Goal: Task Accomplishment & Management: Manage account settings

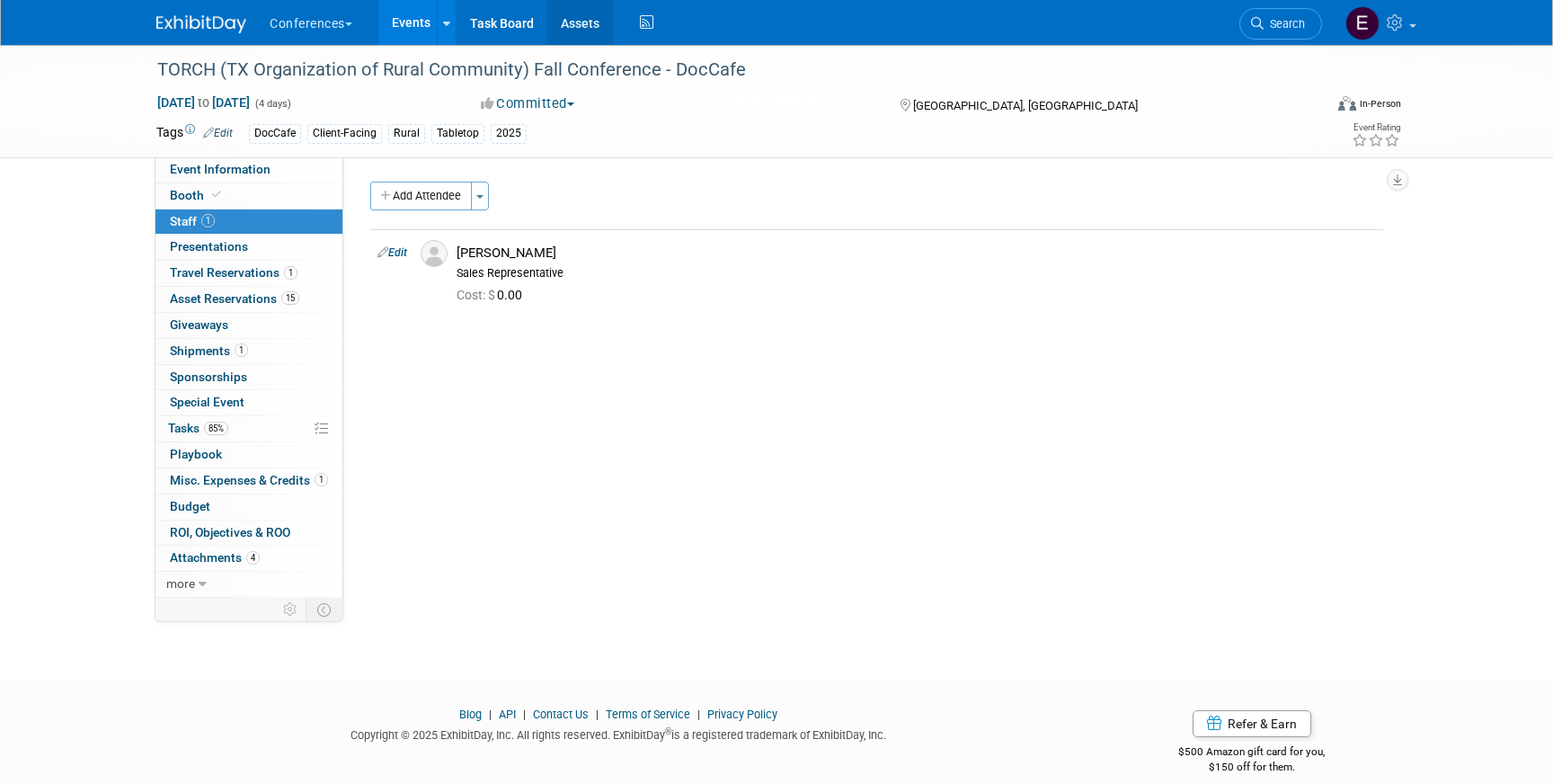
click at [591, 28] on link "Assets" at bounding box center [580, 22] width 65 height 45
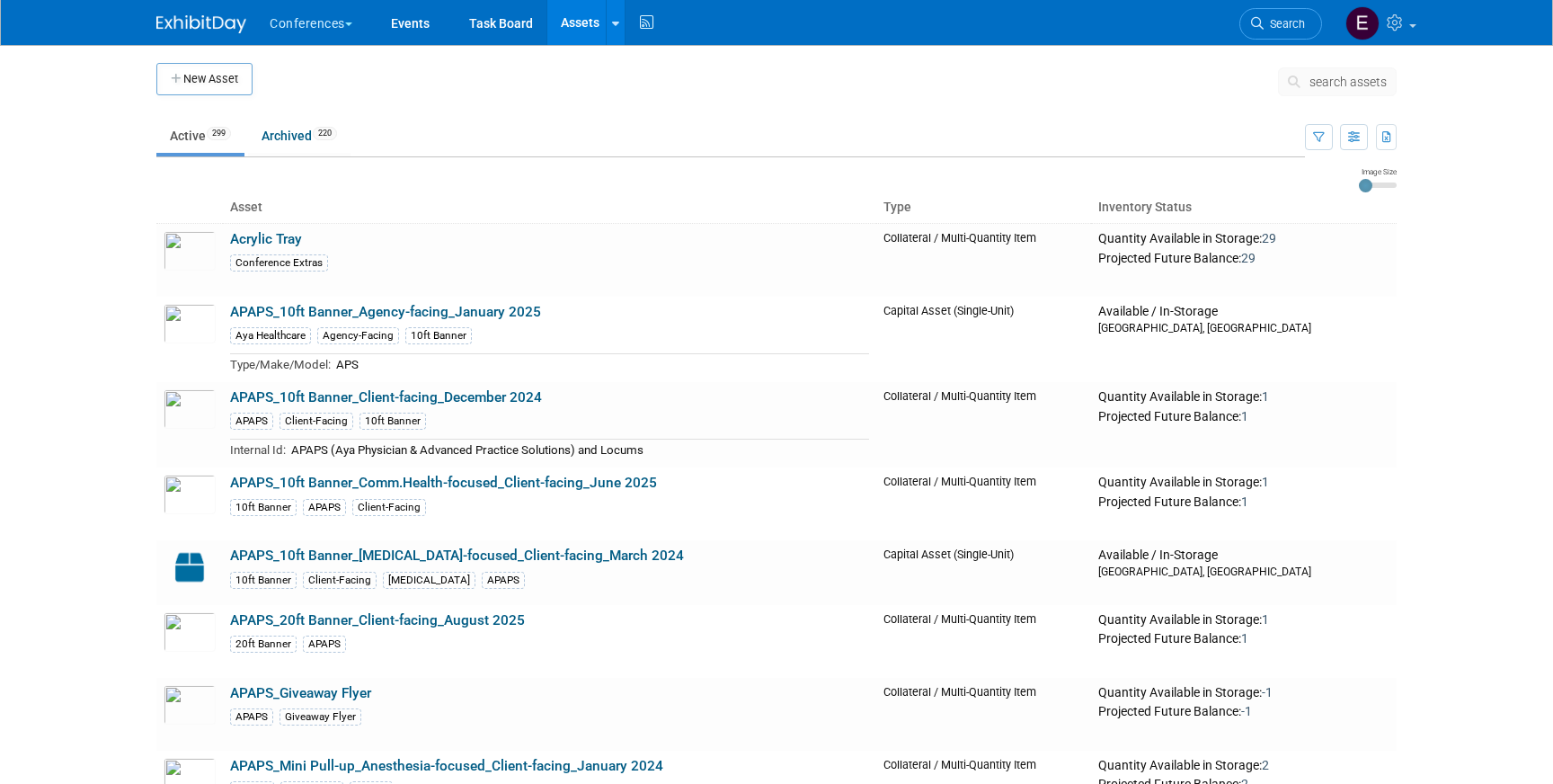
click at [1309, 77] on span "search assets" at bounding box center [1348, 82] width 78 height 14
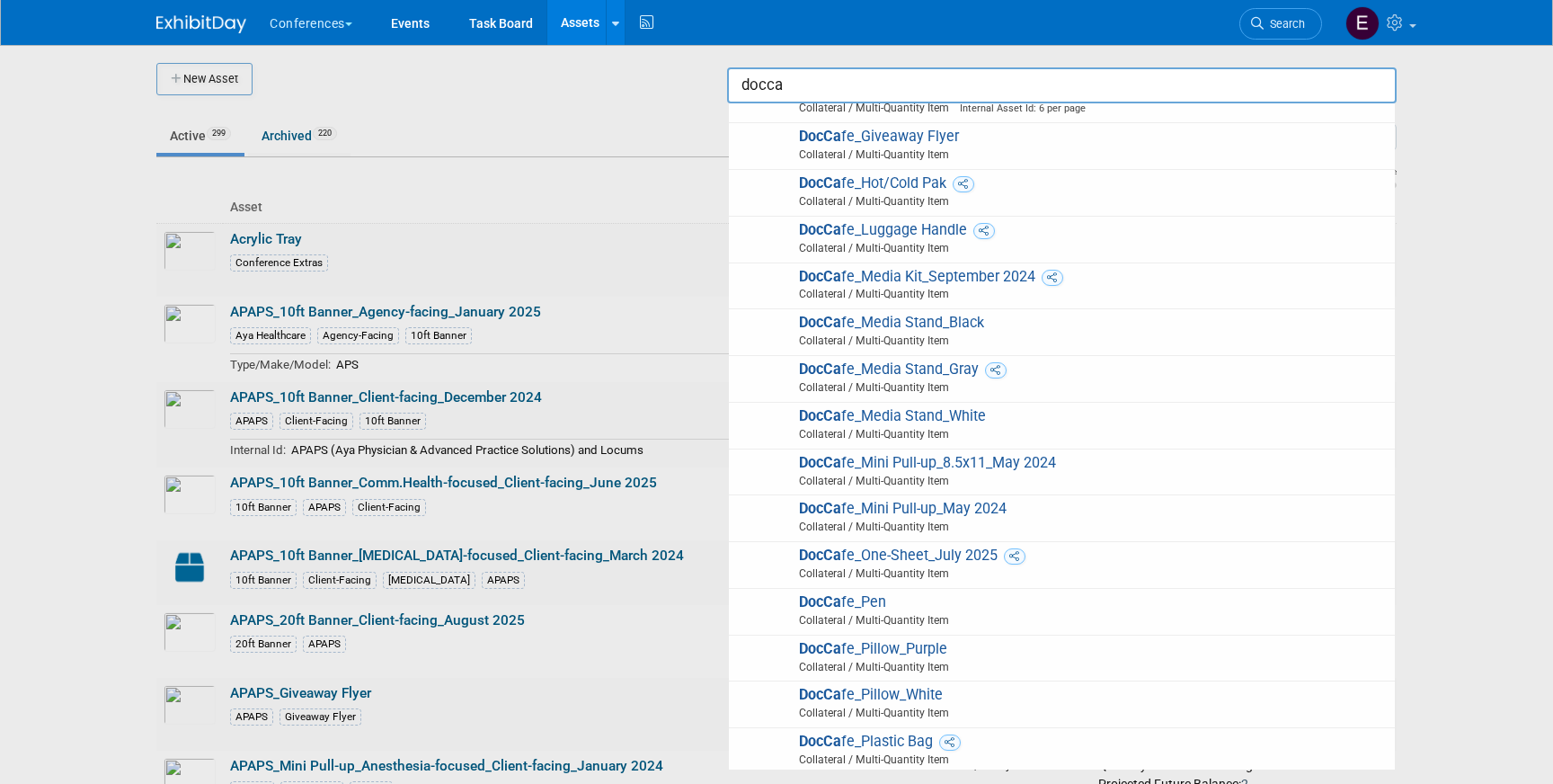
scroll to position [348, 0]
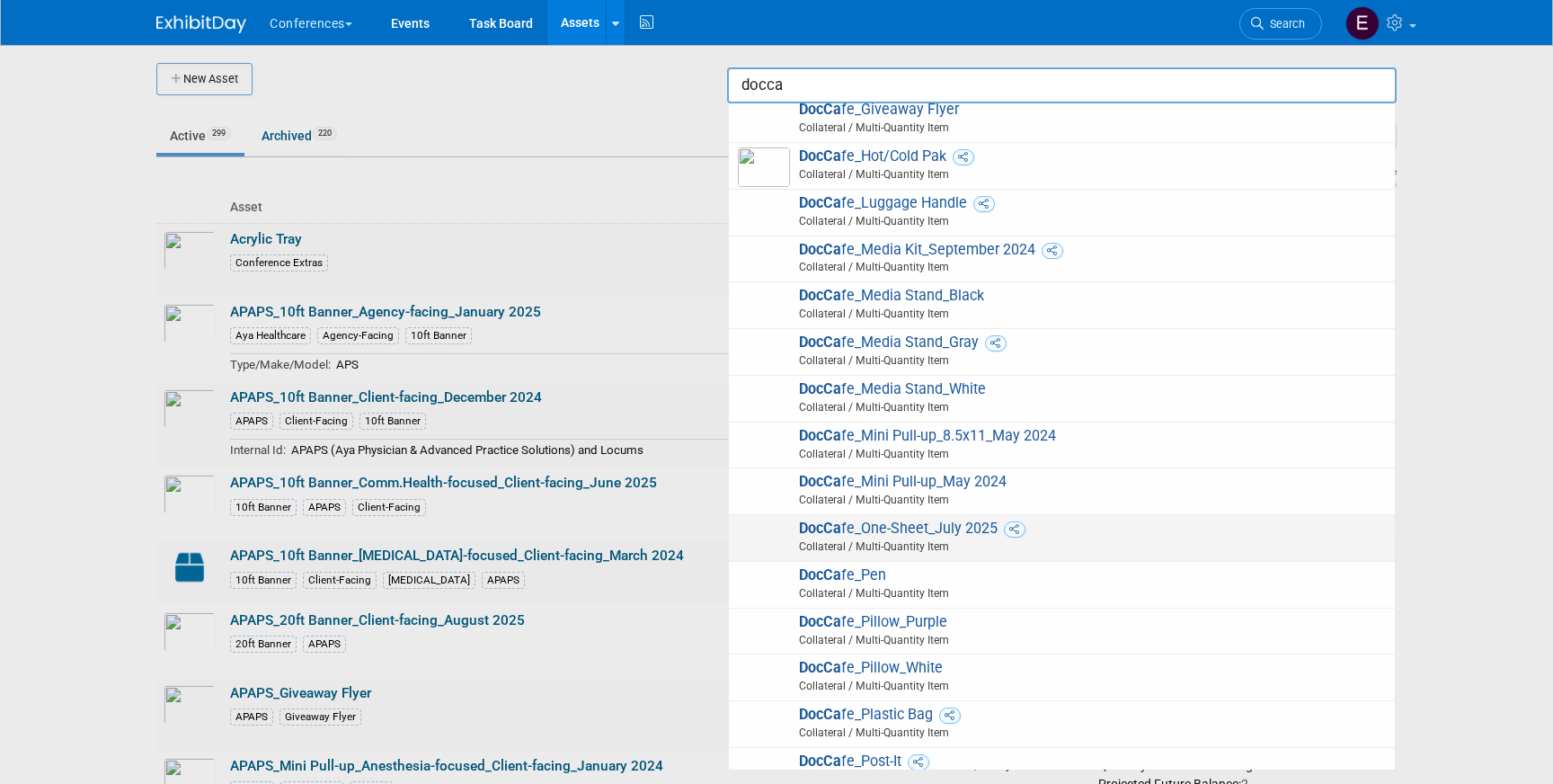
click at [963, 530] on span "DocCa fe_One-Sheet_July 2025 Collateral / Multi-Quantity Item" at bounding box center [1062, 537] width 648 height 36
type input "DocCafe_One-Sheet_July 2025"
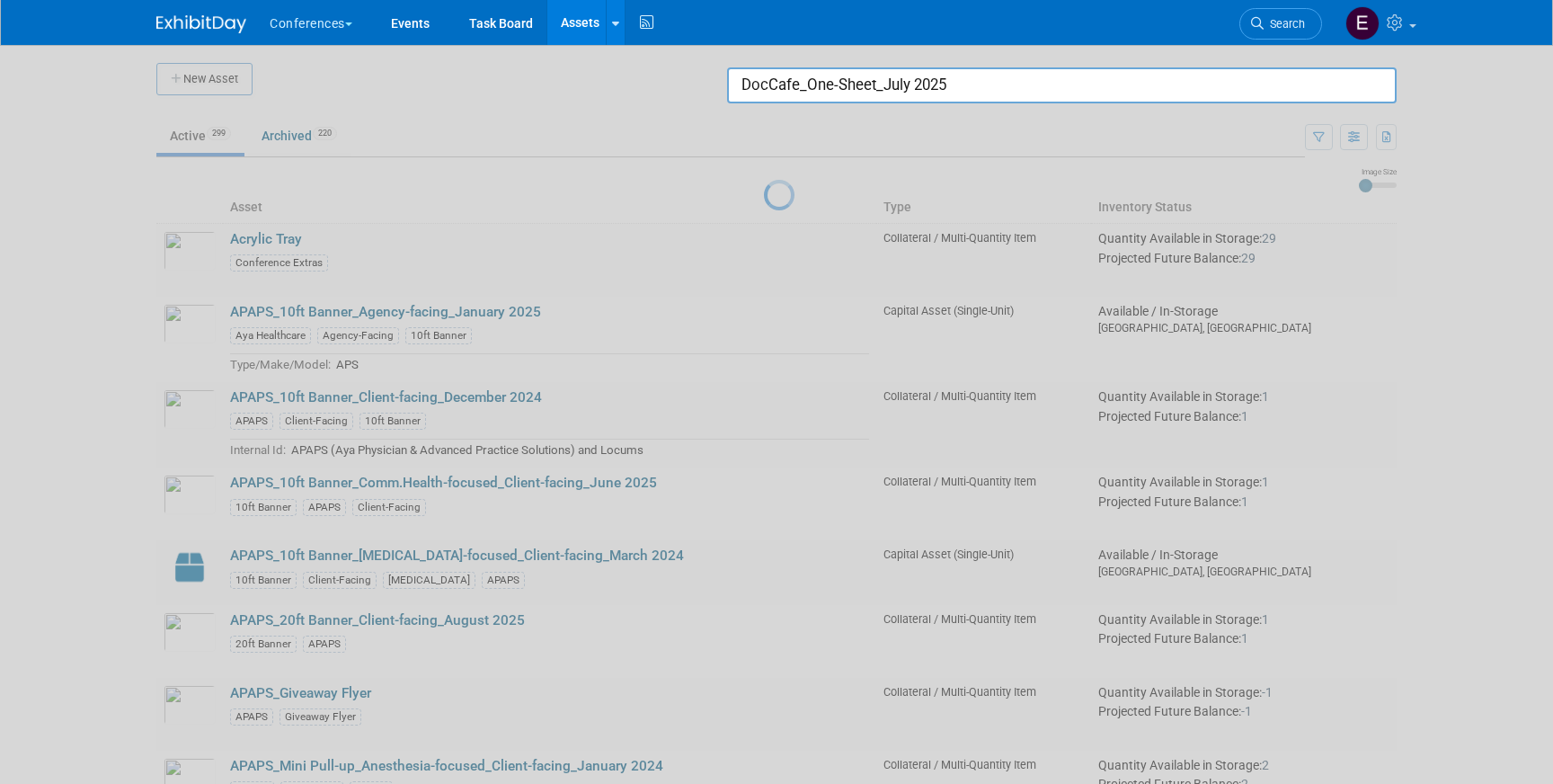
click at [60, 27] on div "Conferences Explore: My Workspaces 2 Go to Workspace: Conferences Marketing Req…" at bounding box center [776, 23] width 1553 height 46
click at [776, 122] on div at bounding box center [776, 392] width 0 height 784
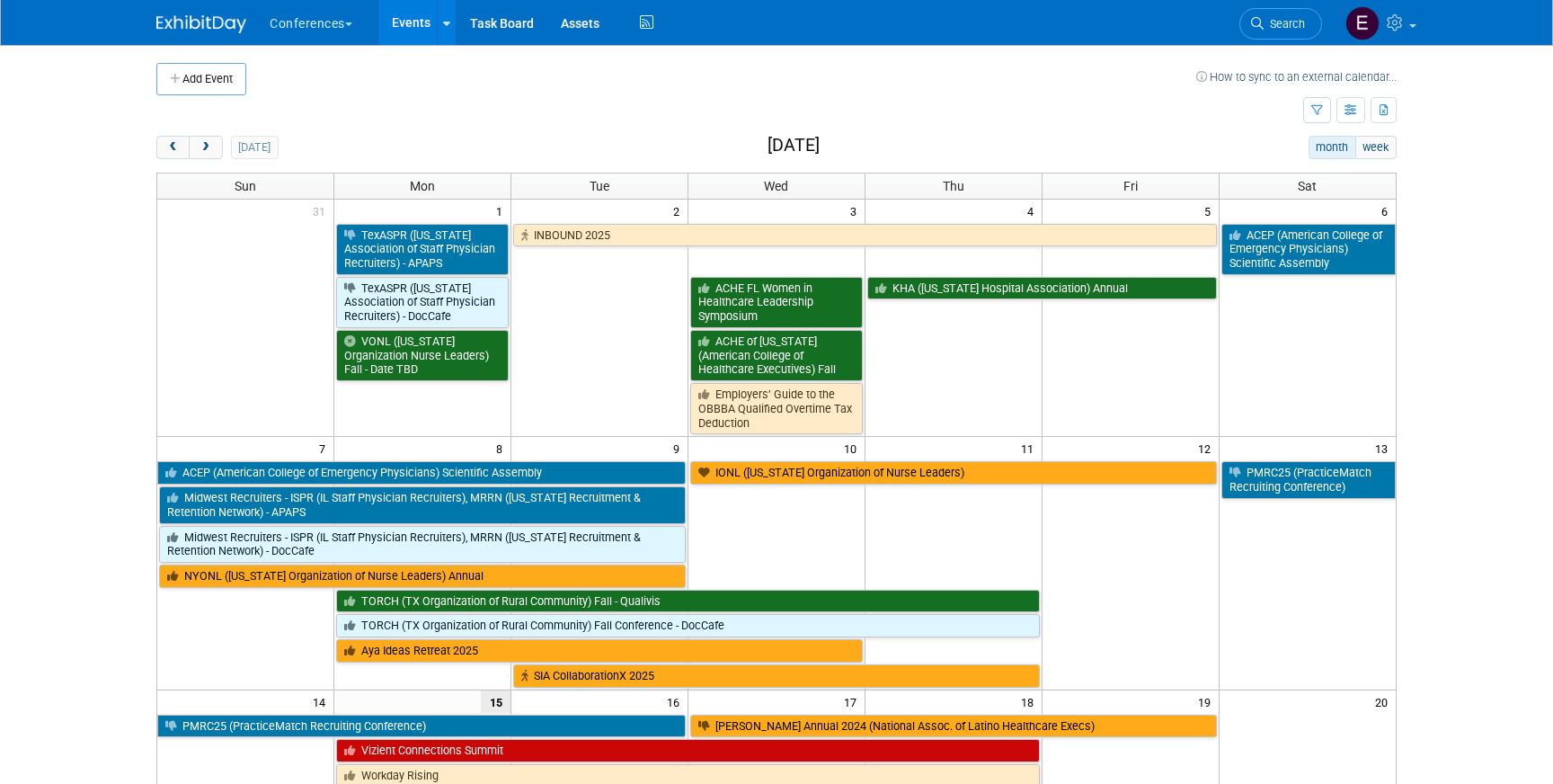
click at [50, 477] on body "Conferences Explore: My Workspaces 2 Go to Workspace: Conferences Marketing Req…" at bounding box center [776, 392] width 1553 height 784
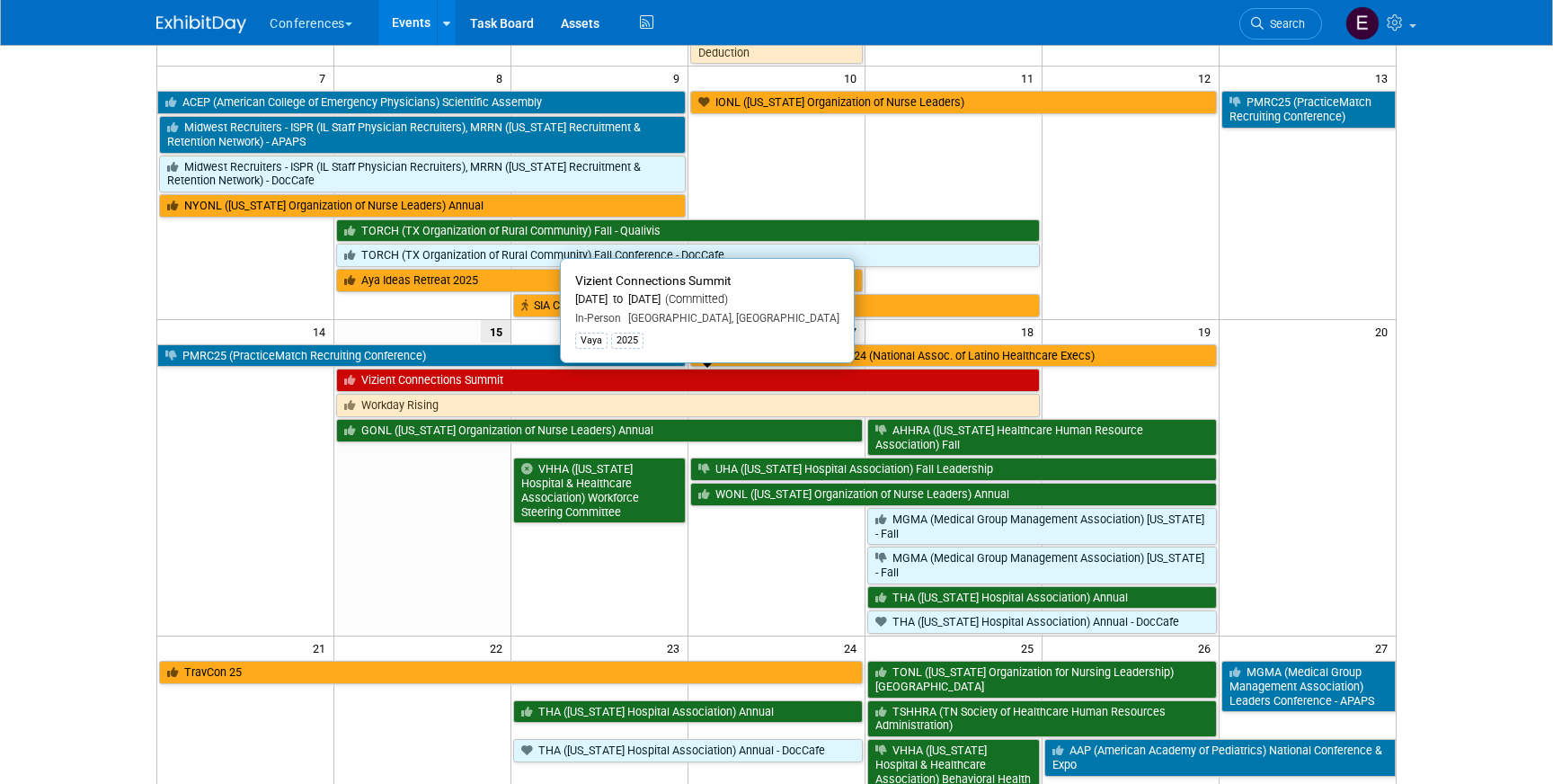
scroll to position [371, 0]
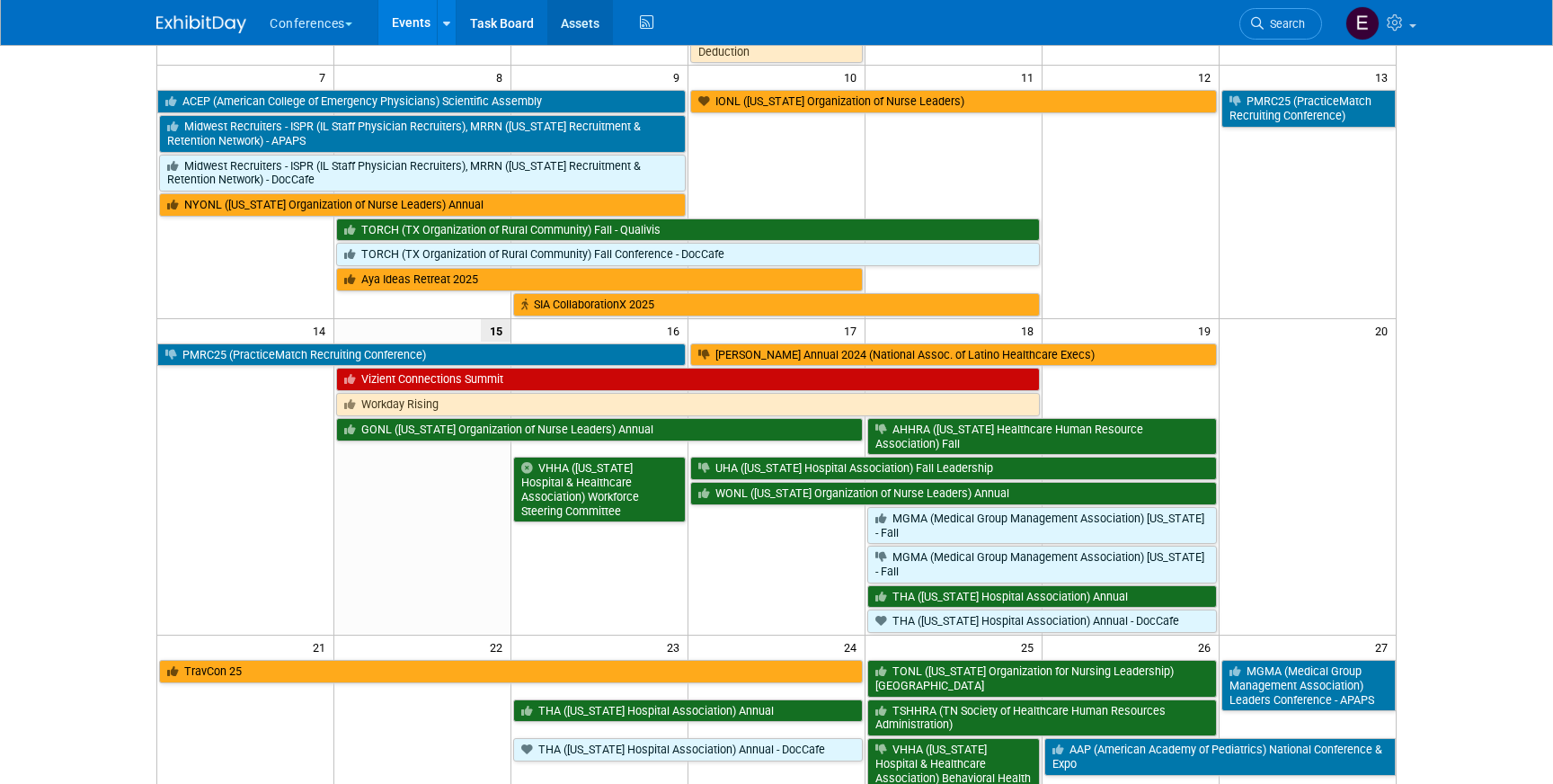
click at [569, 14] on link "Assets" at bounding box center [580, 22] width 65 height 45
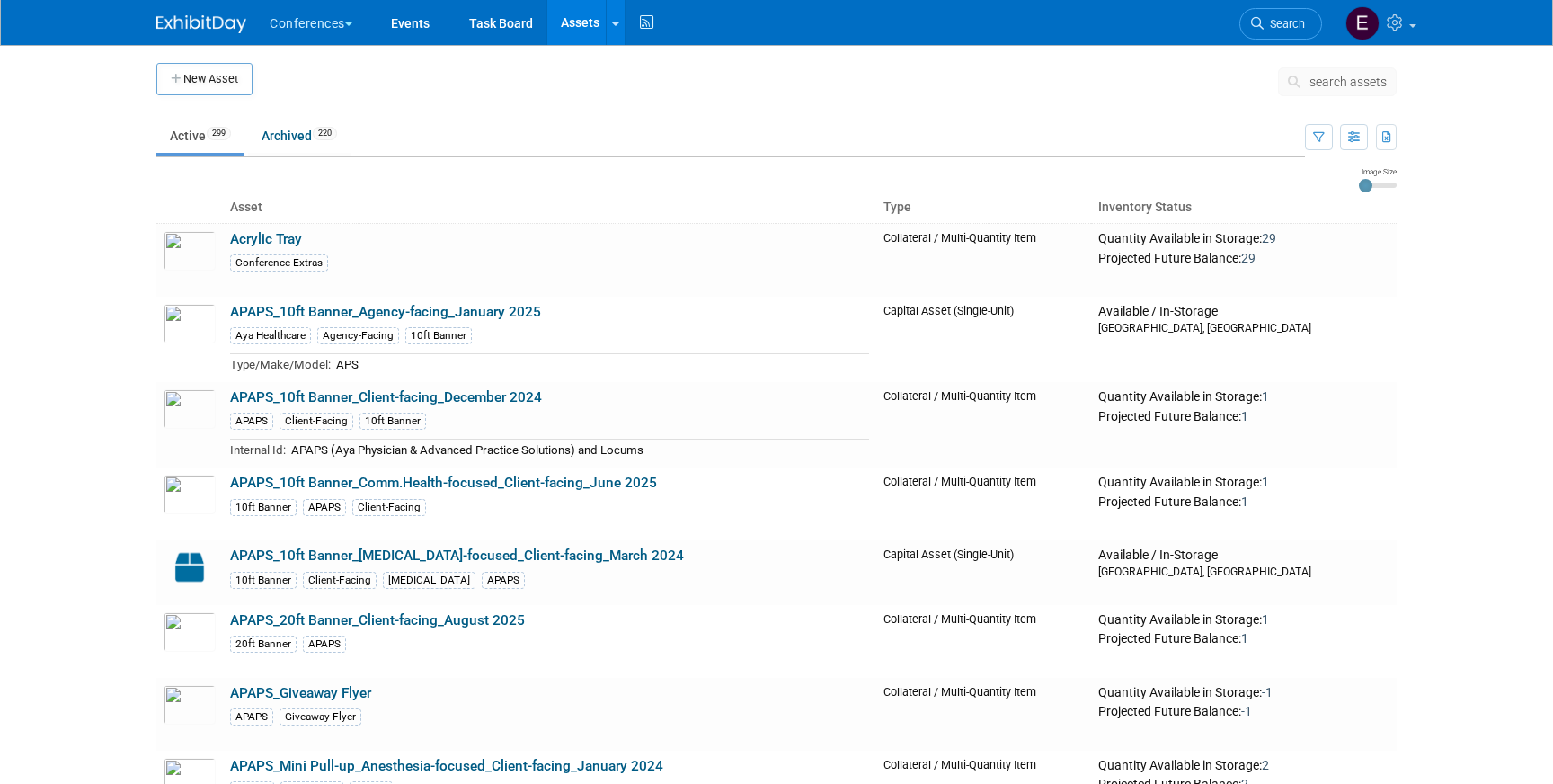
click at [1362, 81] on span "search assets" at bounding box center [1348, 82] width 78 height 14
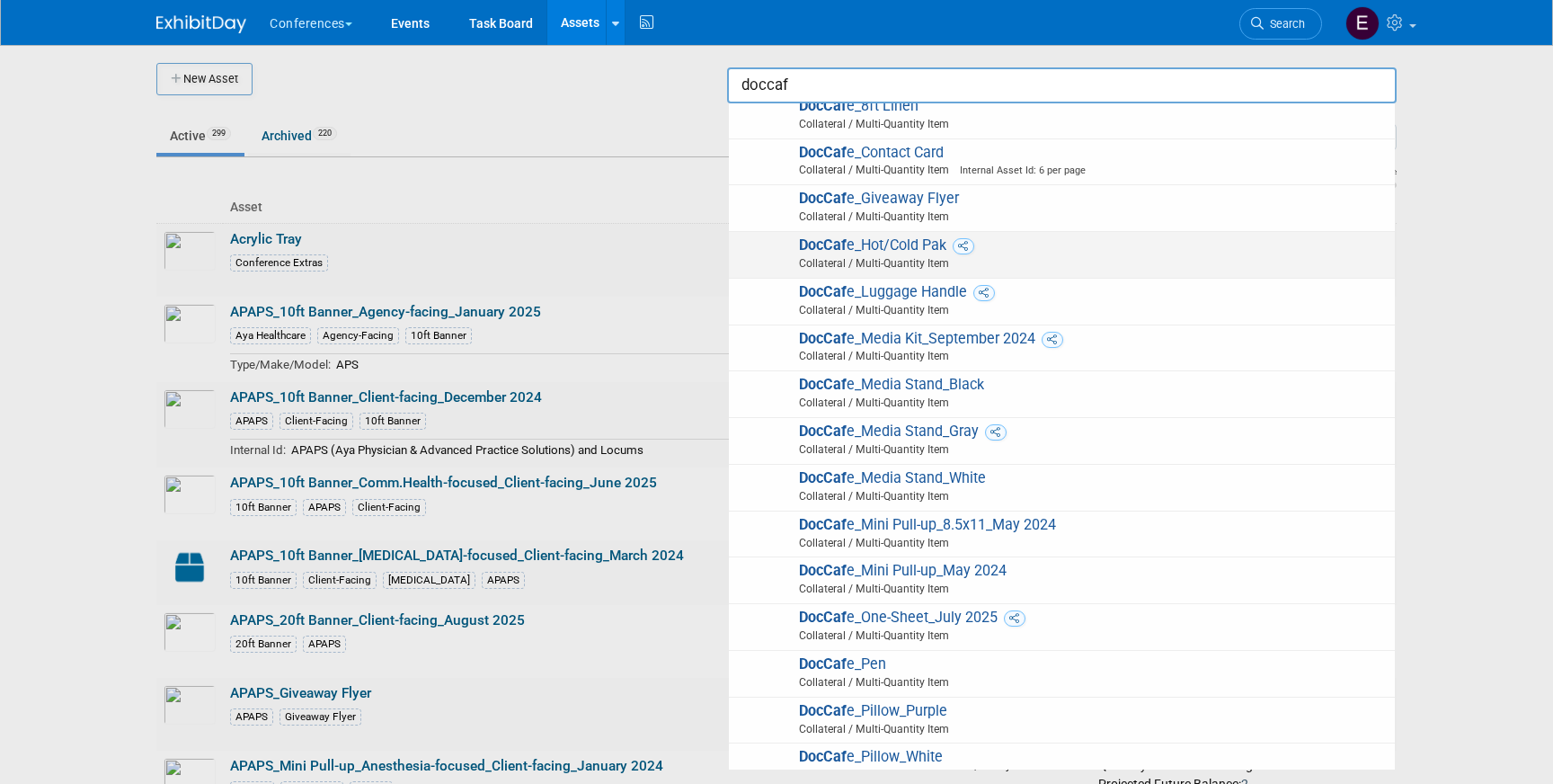
scroll to position [275, 0]
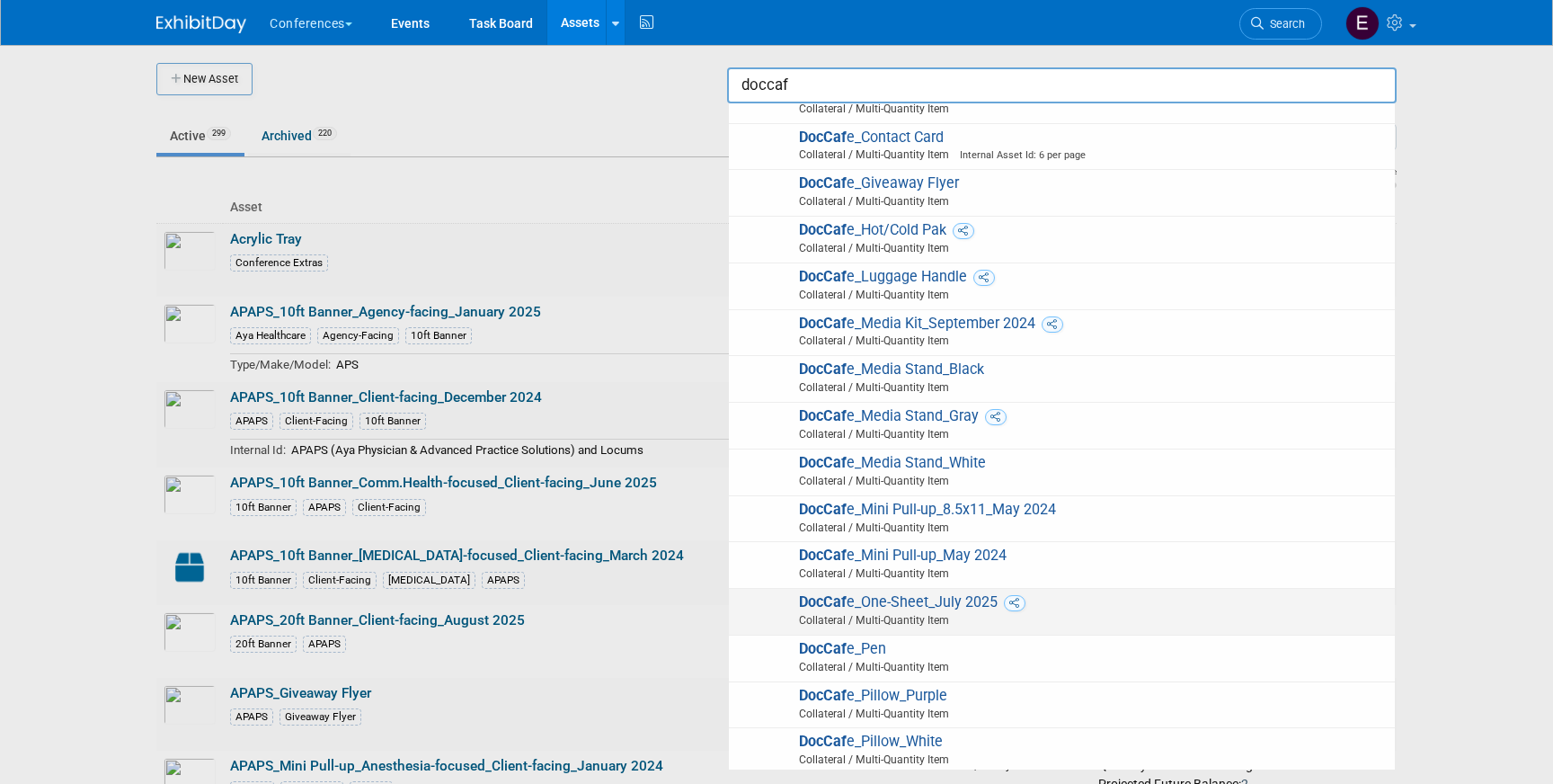
click at [1074, 599] on span "DocCaf e_One-Sheet_July 2025 Collateral / Multi-Quantity Item" at bounding box center [1062, 611] width 648 height 36
type input "DocCafe_One-Sheet_July 2025"
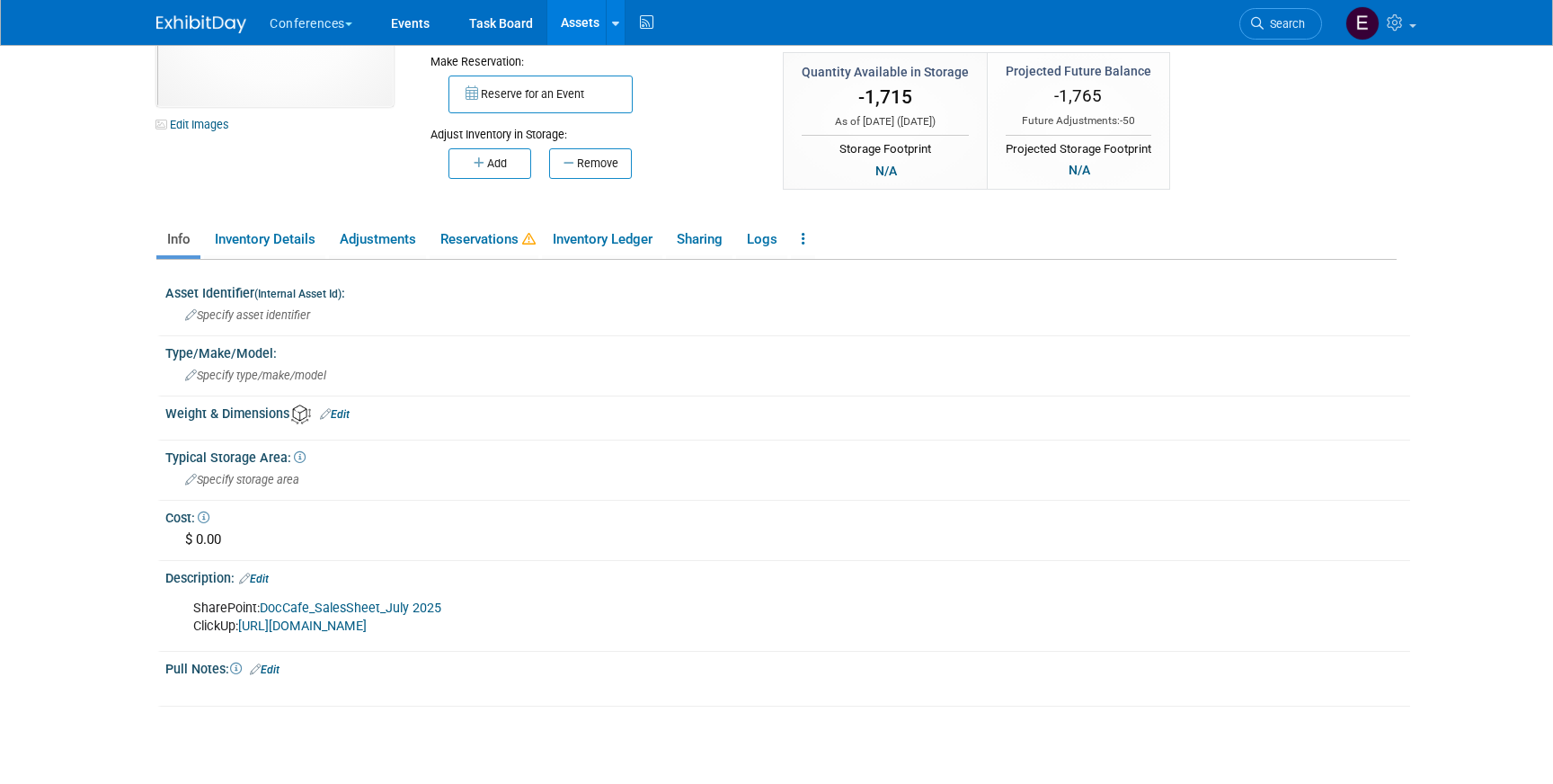
scroll to position [146, 0]
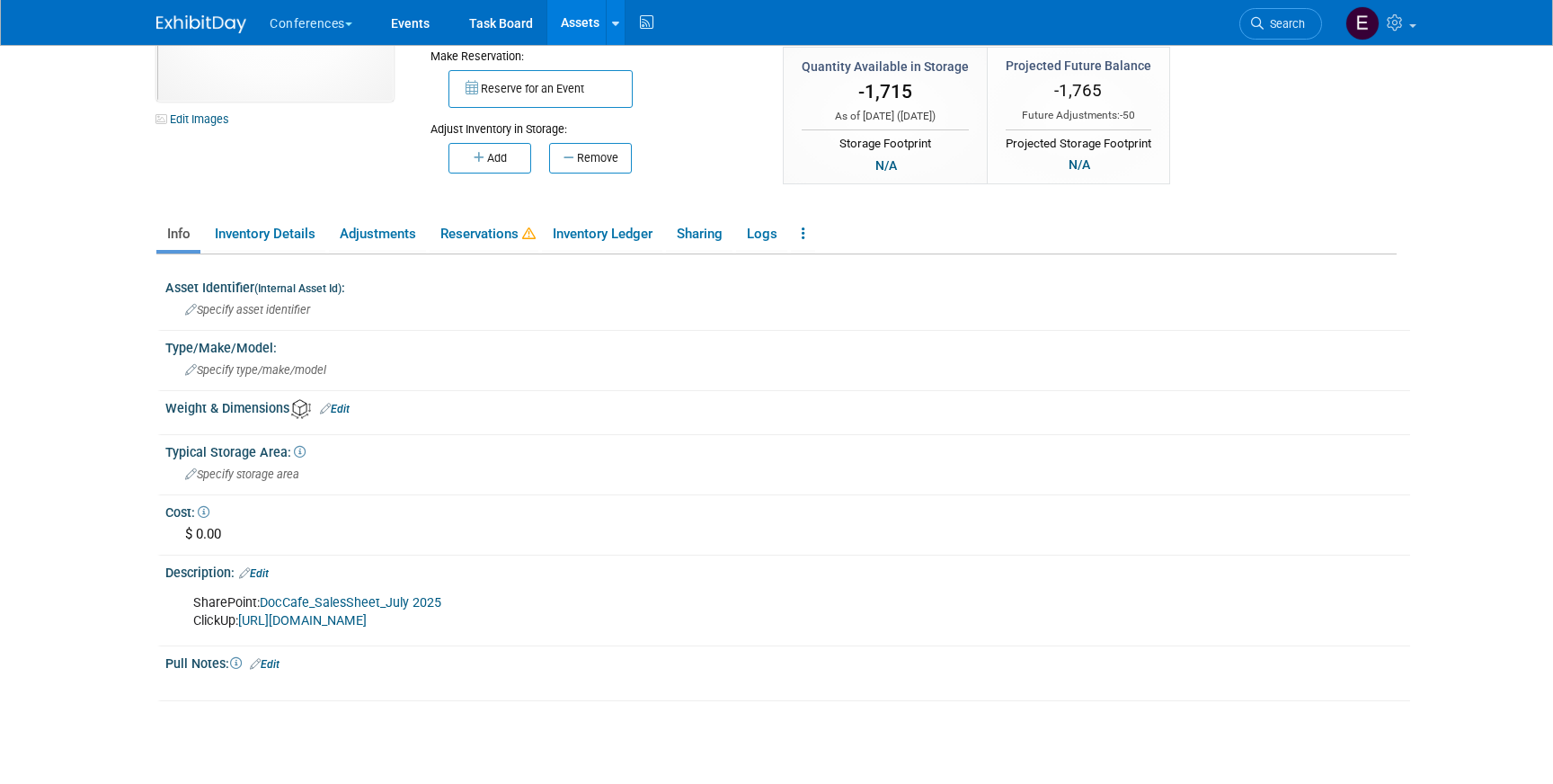
click at [364, 601] on link "DocCafe_SalesSheet_July 2025" at bounding box center [350, 603] width 181 height 15
click at [269, 572] on link "Edit" at bounding box center [253, 573] width 30 height 12
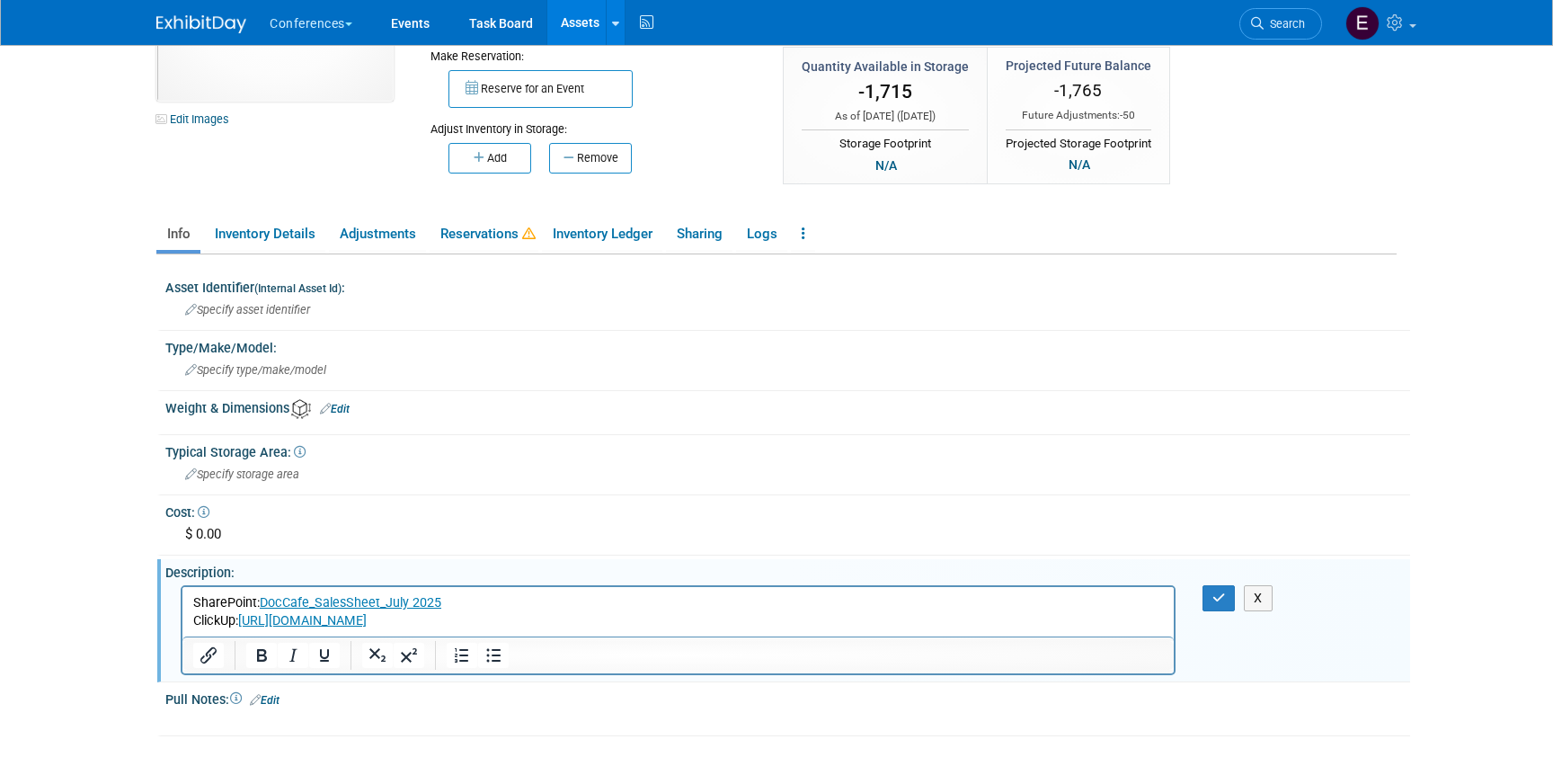
scroll to position [0, 0]
drag, startPoint x: 466, startPoint y: 602, endPoint x: 359, endPoint y: 600, distance: 107.0
click at [359, 600] on p "SharePoint: DocCafe_SalesSheet_July 2025﻿ ClickUp: https://app.clickup.com/t/86…" at bounding box center [678, 610] width 970 height 36
click at [221, 653] on button "Insert/edit link" at bounding box center [208, 655] width 31 height 25
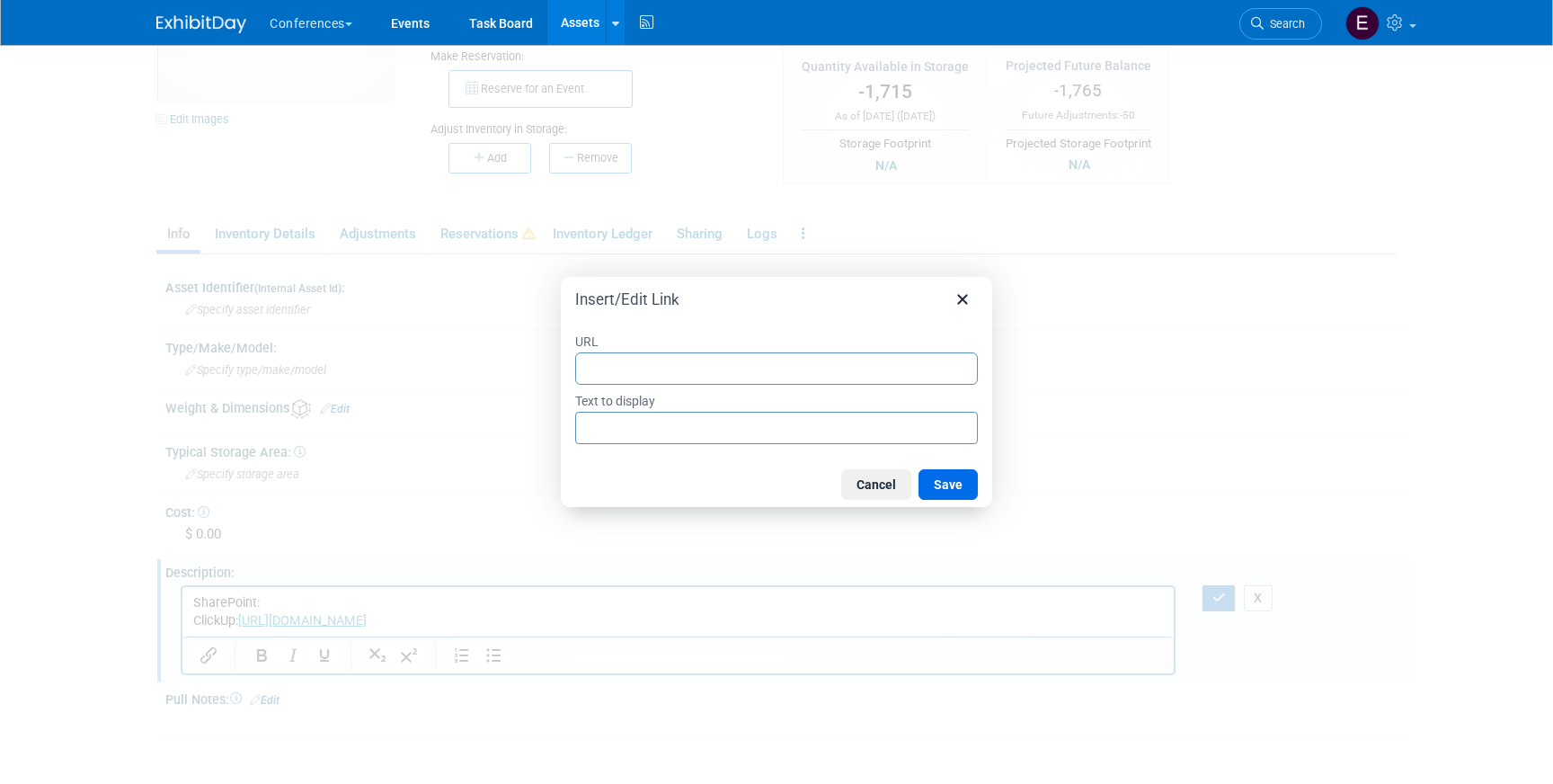
type input "https://ayahealthcare.sharepoint.com/:b:/s/team-marketing/EbIxhZEfyctIqNXWEI-Vo…"
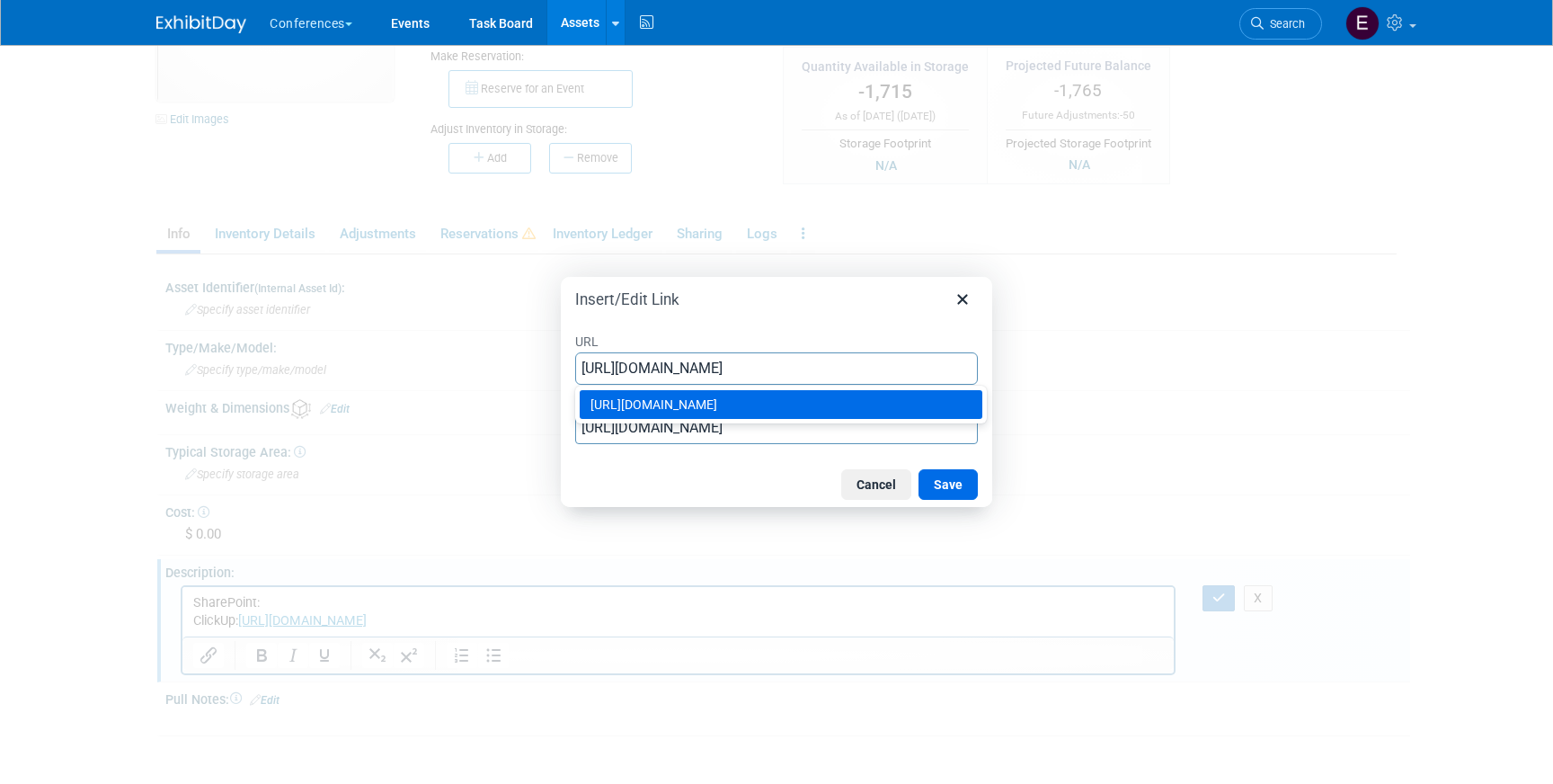
type input "https://ayahealthcare.sharepoint.com/:b:/s/team-marketing/EbIxhZEfyctIqNXWEI-Vo…"
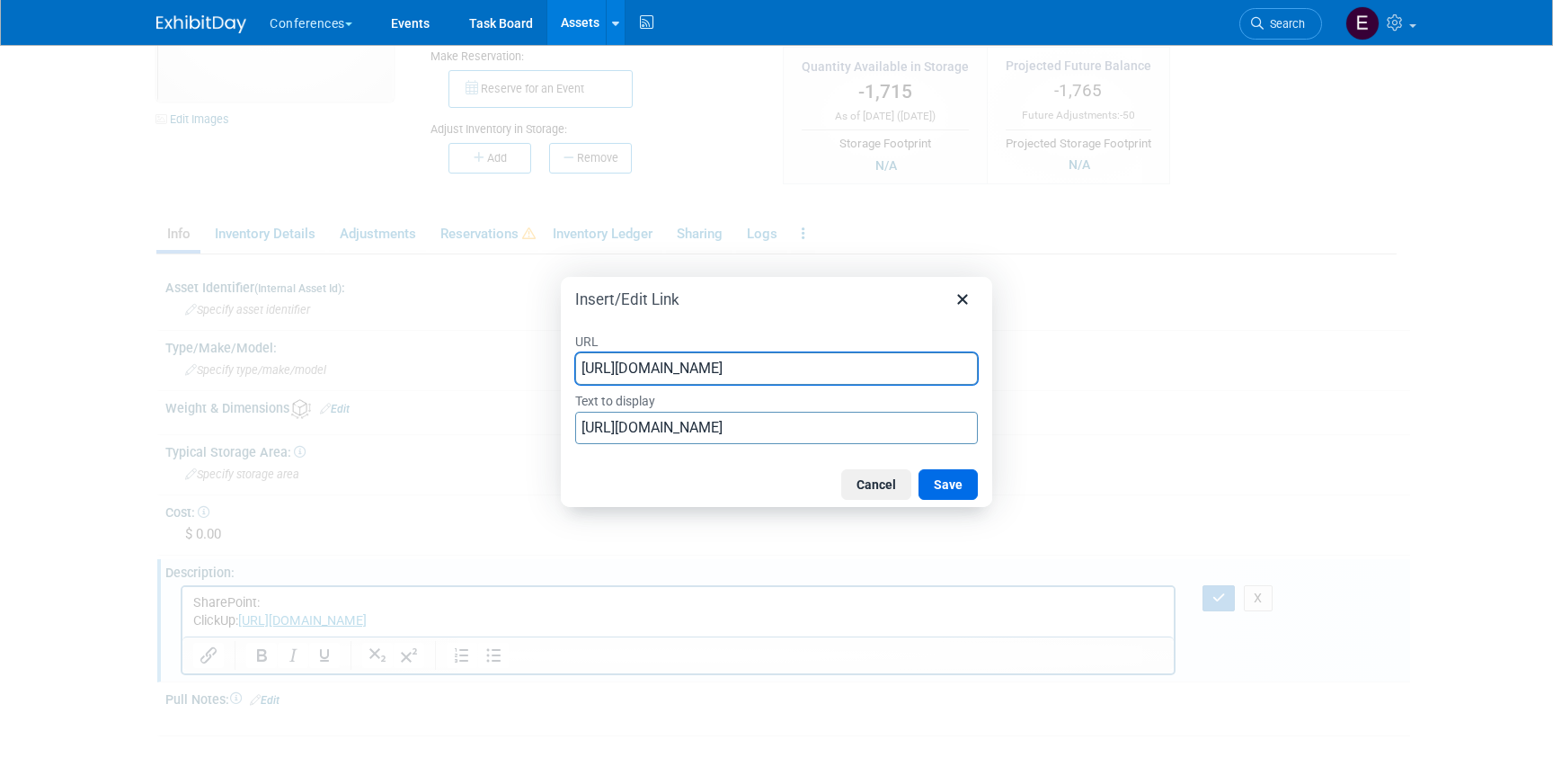
click at [655, 464] on div "Cancel Save" at bounding box center [776, 484] width 432 height 45
click at [670, 436] on input "https://ayahealthcare.sharepoint.com/:b:/s/team-marketing/EbIxhZEfyctIqNXWEI-Vo…" at bounding box center [776, 428] width 403 height 33
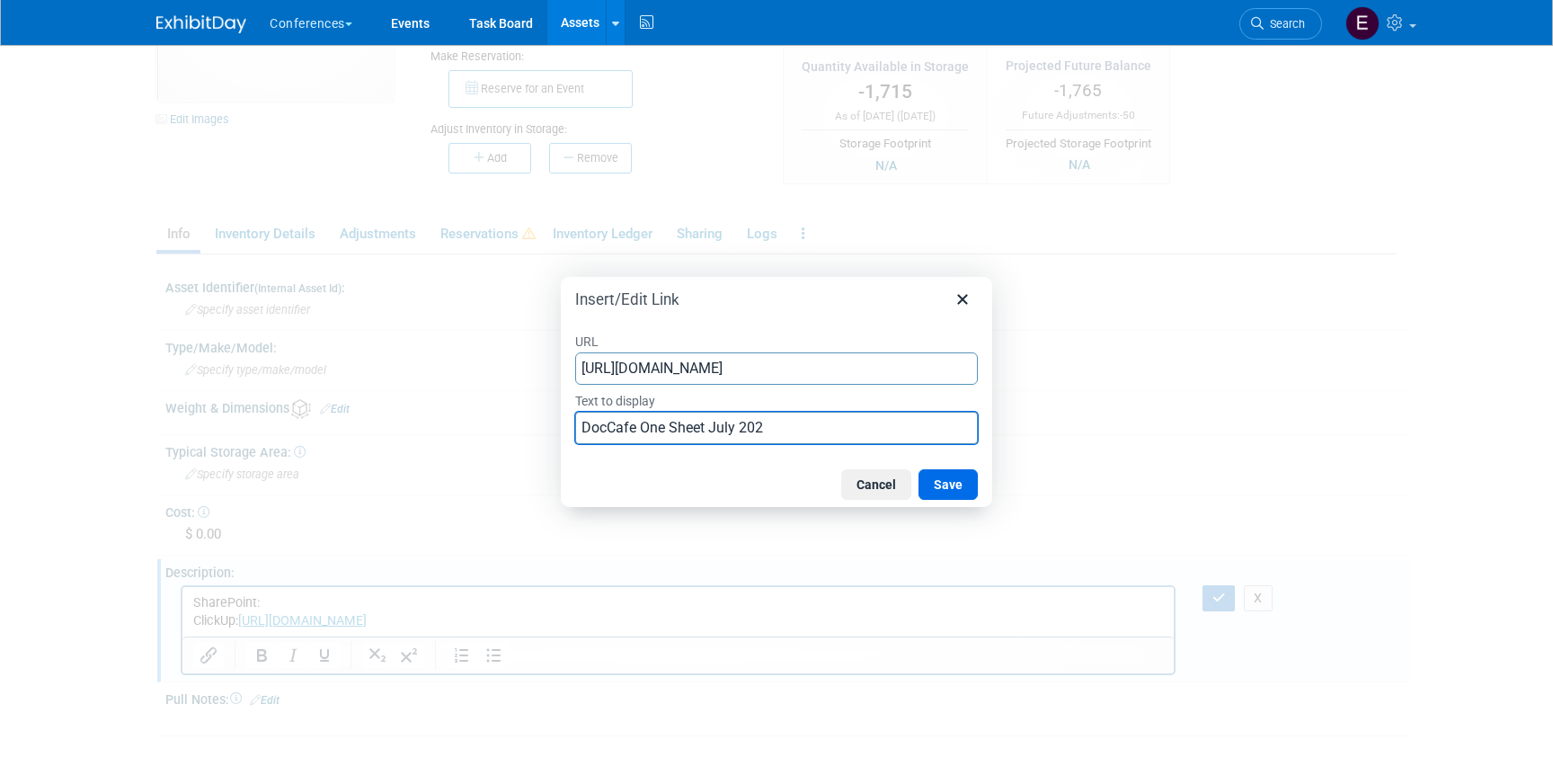
type input "DocCafe One Sheet July 2025"
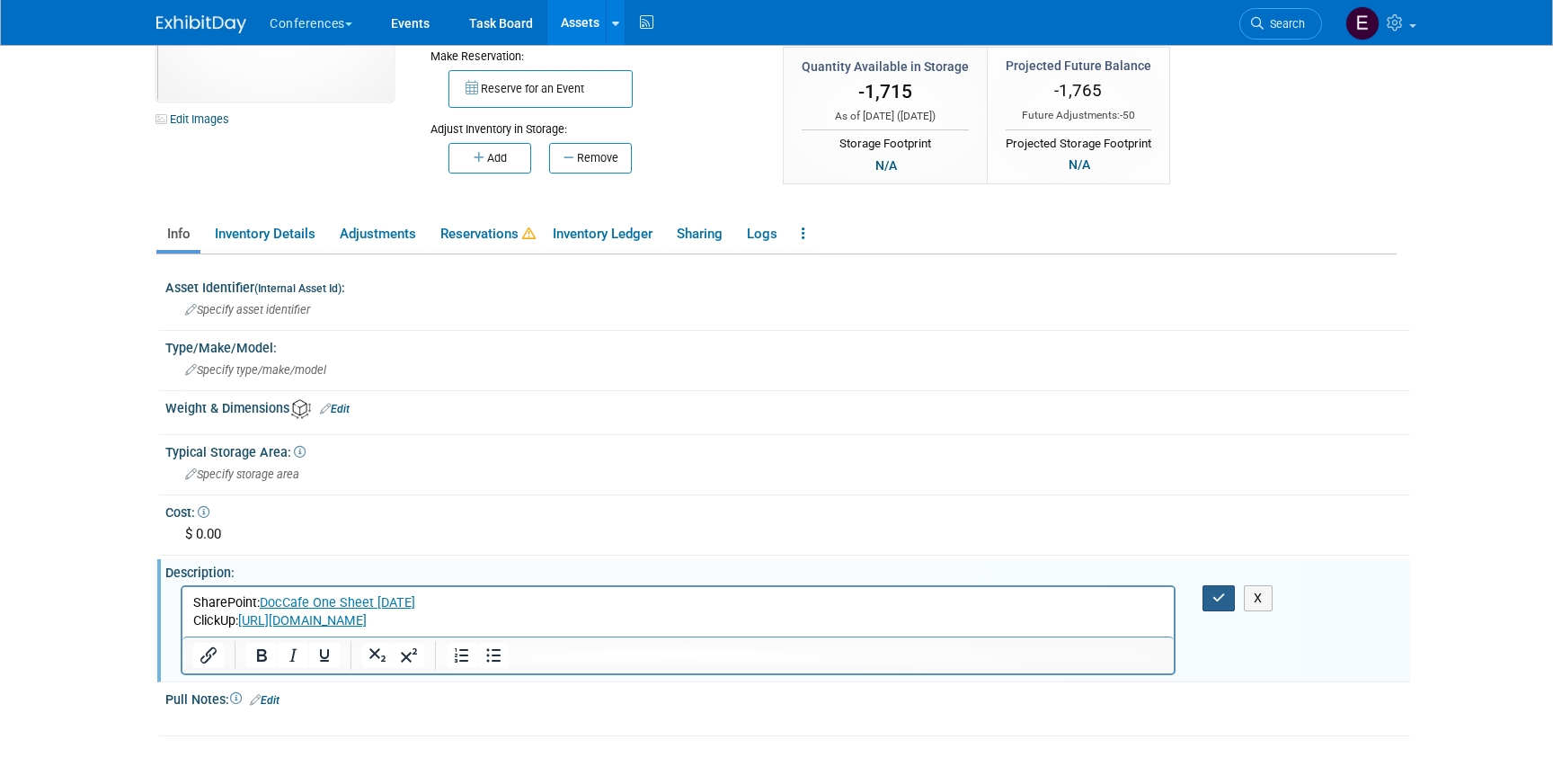
click at [1225, 596] on icon "button" at bounding box center [1219, 597] width 13 height 12
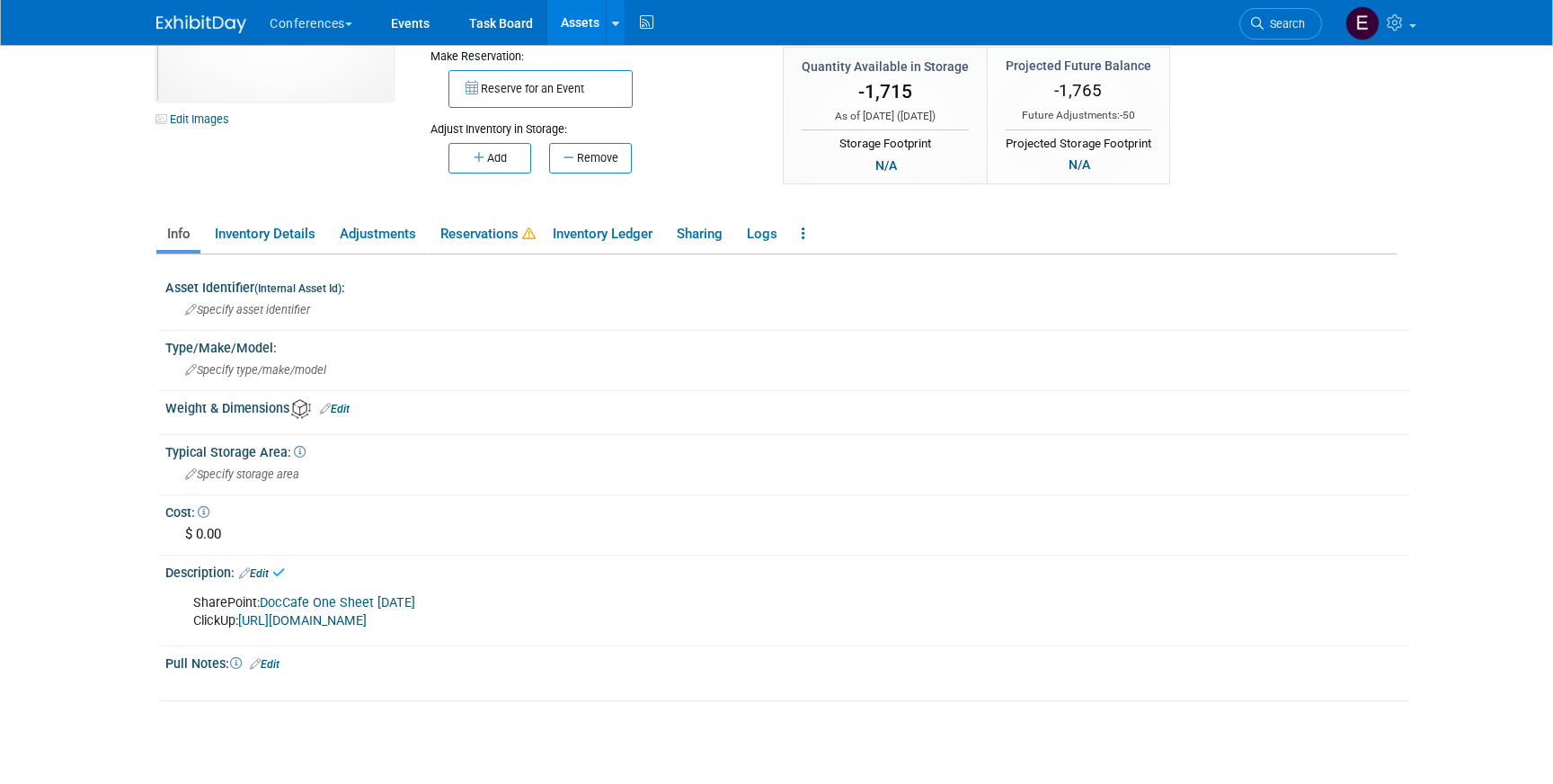
click at [307, 599] on link "DocCafe One Sheet July 2025" at bounding box center [338, 603] width 155 height 15
click at [572, 21] on link "Assets" at bounding box center [580, 22] width 65 height 45
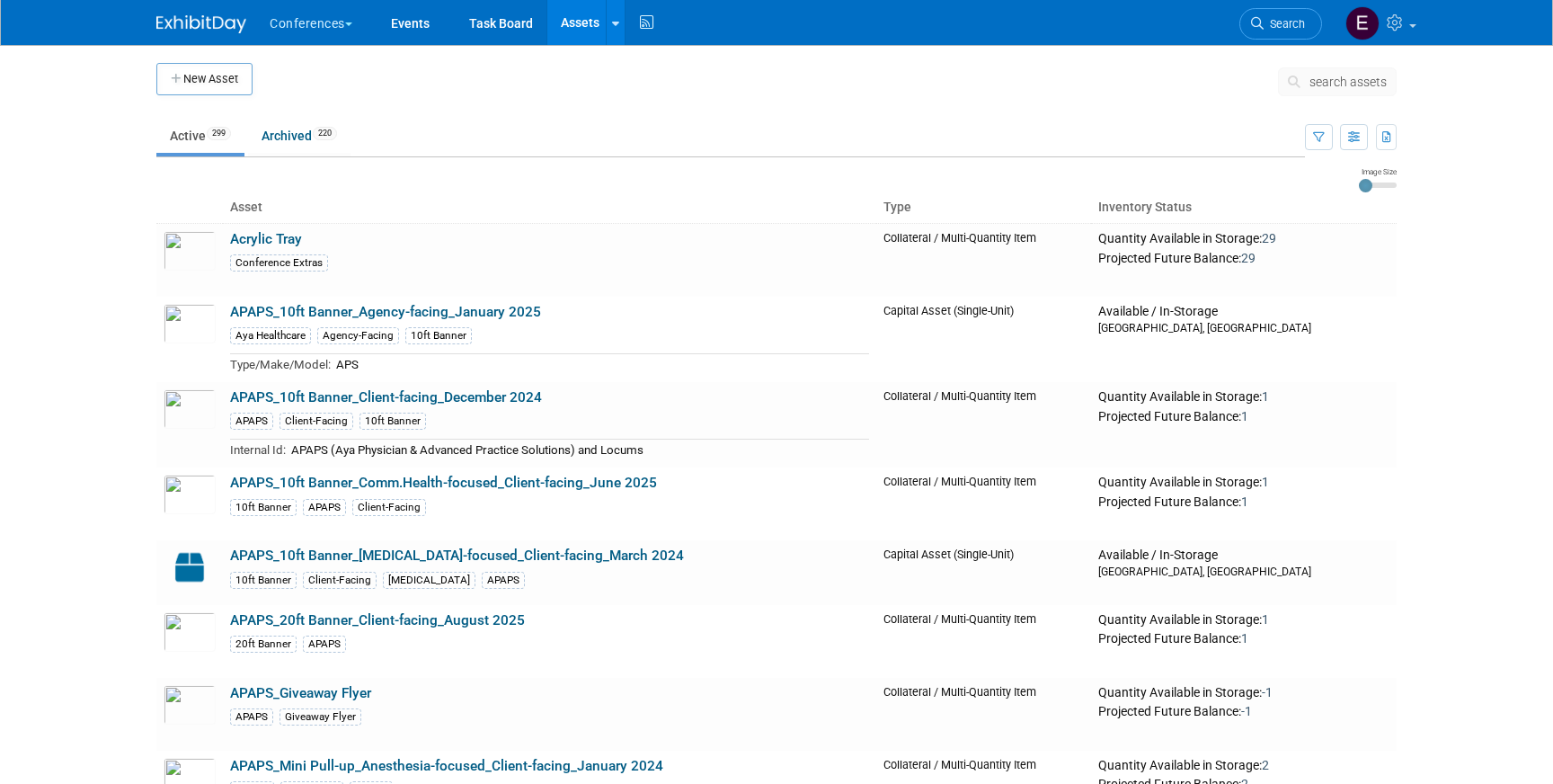
click at [1305, 88] on button "search assets" at bounding box center [1338, 82] width 119 height 29
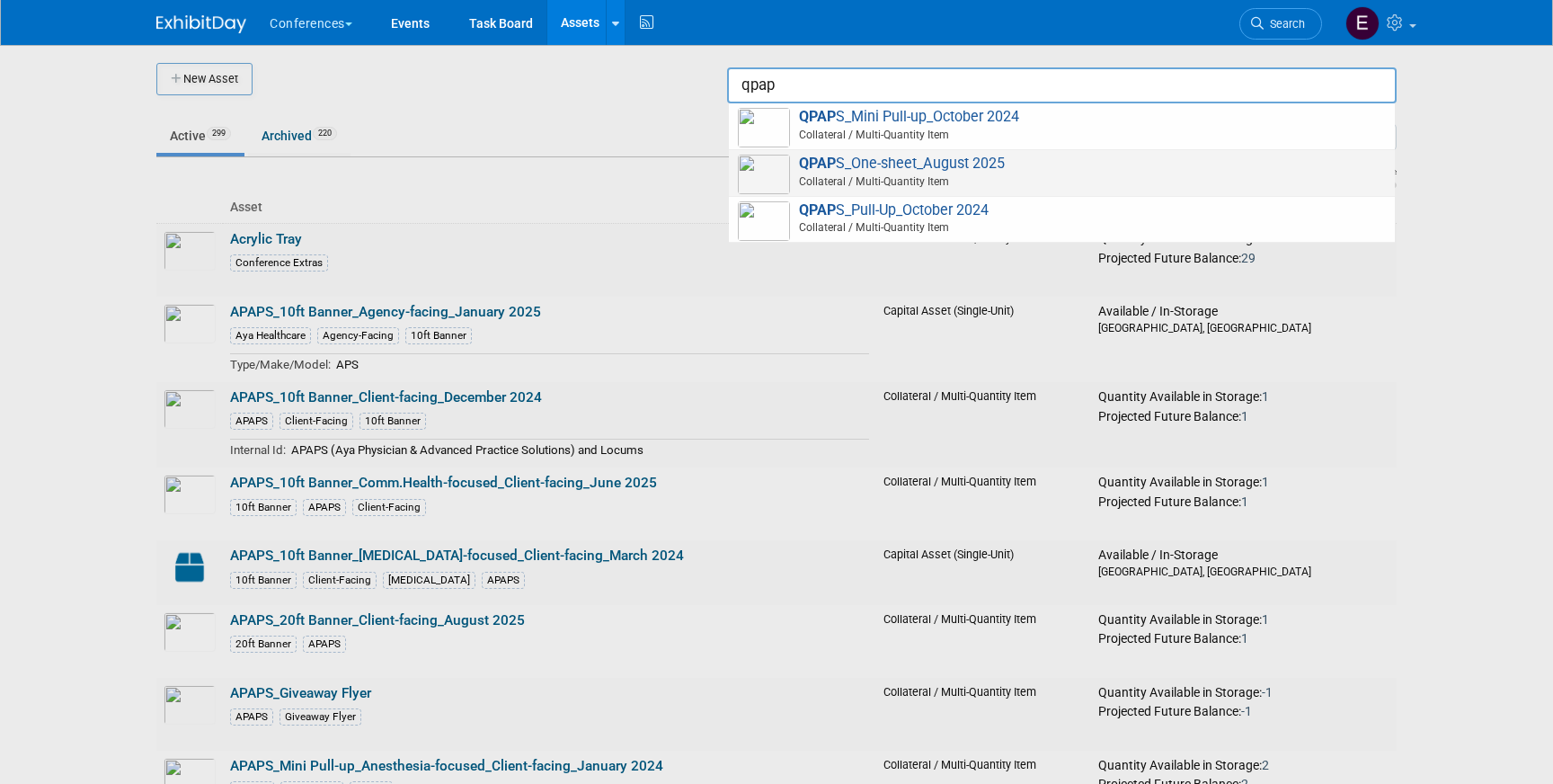
click at [893, 158] on span "QPAP S_One-sheet_August 2025 Collateral / Multi-Quantity Item" at bounding box center [1062, 173] width 648 height 36
type input "QPAPS_One-sheet_August 2025"
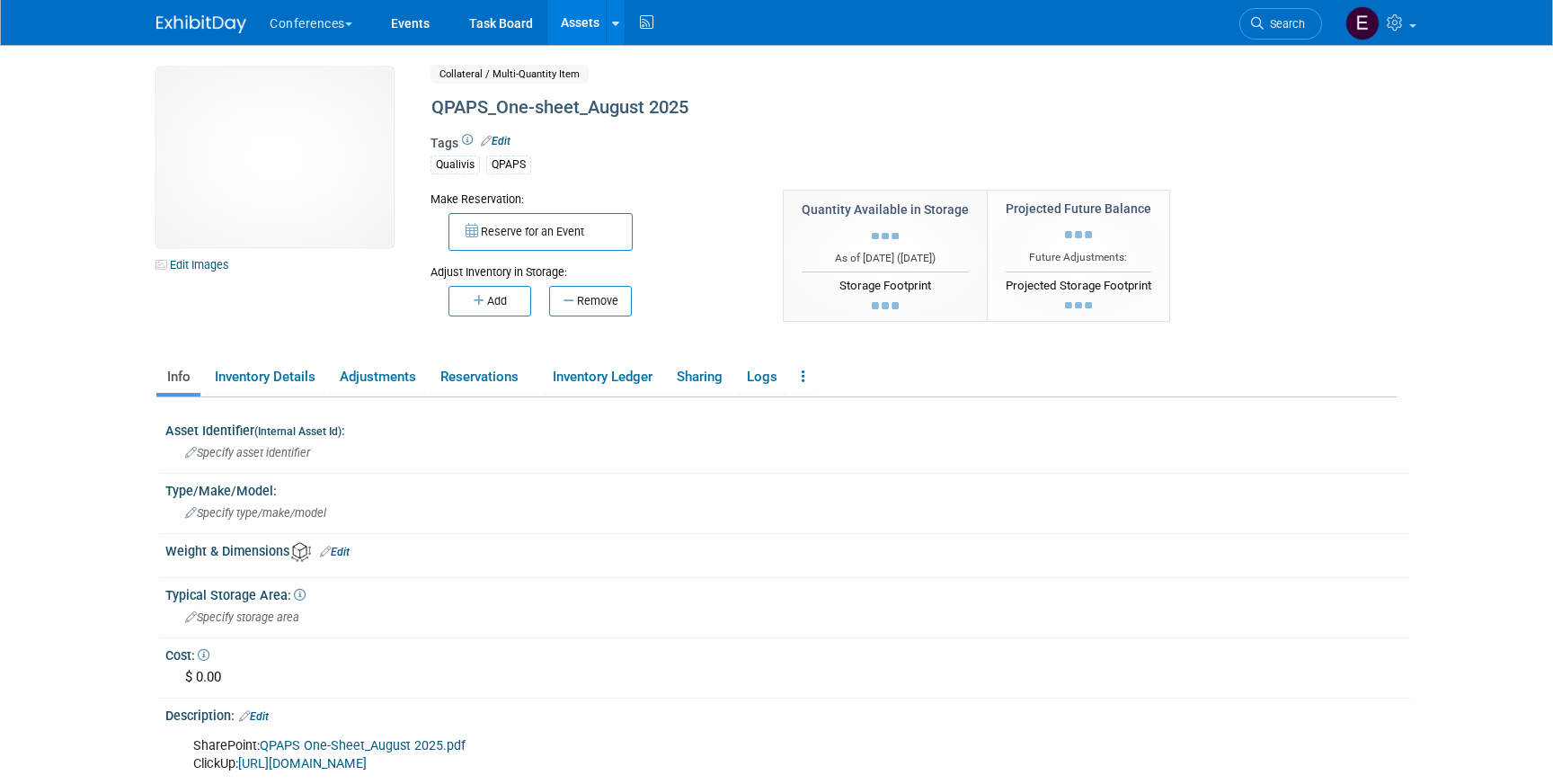
scroll to position [272, 0]
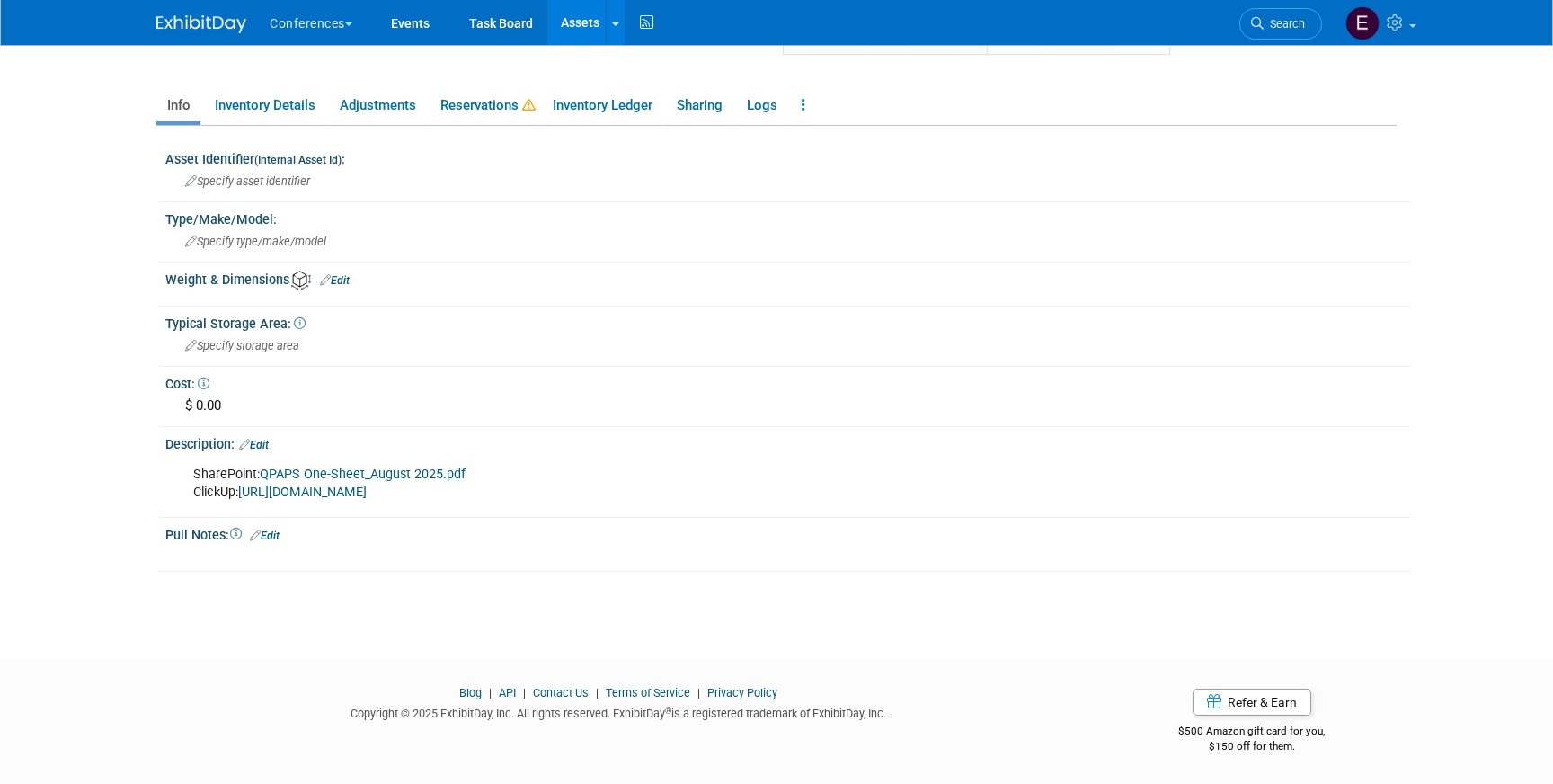
click at [314, 470] on link "QPAPS One-Sheet_August 2025.pdf" at bounding box center [363, 474] width 205 height 15
click at [1266, 18] on span "Search" at bounding box center [1284, 24] width 41 height 13
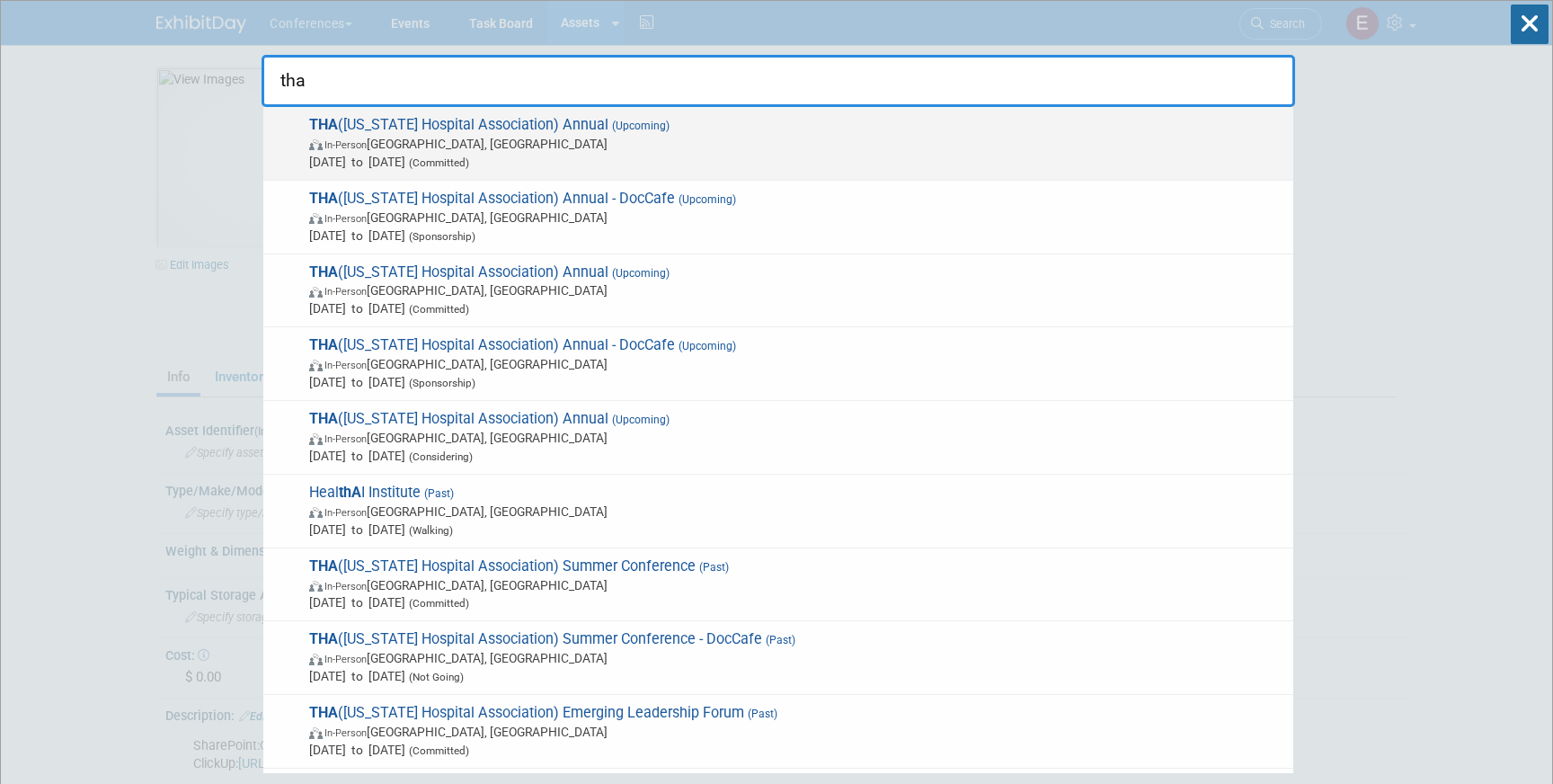
type input "tha"
click at [497, 143] on span "In-Person Nashville, TN" at bounding box center [797, 143] width 975 height 18
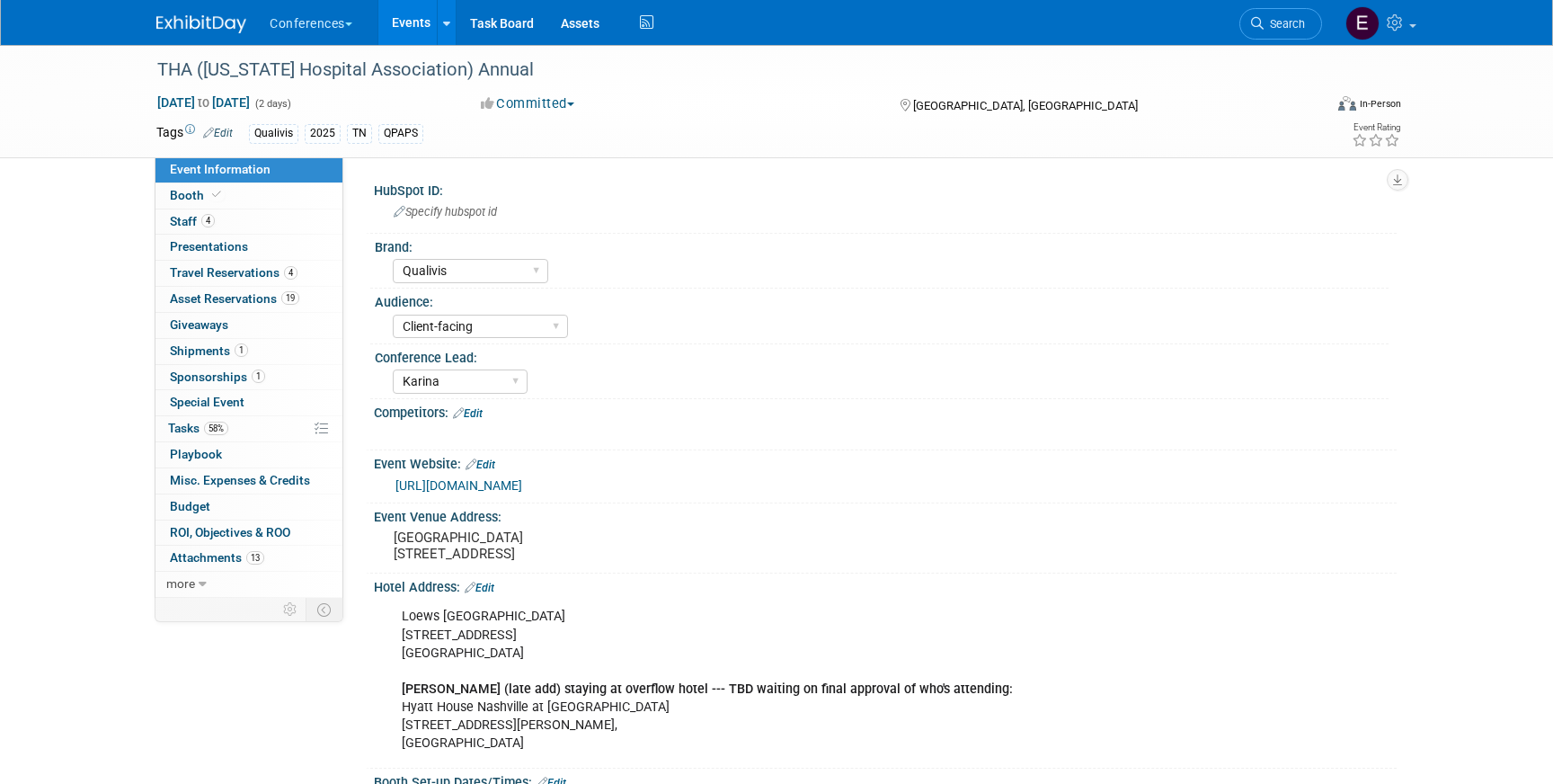
select select "Qualivis"
select select "Client-facing"
select select "Karina"
click at [225, 435] on span "Tasks 58%" at bounding box center [198, 427] width 60 height 14
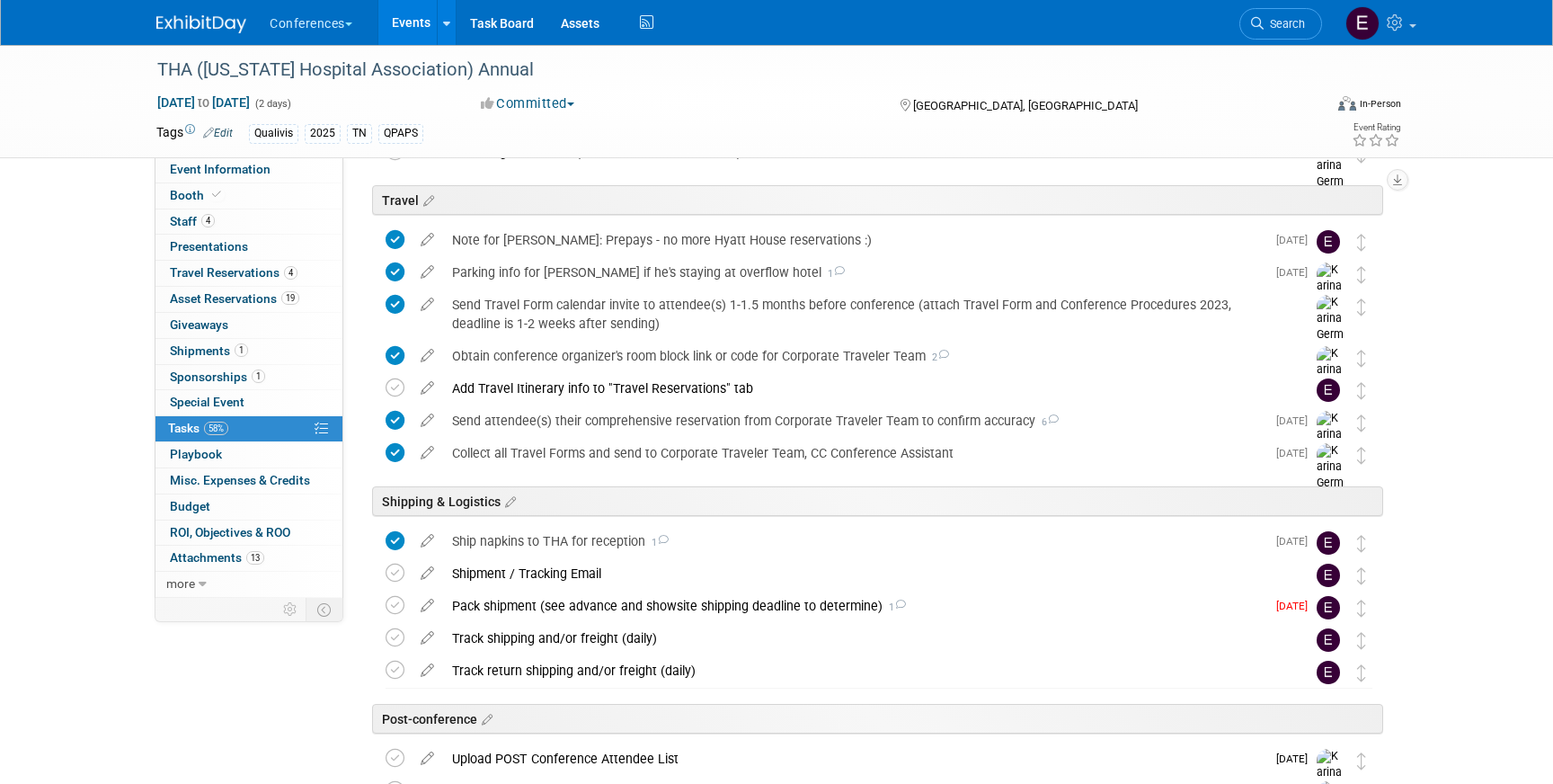
scroll to position [872, 0]
click at [512, 625] on div "Track shipping and/or freight (daily)" at bounding box center [862, 636] width 838 height 31
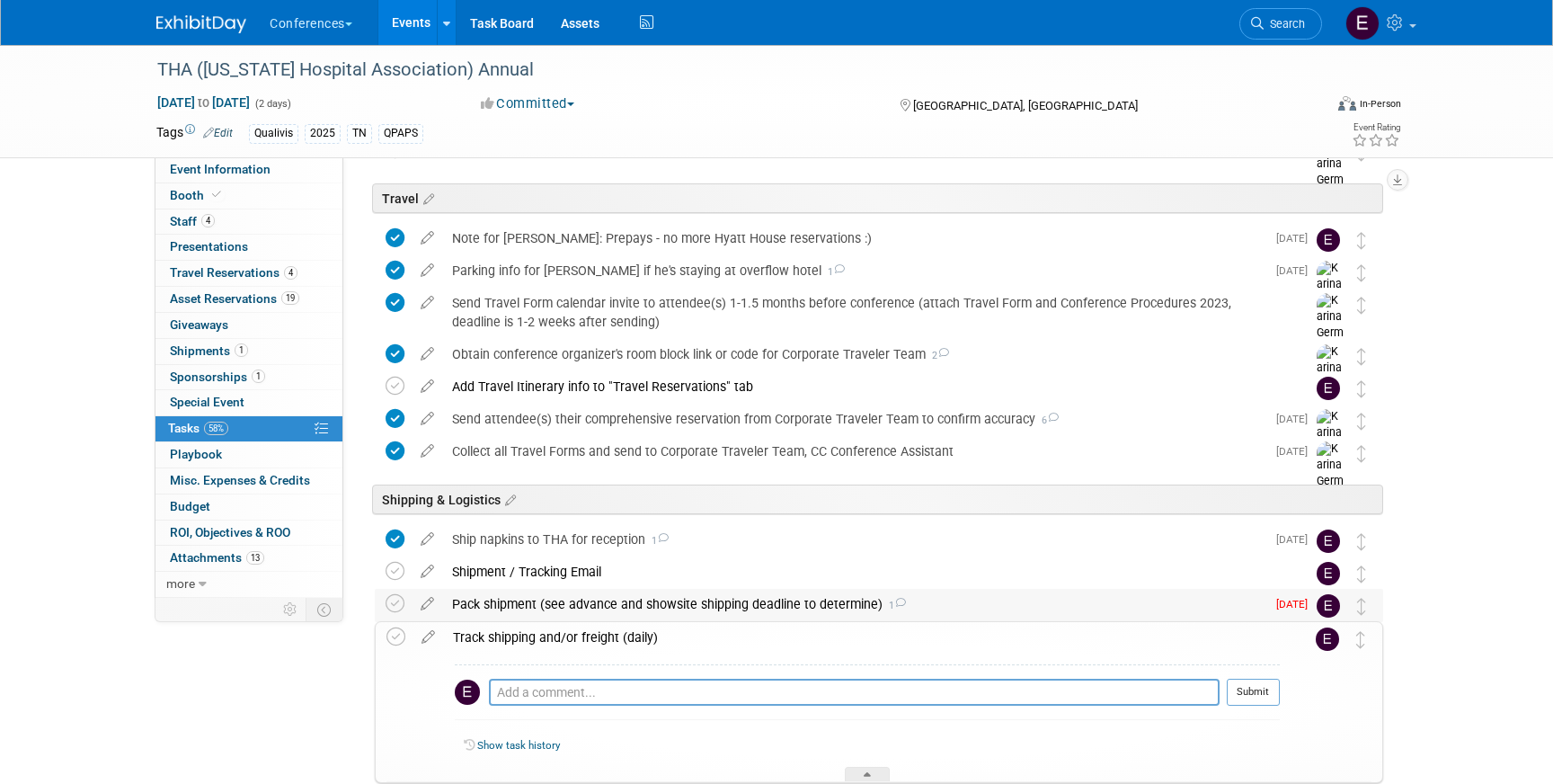
click at [516, 602] on div "Pack shipment (see advance and showsite shipping deadline to determine) 1" at bounding box center [854, 604] width 823 height 31
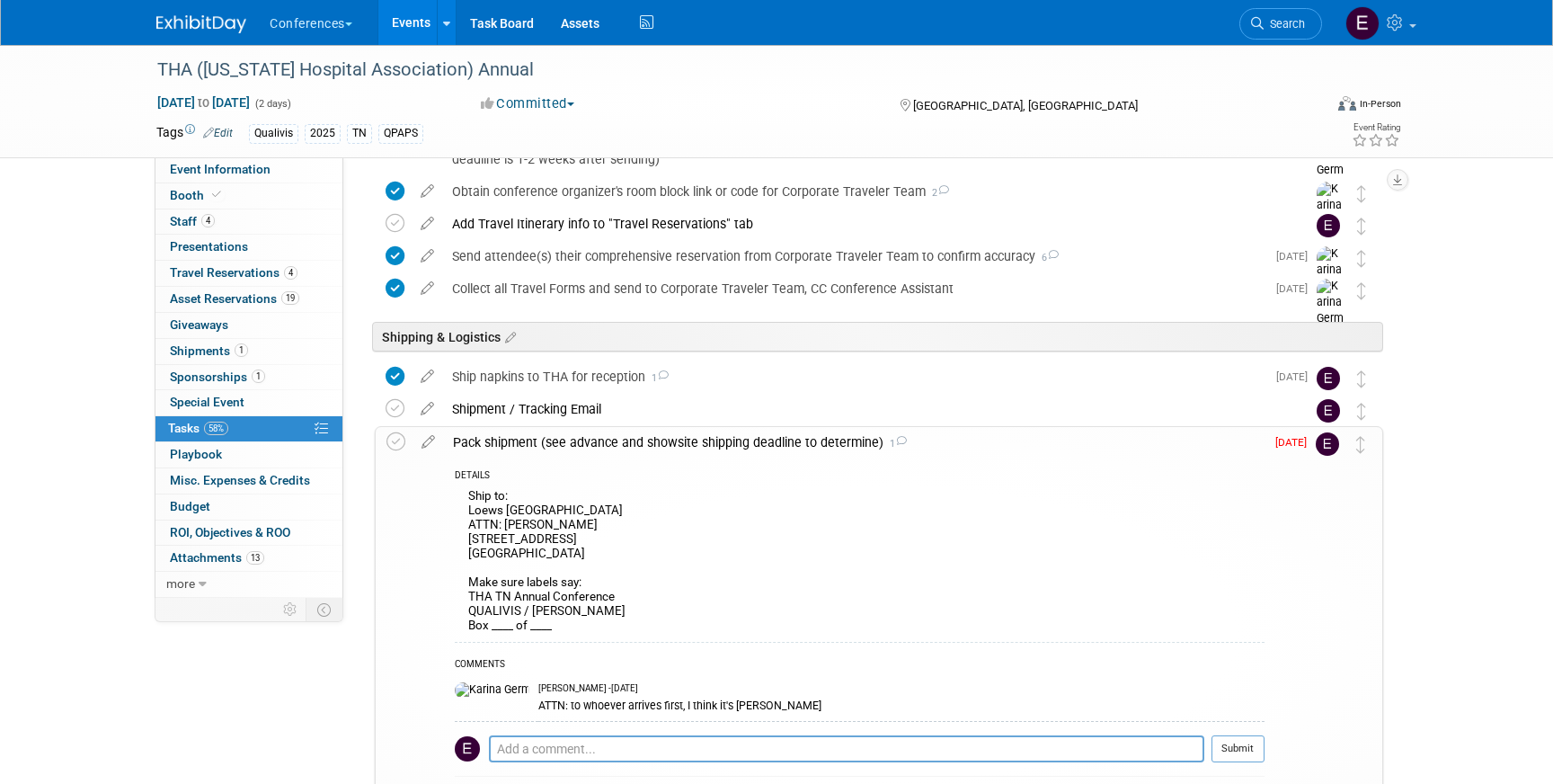
scroll to position [1060, 0]
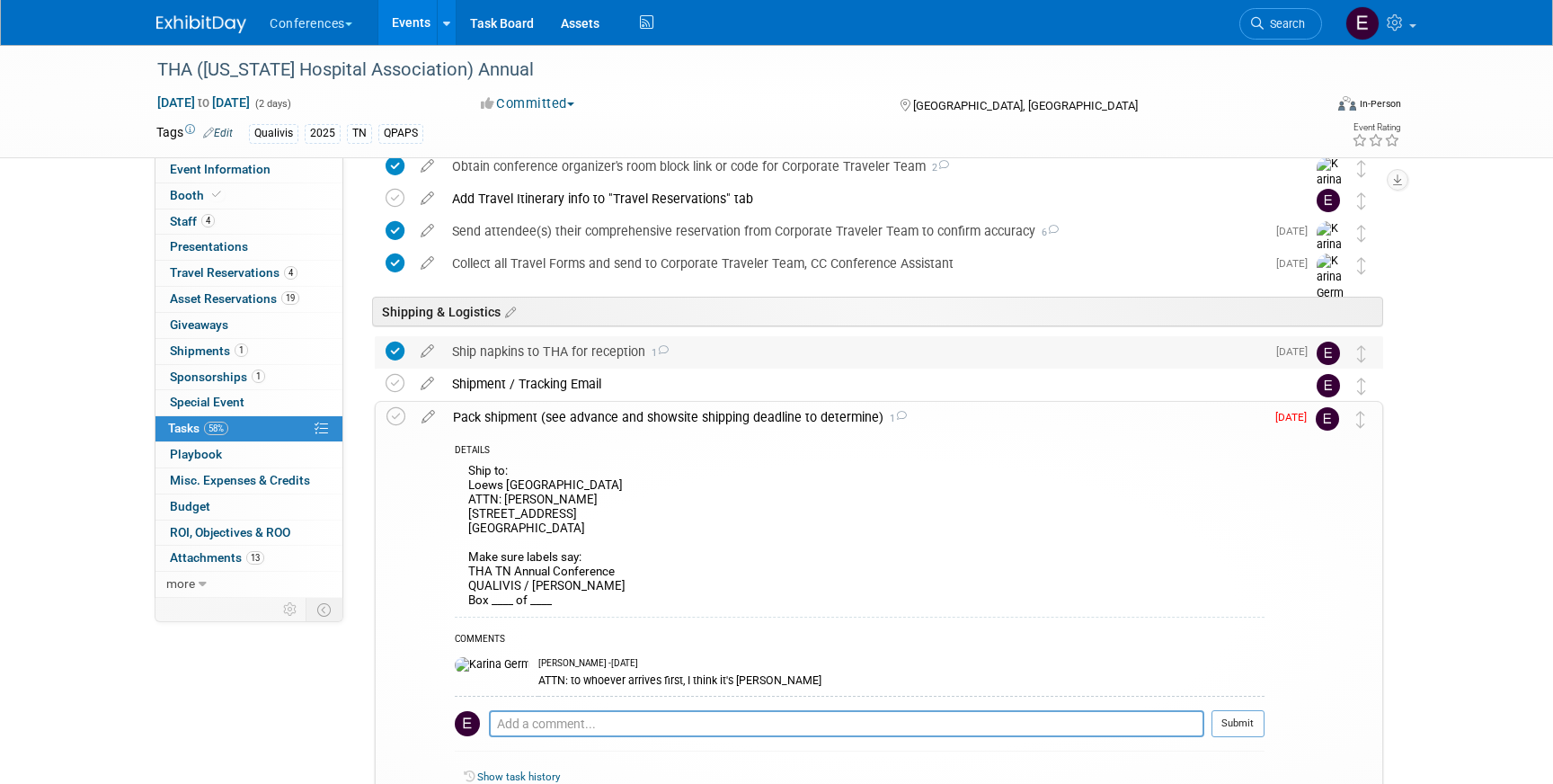
click at [499, 345] on div "Ship napkins to THA for reception 1" at bounding box center [854, 351] width 823 height 31
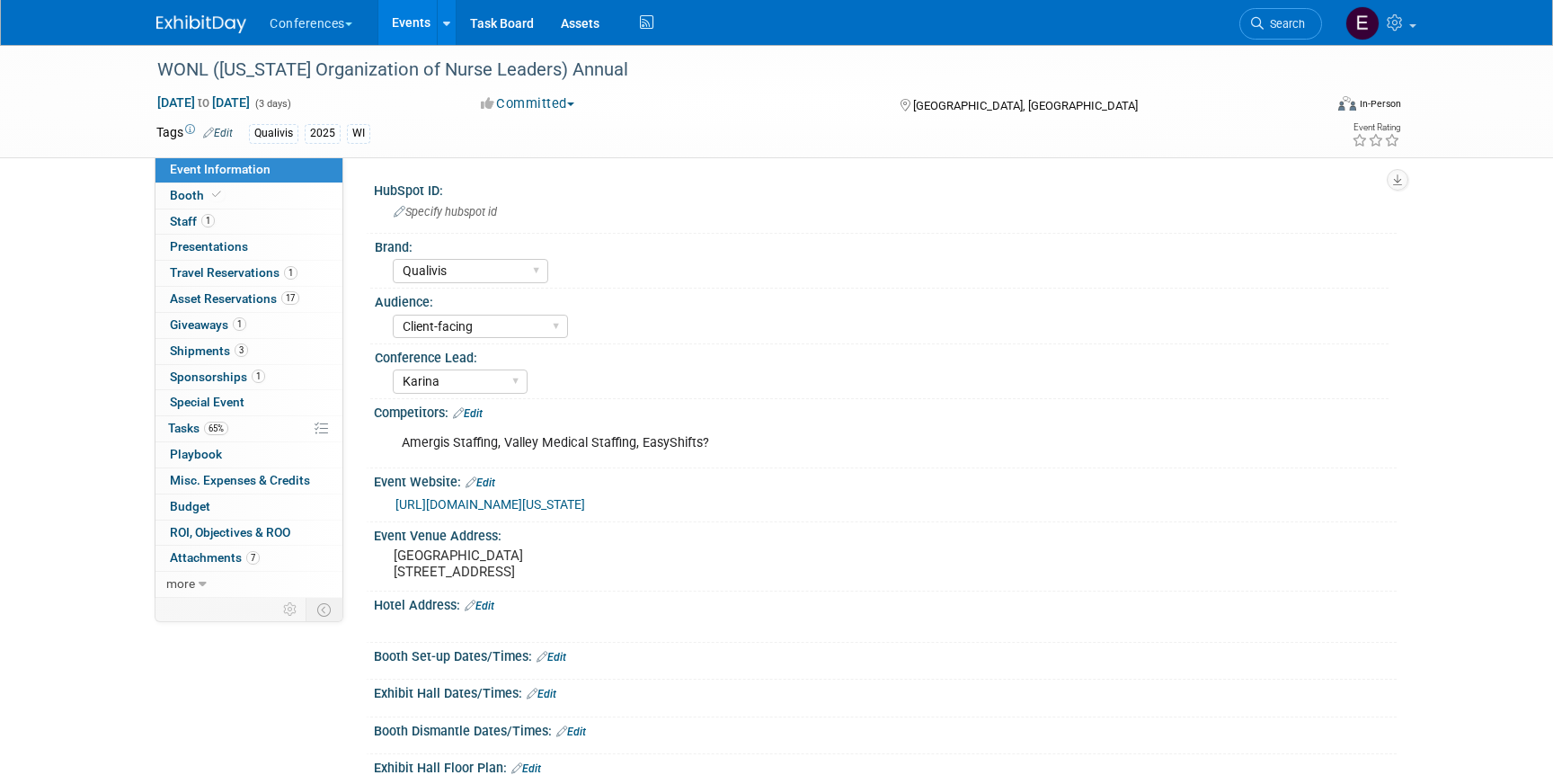
select select "Qualivis"
select select "Client-facing"
select select "Karina"
click at [179, 432] on span "Tasks 65%" at bounding box center [198, 427] width 60 height 14
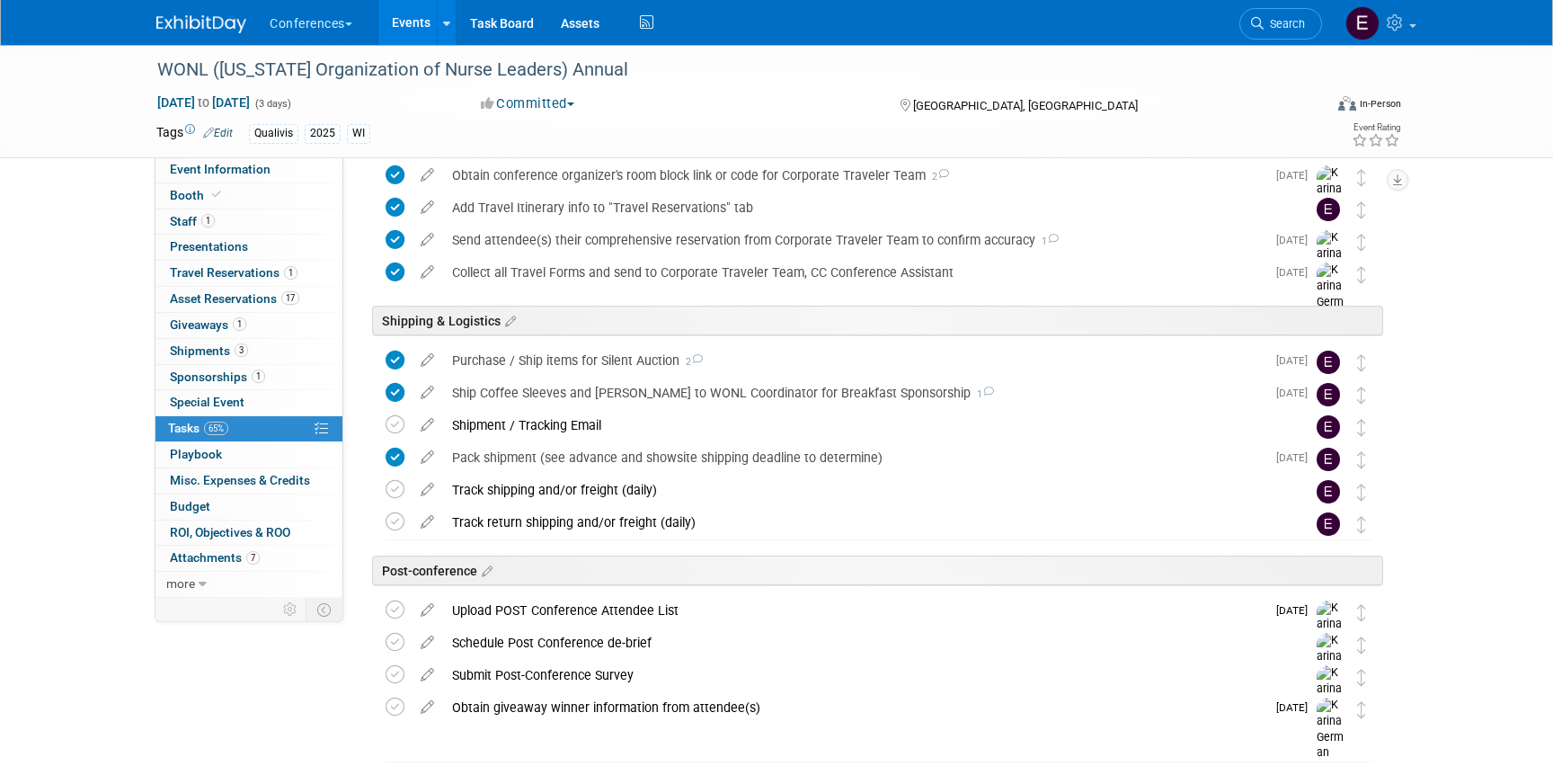
scroll to position [940, 0]
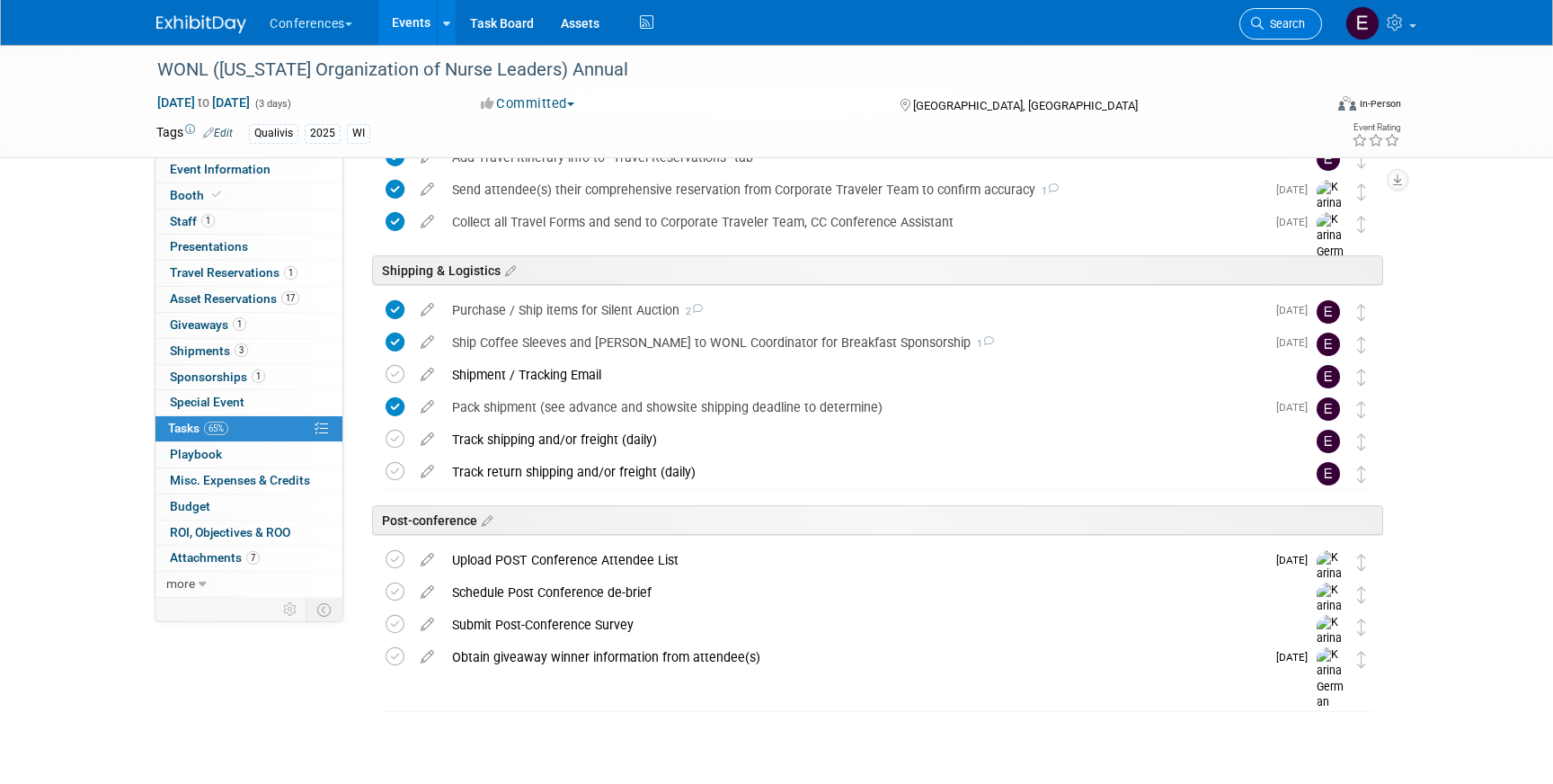
click at [1291, 31] on link "Search" at bounding box center [1280, 23] width 83 height 32
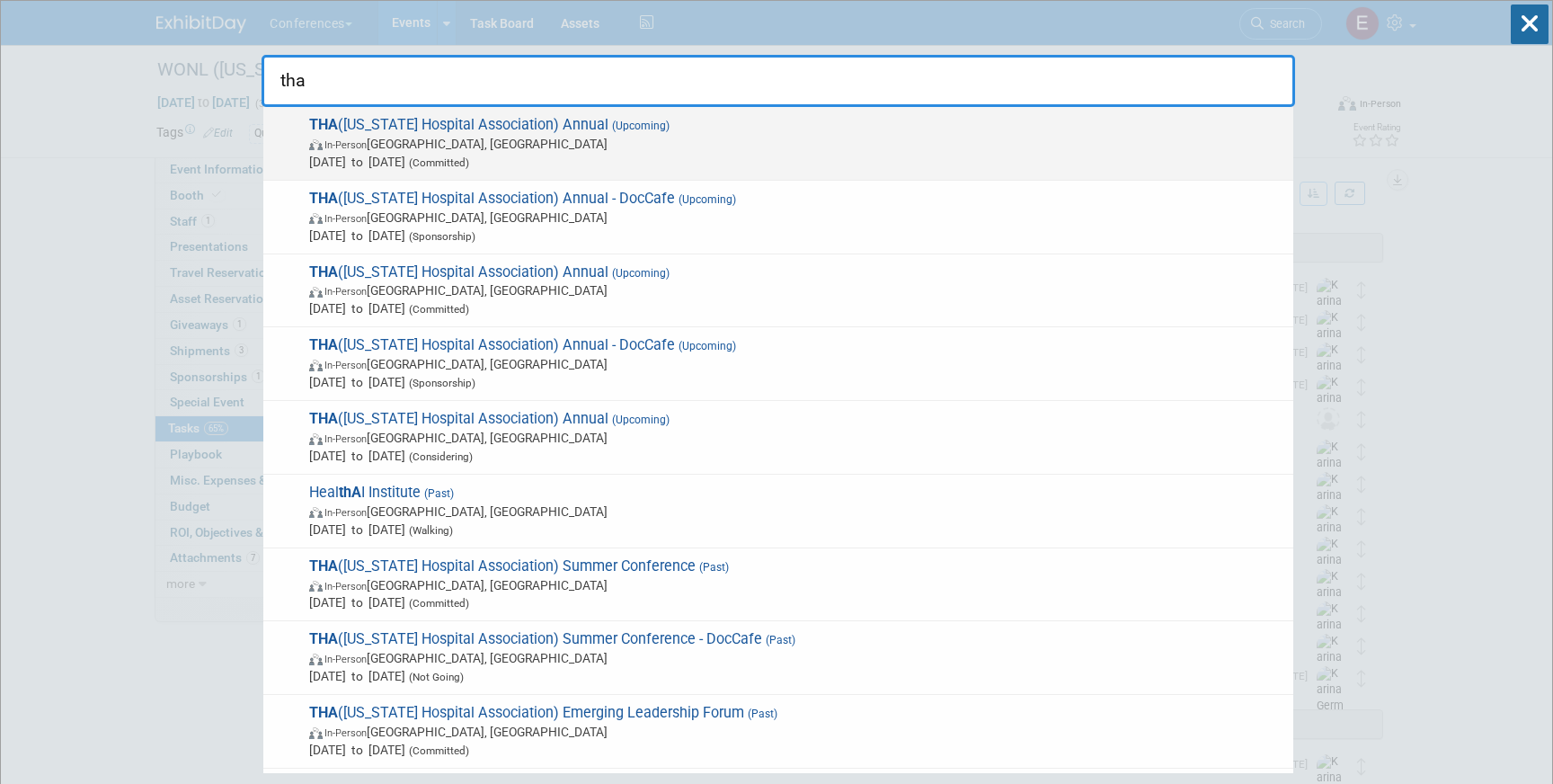
type input "tha"
click at [722, 143] on span "In-Person Nashville, TN" at bounding box center [797, 143] width 975 height 18
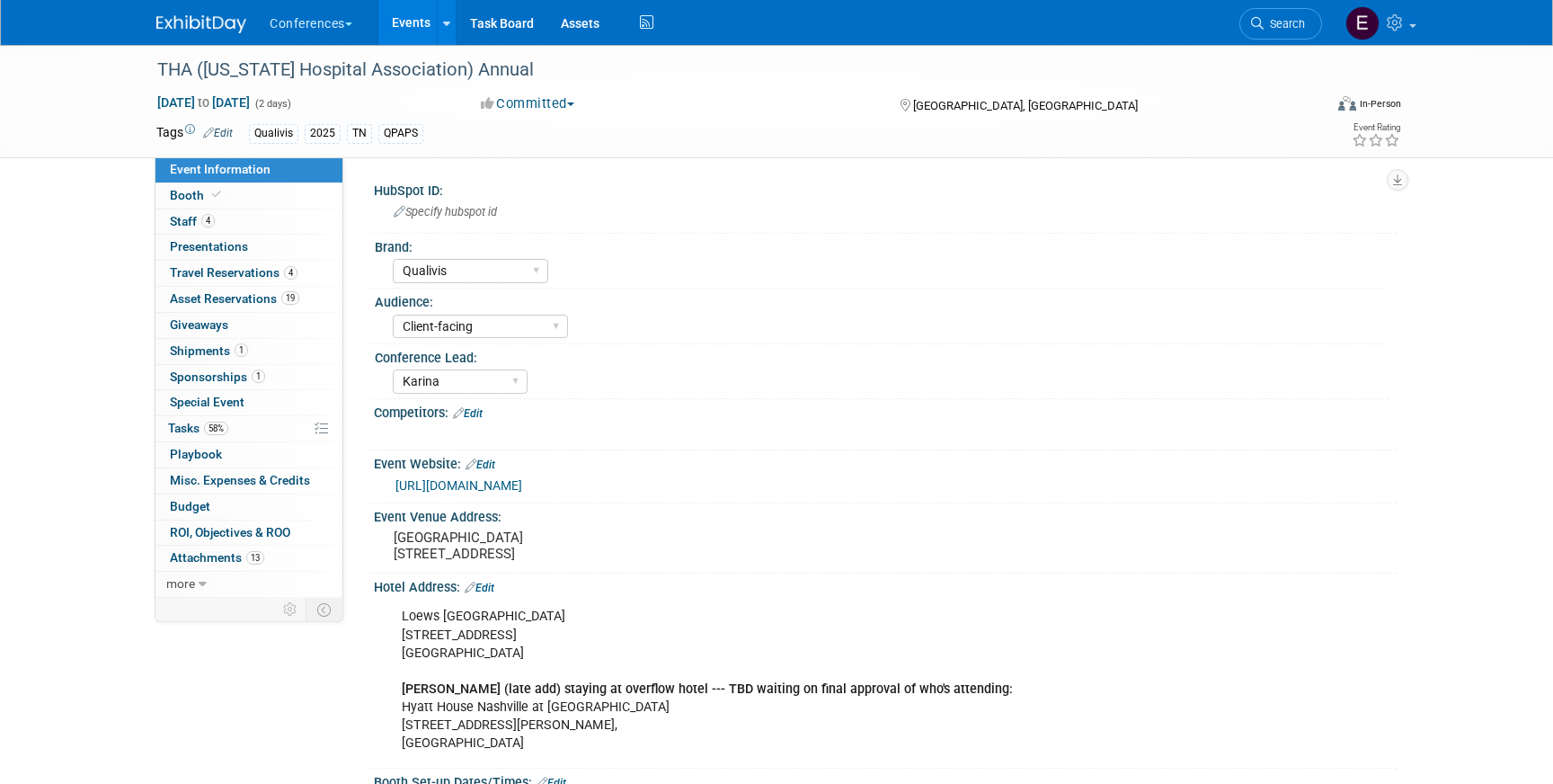
select select "Qualivis"
select select "Client-facing"
select select "Karina"
click at [291, 424] on link "58% Tasks 58%" at bounding box center [249, 429] width 187 height 25
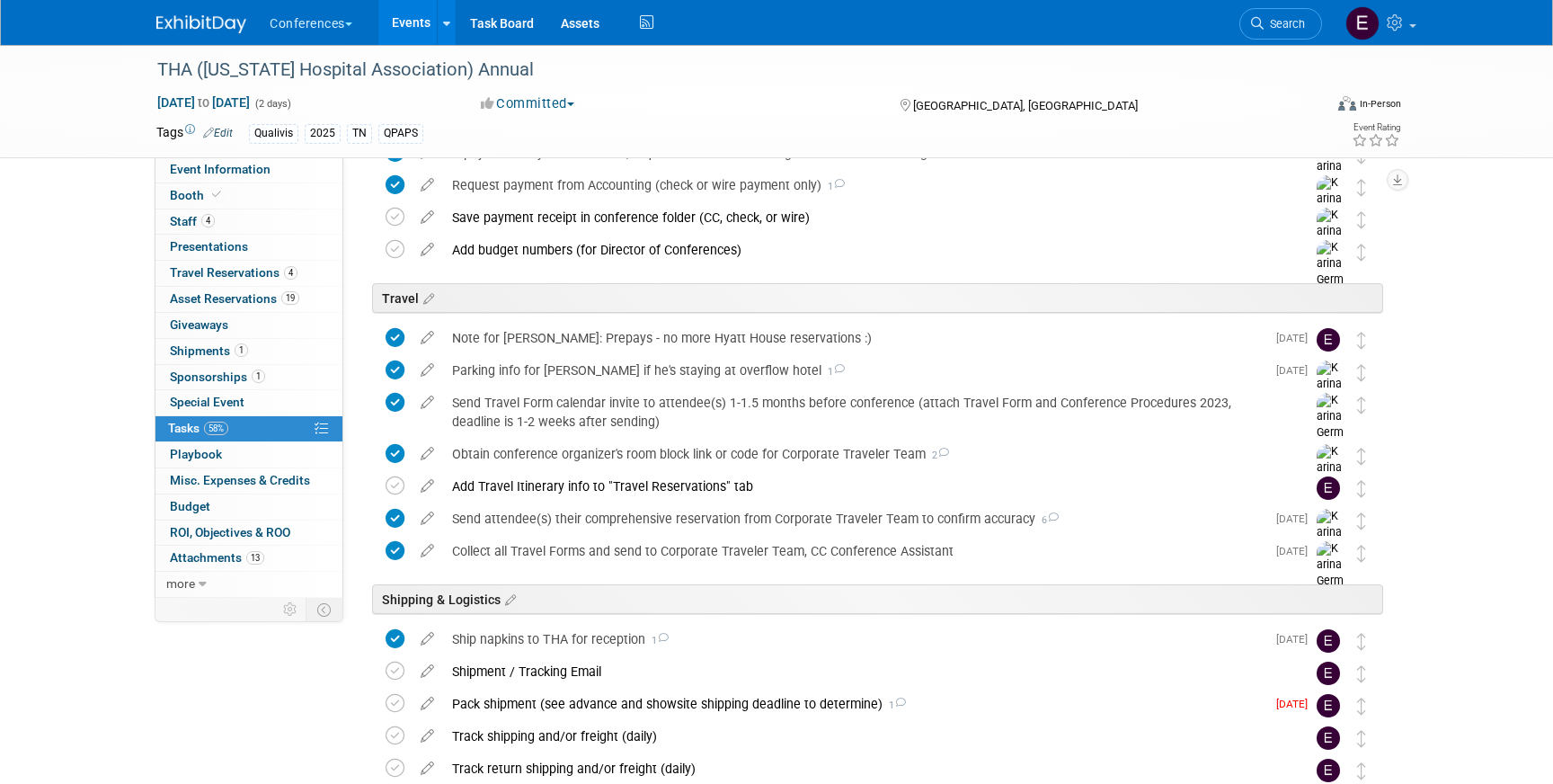
scroll to position [777, 0]
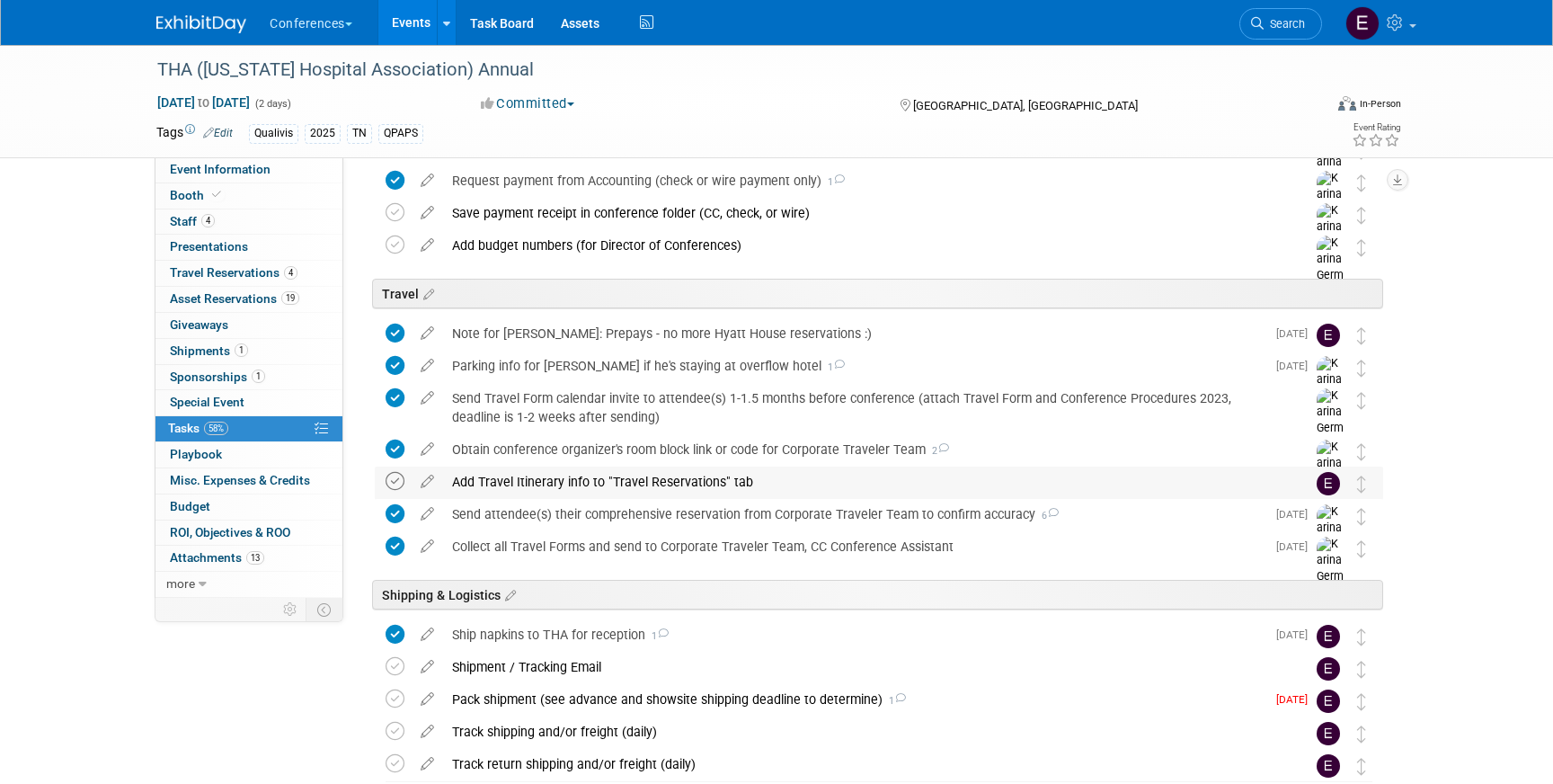
click at [390, 482] on icon at bounding box center [395, 482] width 19 height 19
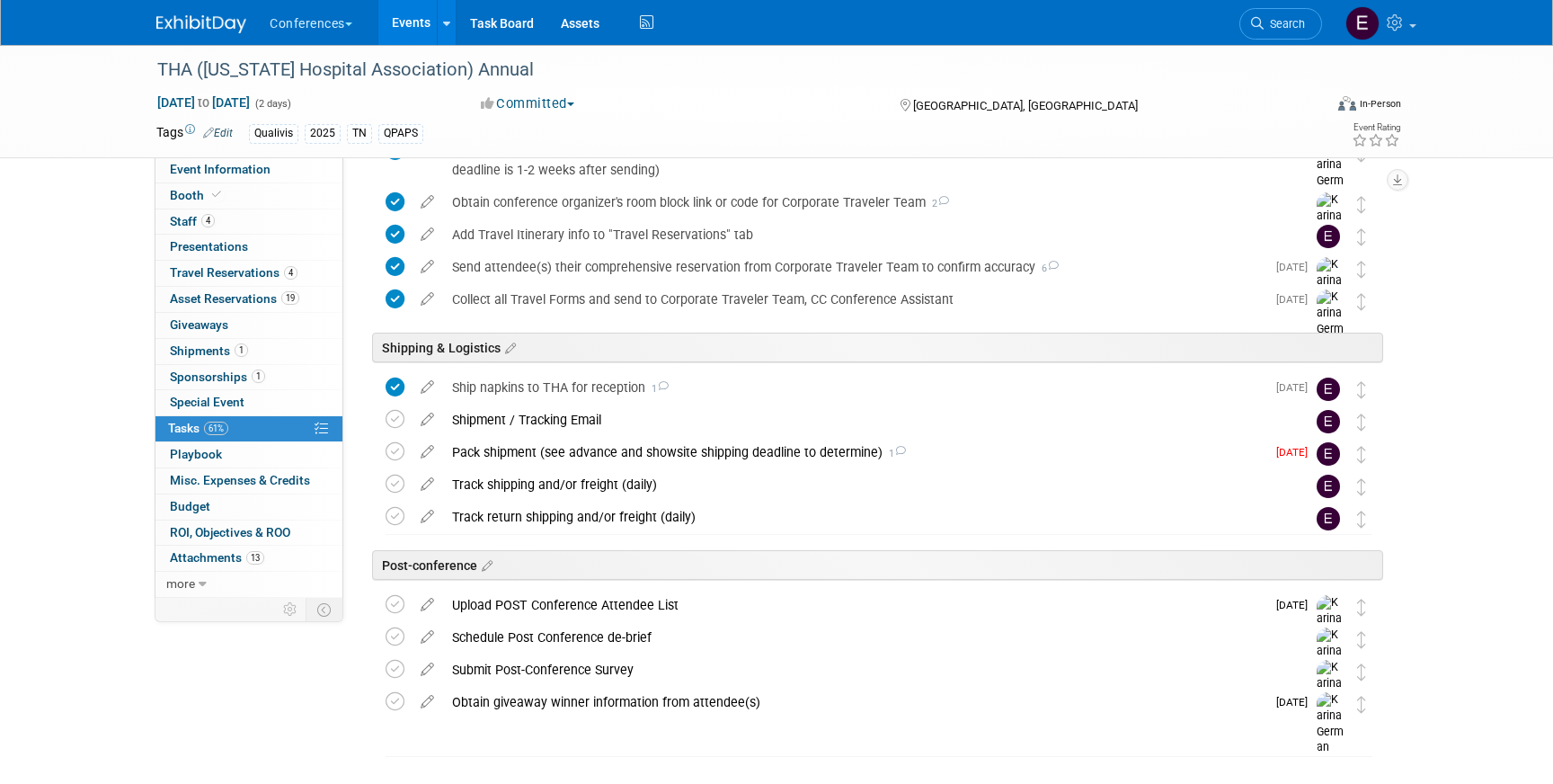
scroll to position [1025, 0]
click at [253, 262] on link "4 Travel Reservations 4" at bounding box center [249, 273] width 187 height 25
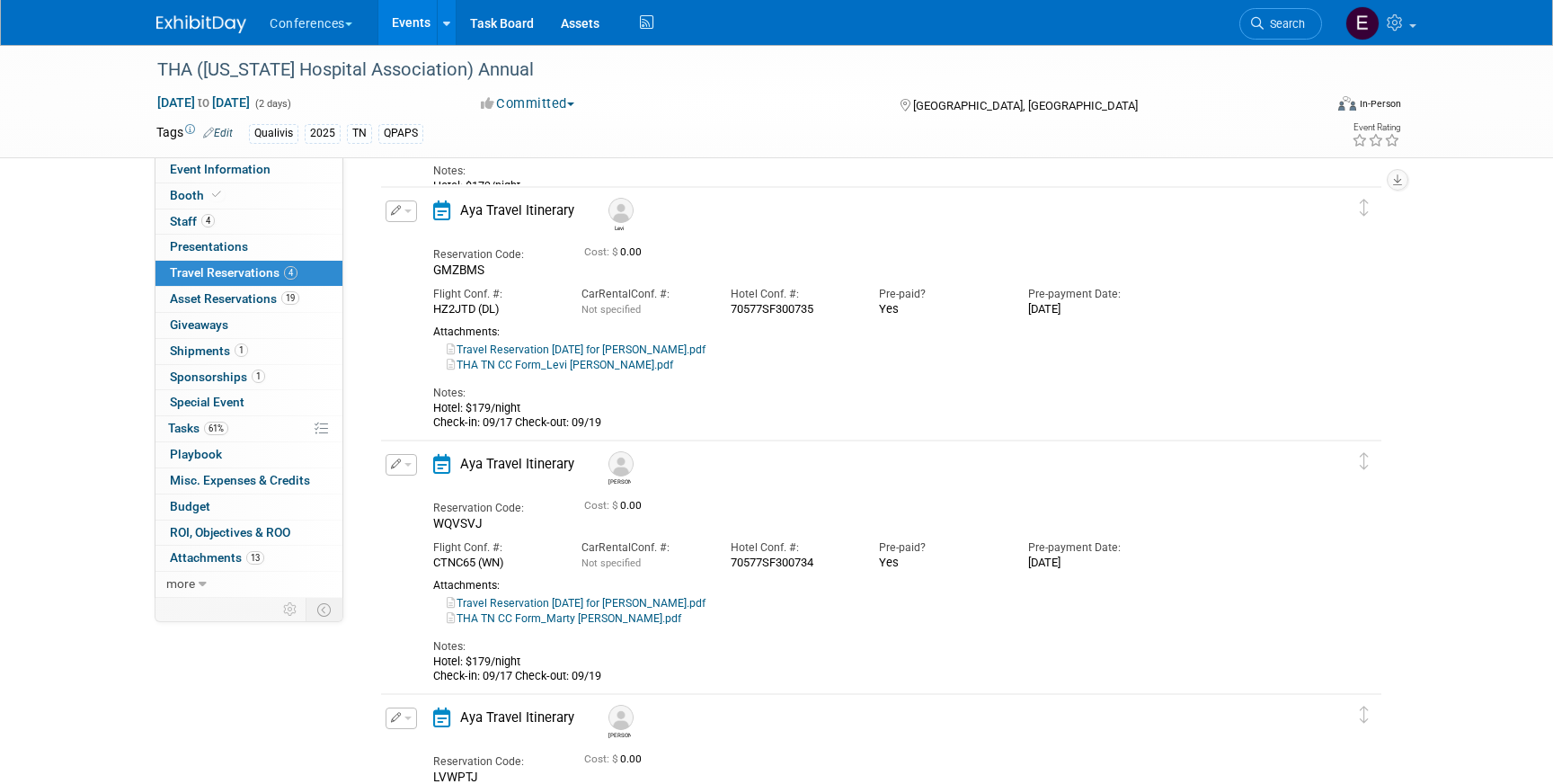
scroll to position [319, 0]
click at [267, 419] on link "61% Tasks 61%" at bounding box center [249, 429] width 187 height 25
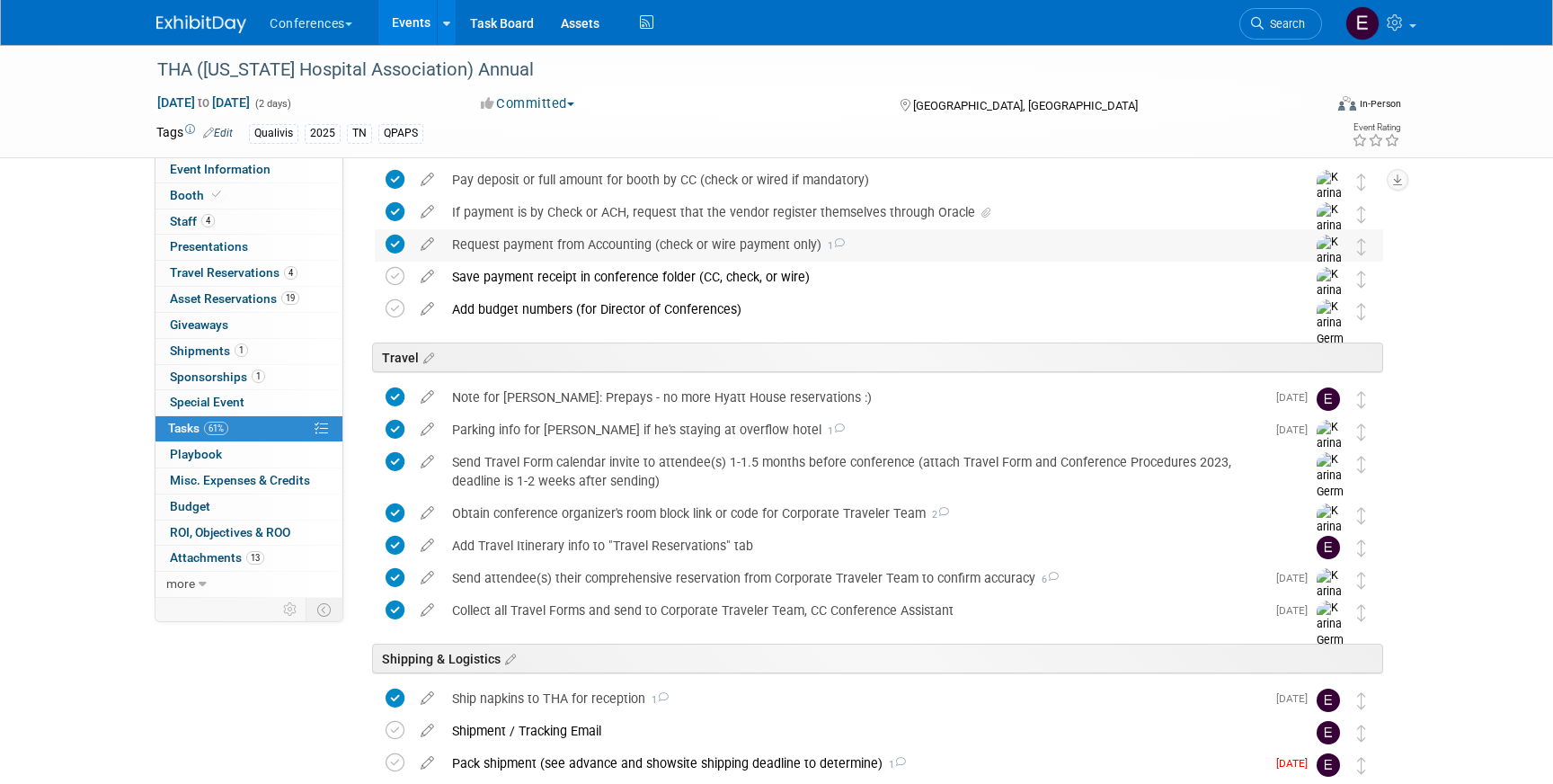
scroll to position [725, 0]
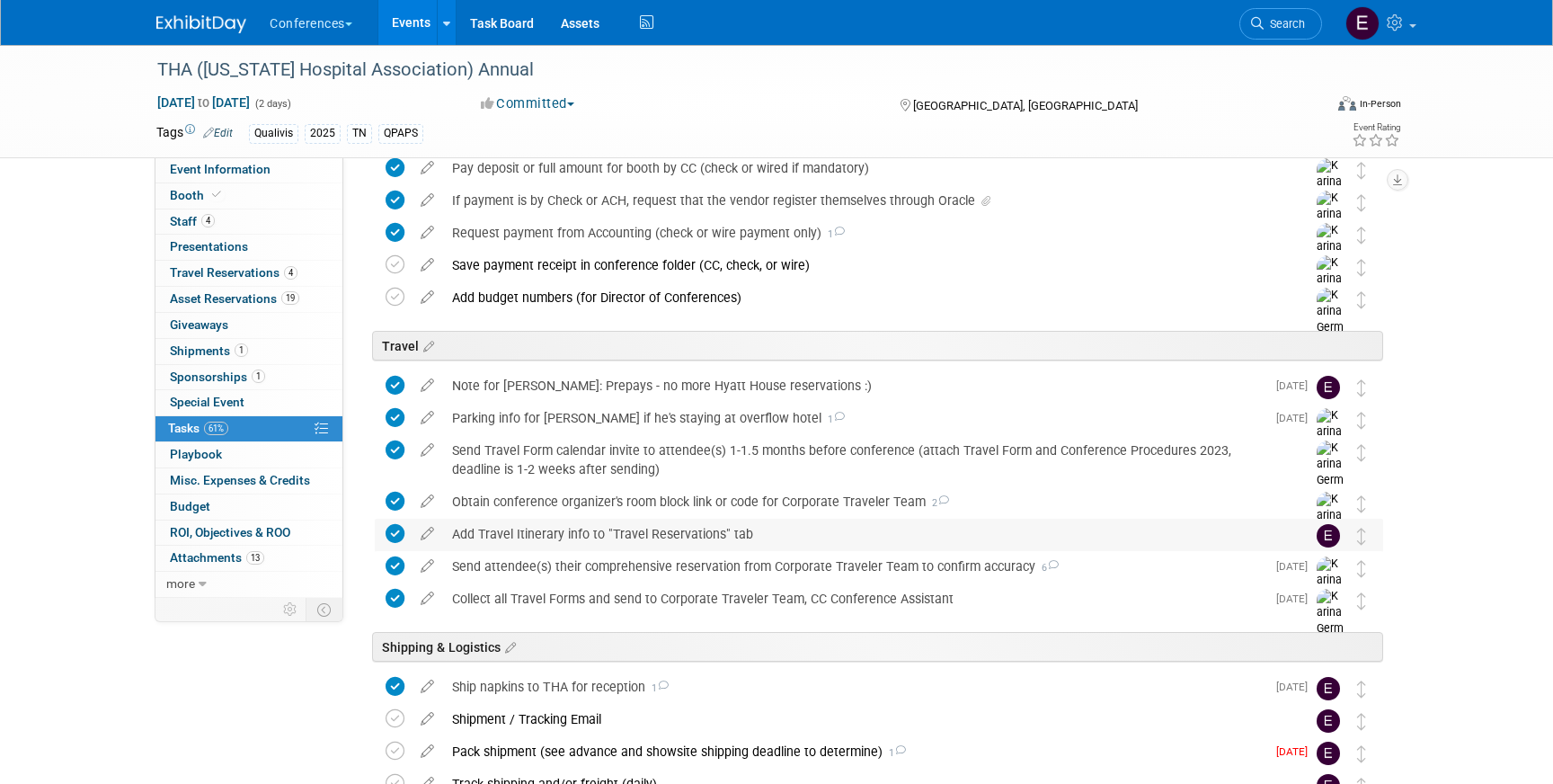
click at [396, 532] on icon at bounding box center [395, 534] width 19 height 19
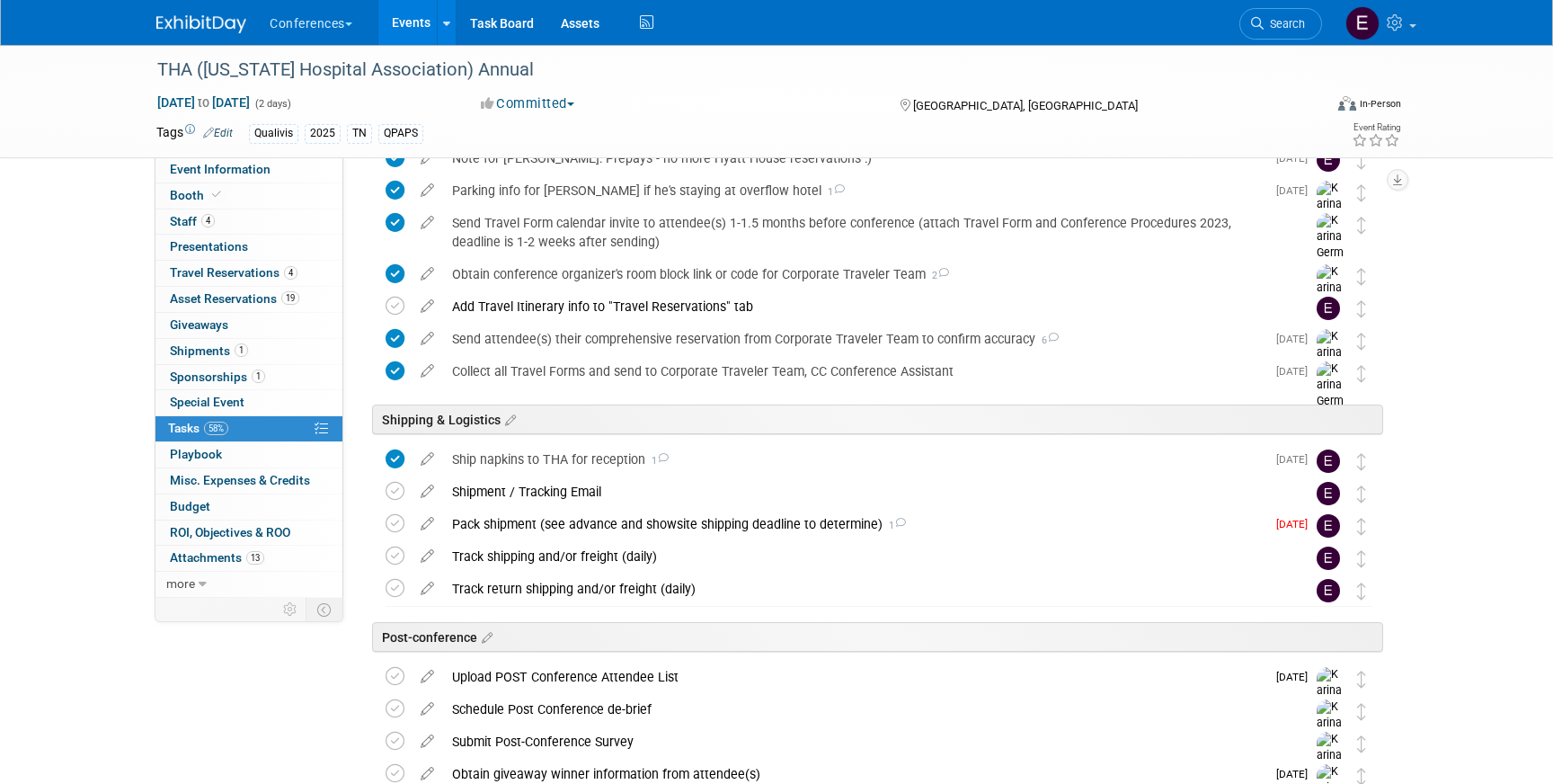
scroll to position [966, 0]
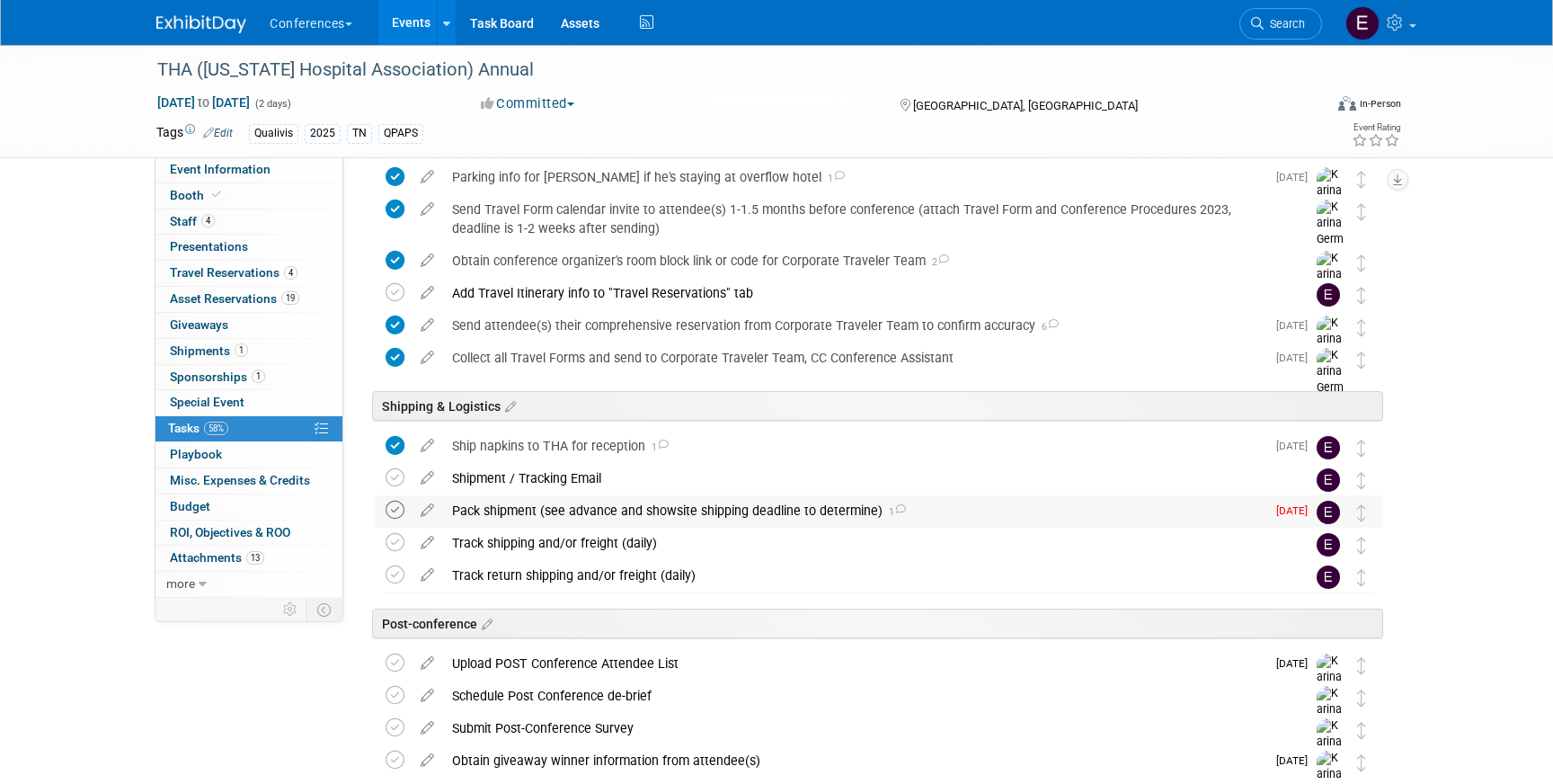
click at [393, 511] on icon at bounding box center [395, 511] width 19 height 19
click at [598, 512] on div "Pack shipment (see advance and showsite shipping deadline to determine) 1" at bounding box center [854, 511] width 823 height 31
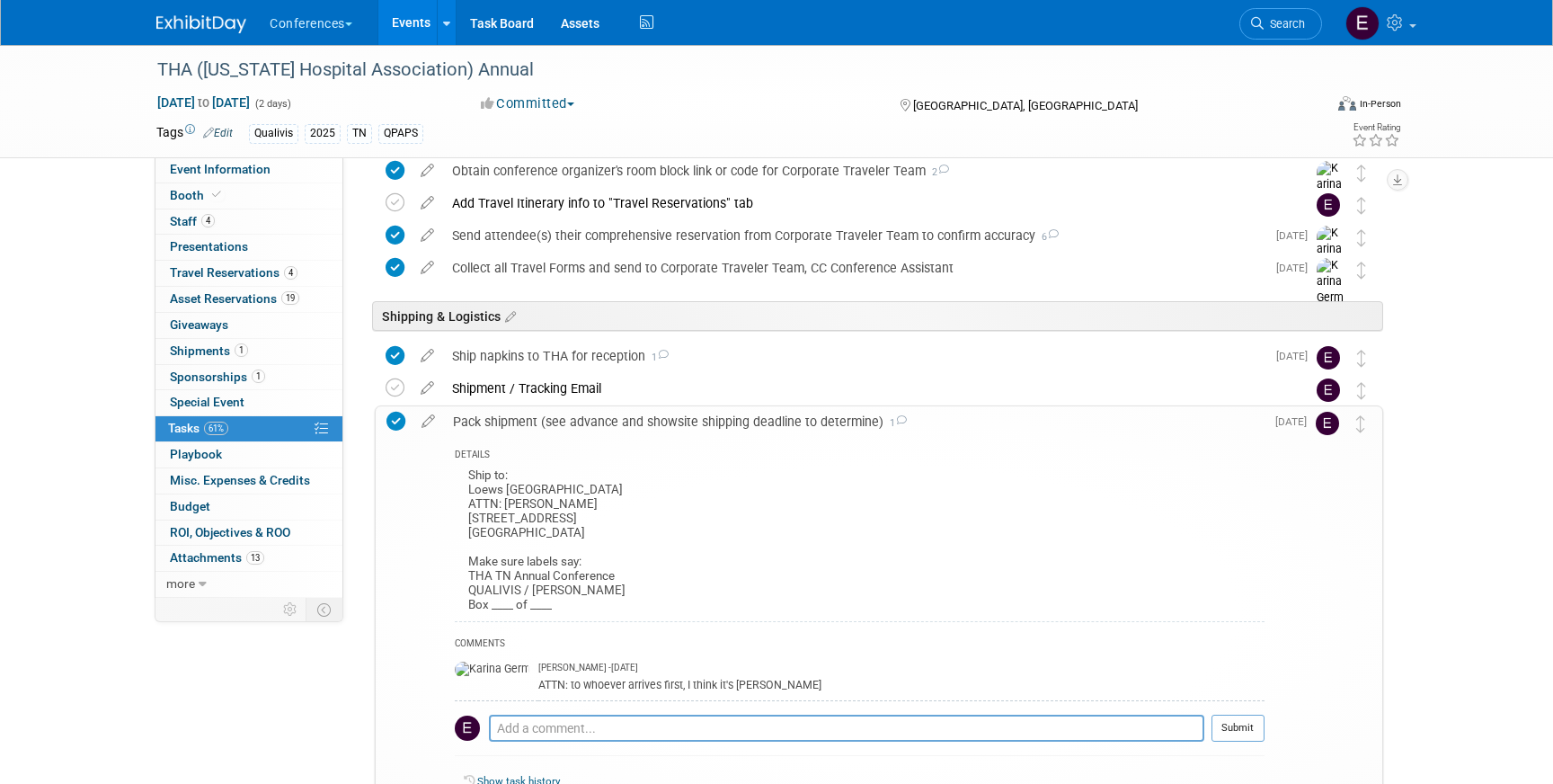
scroll to position [1055, 0]
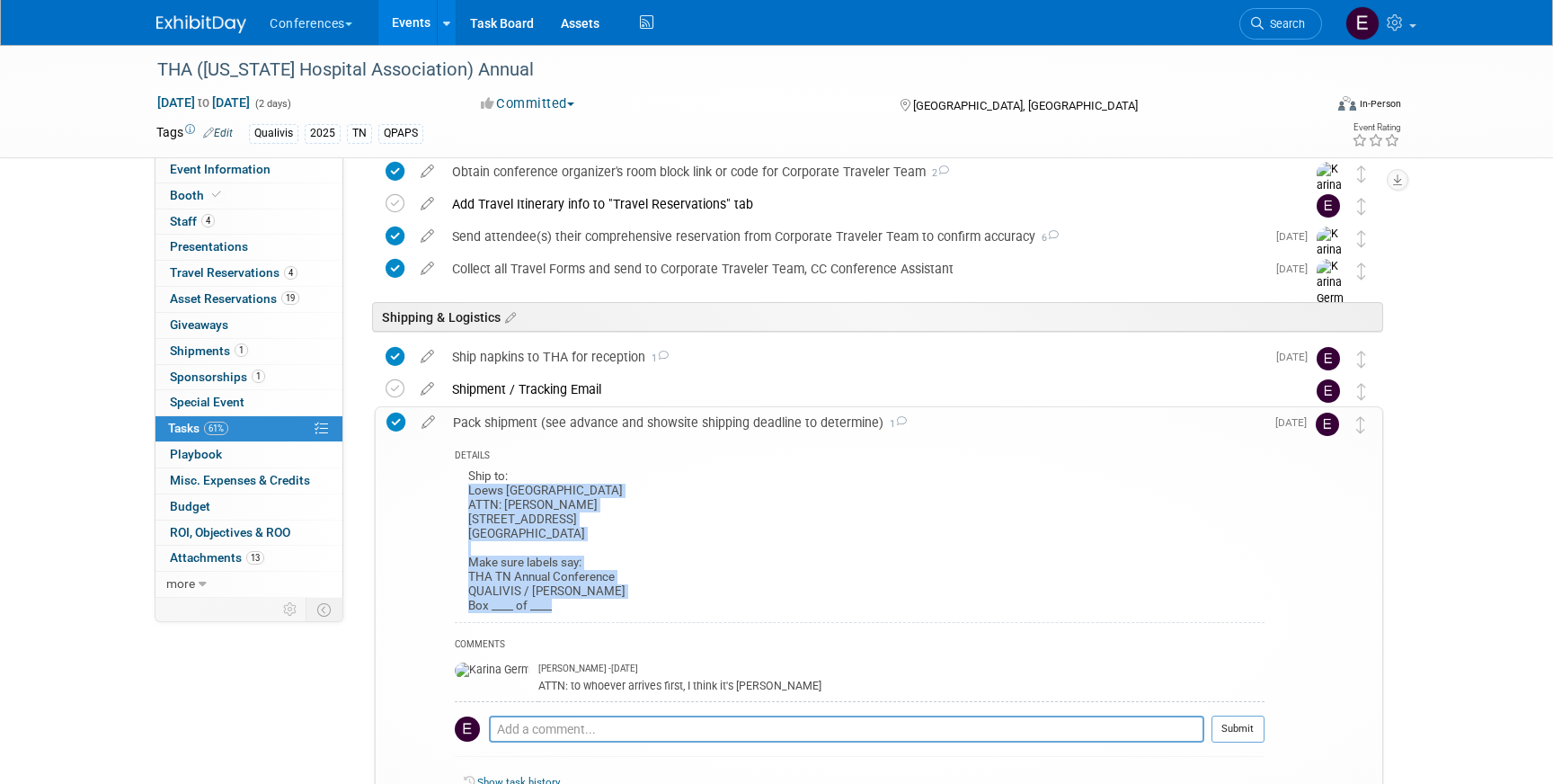
drag, startPoint x: 467, startPoint y: 488, endPoint x: 737, endPoint y: 602, distance: 293.1
click at [737, 602] on div "Ship to: Loews [GEOGRAPHIC_DATA] ATTN: [PERSON_NAME] [STREET_ADDRESS] Make sure…" at bounding box center [860, 543] width 810 height 158
copy div "Loews [GEOGRAPHIC_DATA] ATTN: [PERSON_NAME] [STREET_ADDRESS] Make sure labels s…"
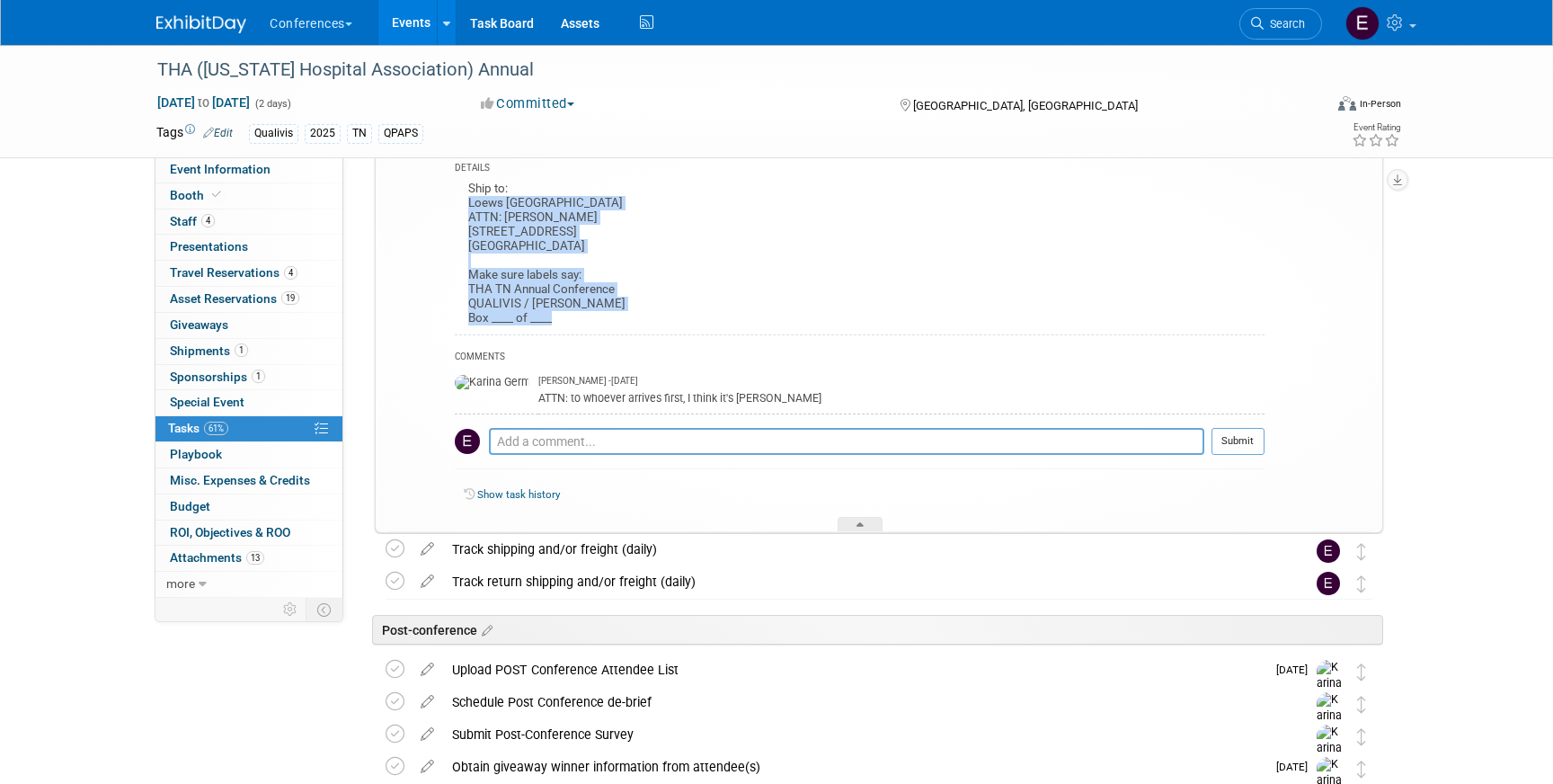
scroll to position [1341, 0]
click at [1300, 19] on span "Search" at bounding box center [1284, 24] width 41 height 13
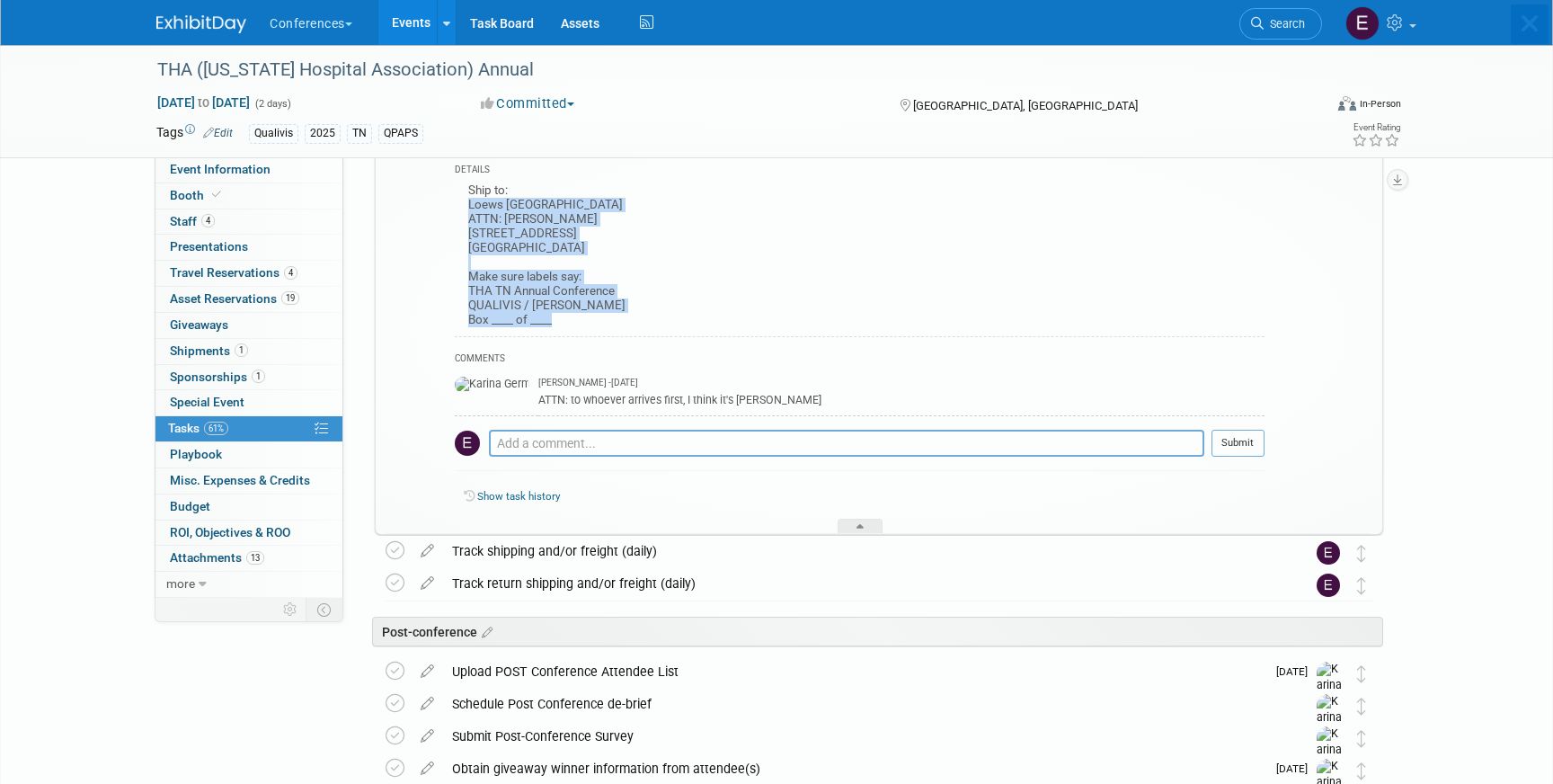
scroll to position [0, 0]
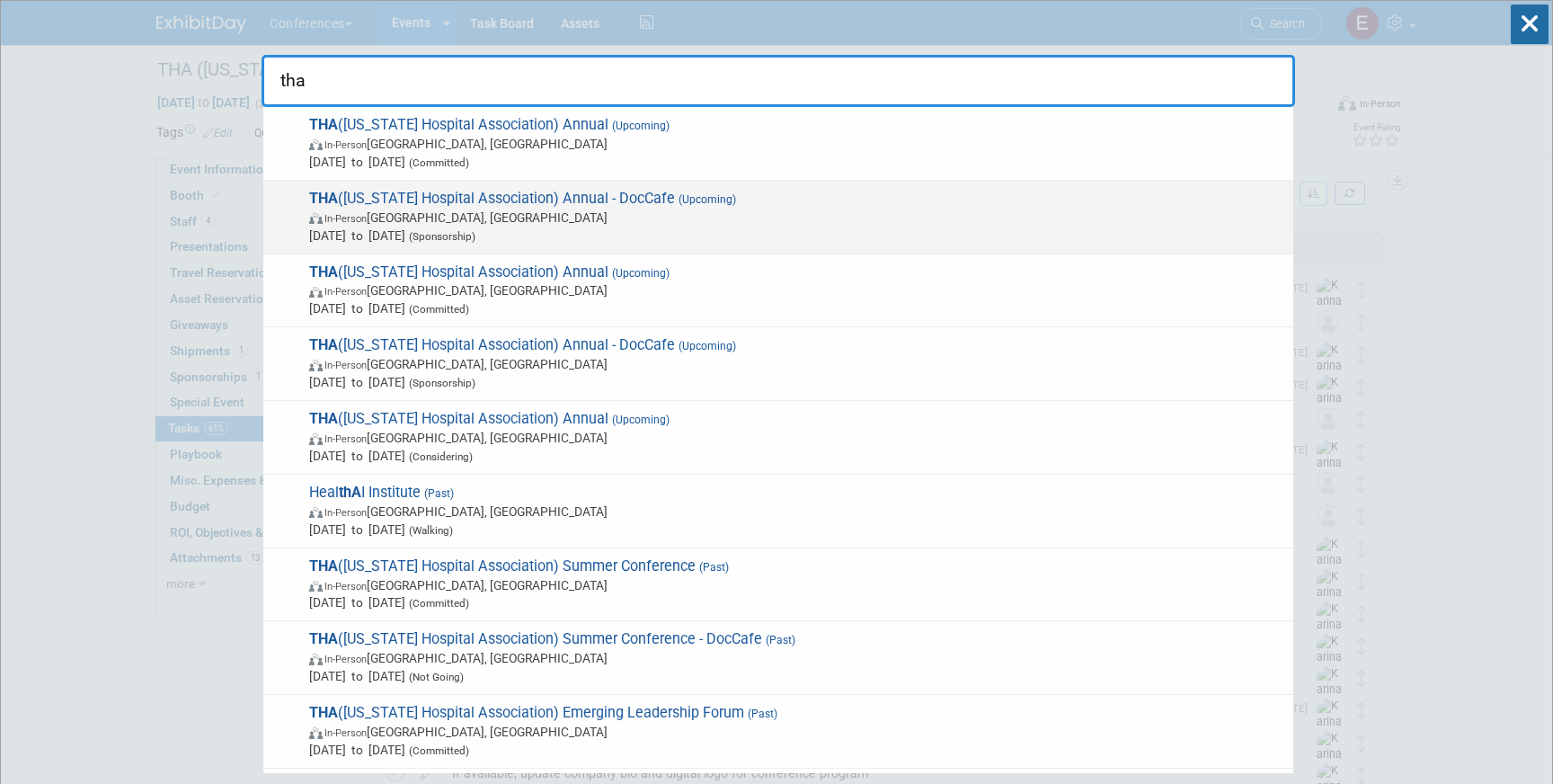
type input "tha"
click at [648, 210] on span "In-Person [GEOGRAPHIC_DATA], [GEOGRAPHIC_DATA]" at bounding box center [797, 217] width 975 height 18
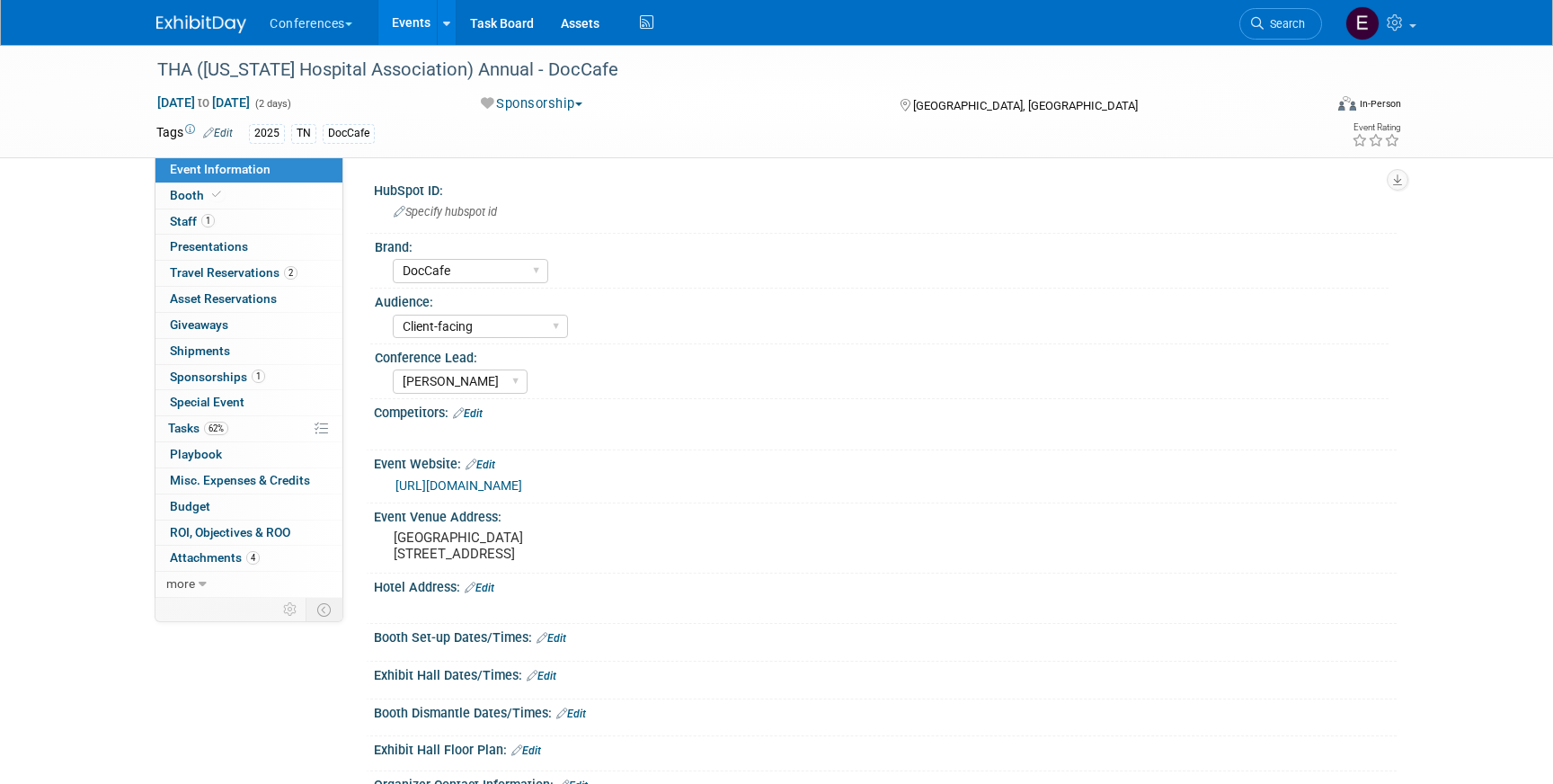
select select "DocCafe"
select select "Client-facing"
select select "[PERSON_NAME]"
click at [253, 436] on link "62% Tasks 62%" at bounding box center [249, 429] width 187 height 25
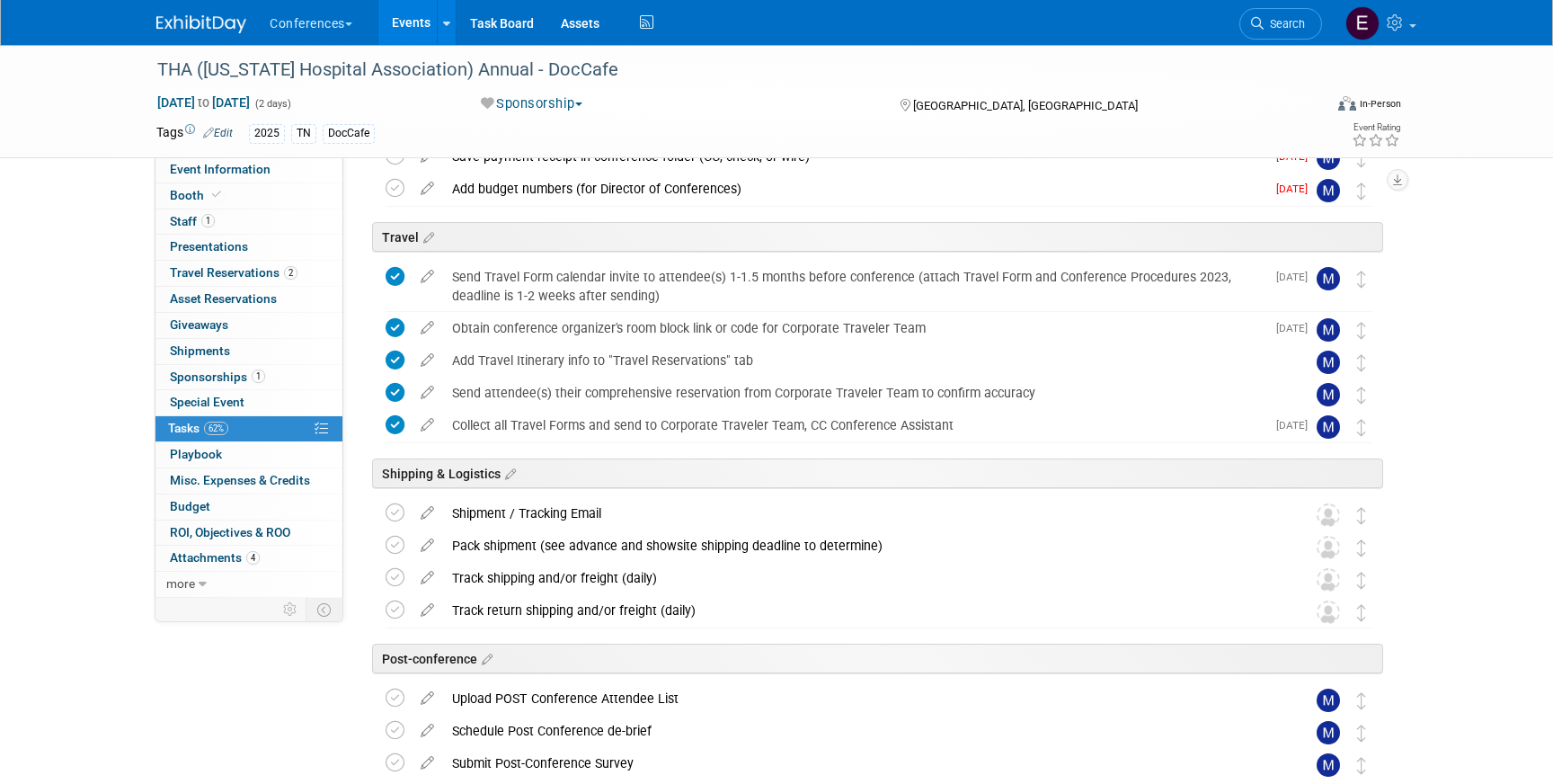
scroll to position [778, 0]
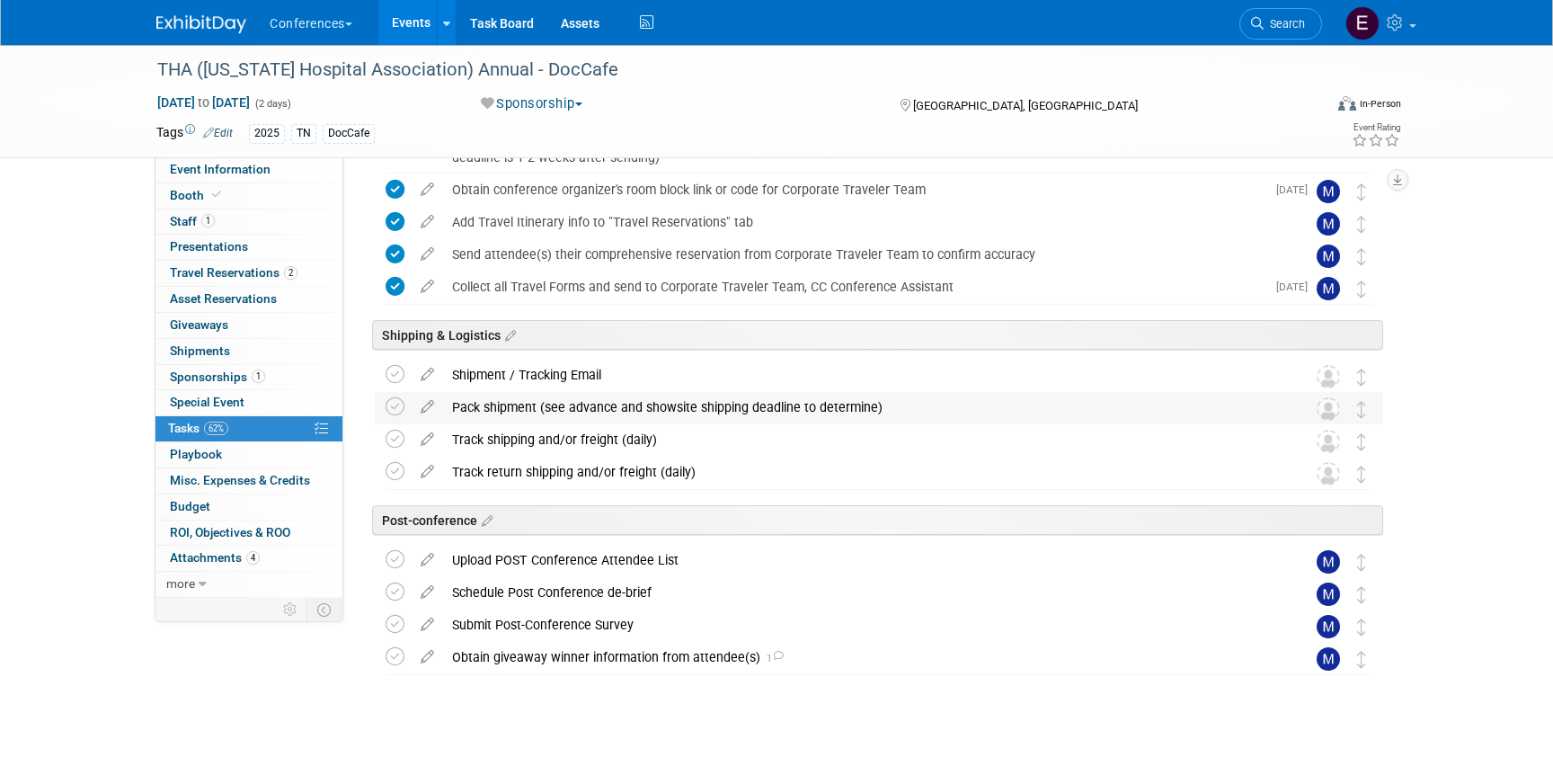
click at [796, 407] on div "Pack shipment (see advance and showsite shipping deadline to determine)" at bounding box center [862, 407] width 838 height 31
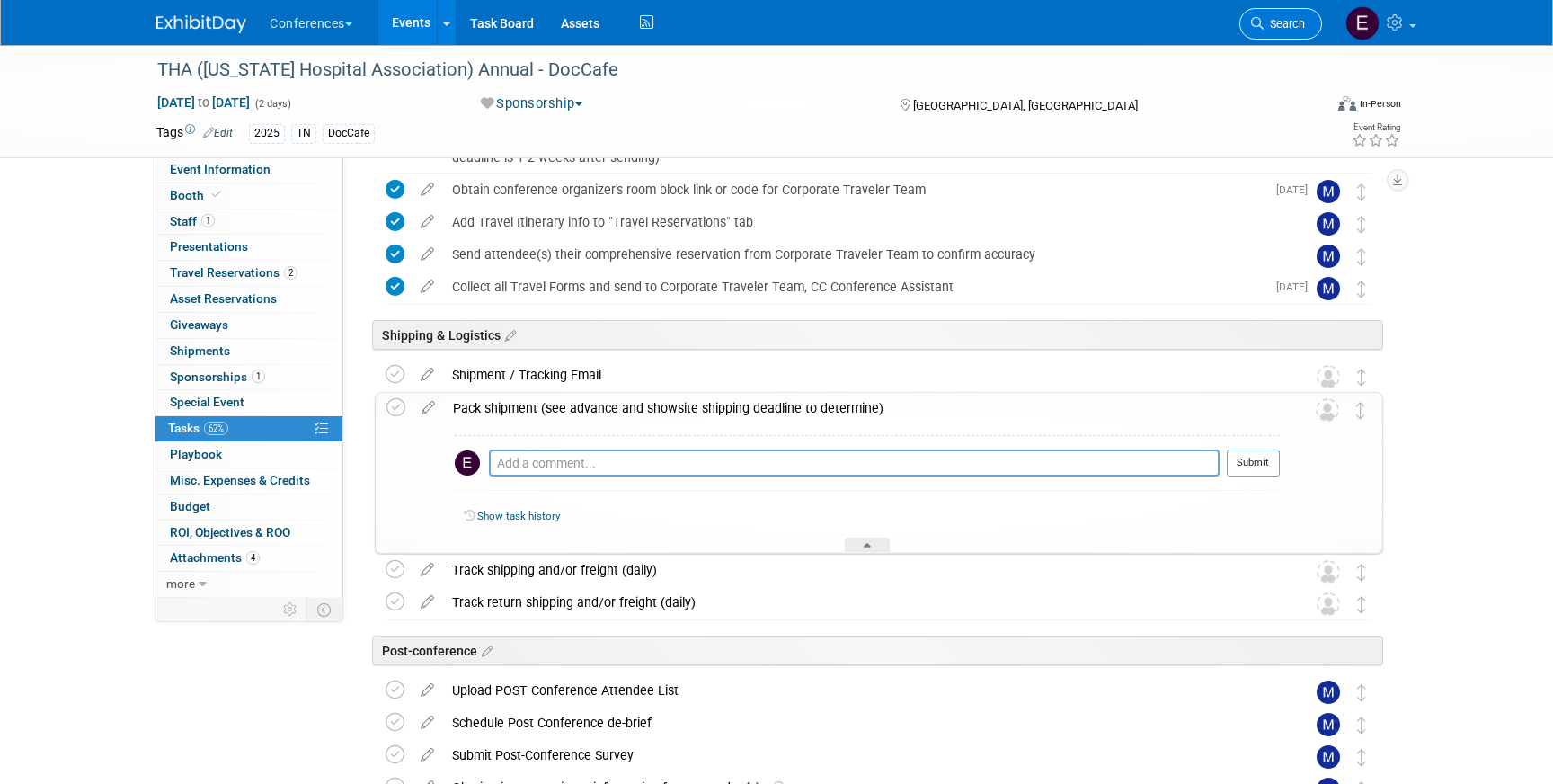
click at [1274, 21] on span "Search" at bounding box center [1284, 24] width 41 height 13
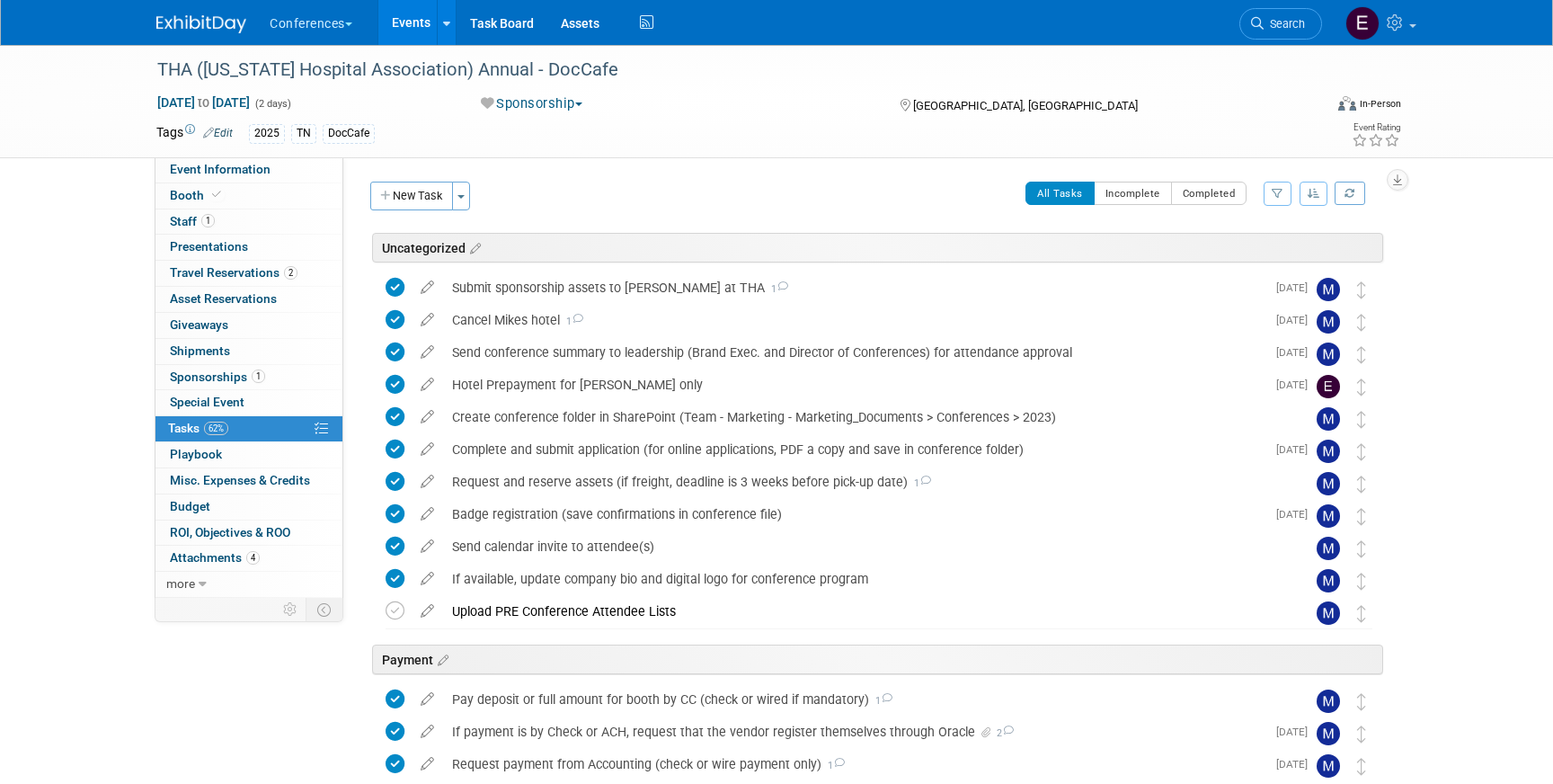
click at [187, 20] on img at bounding box center [202, 24] width 90 height 18
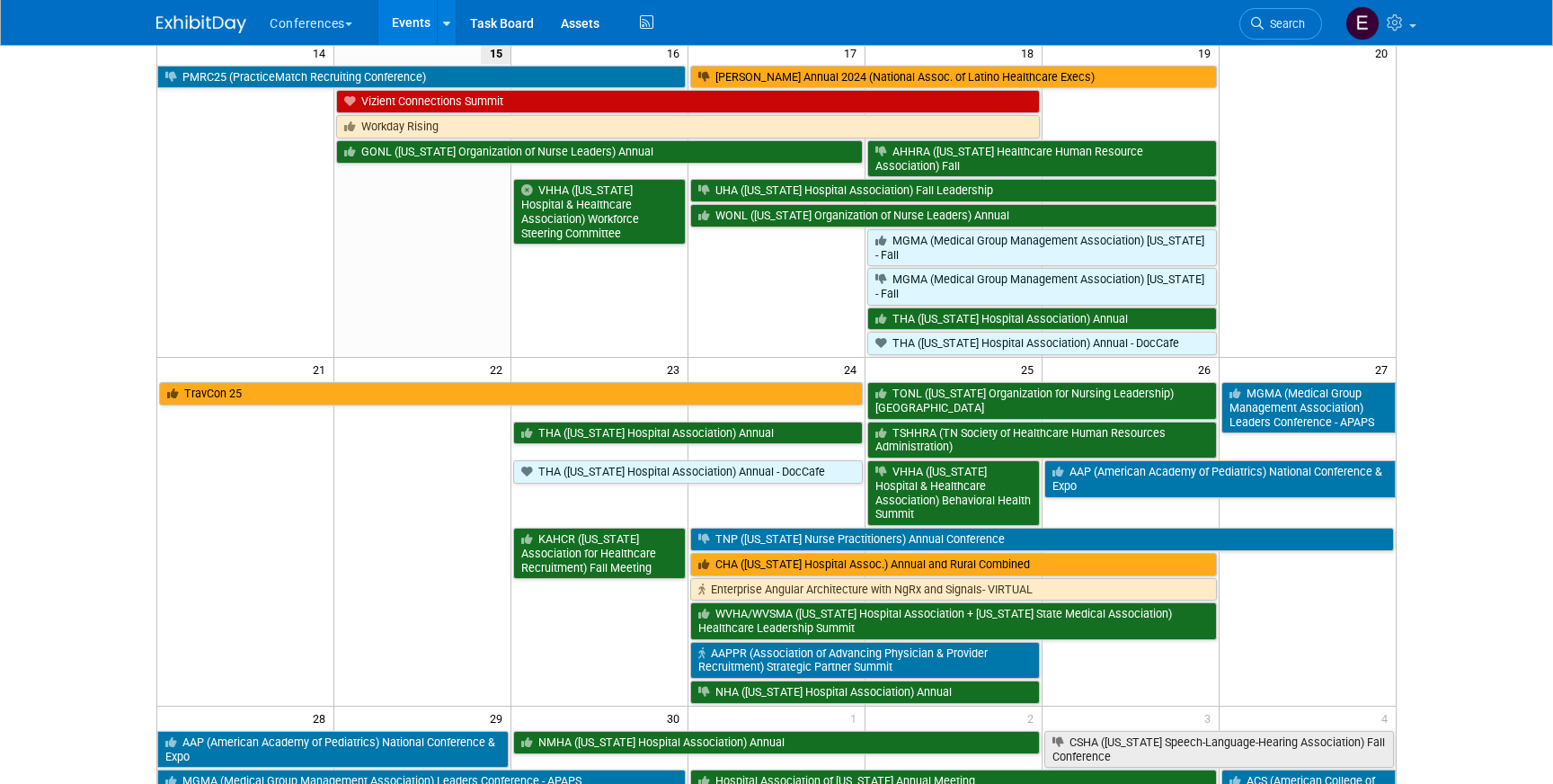
scroll to position [652, 0]
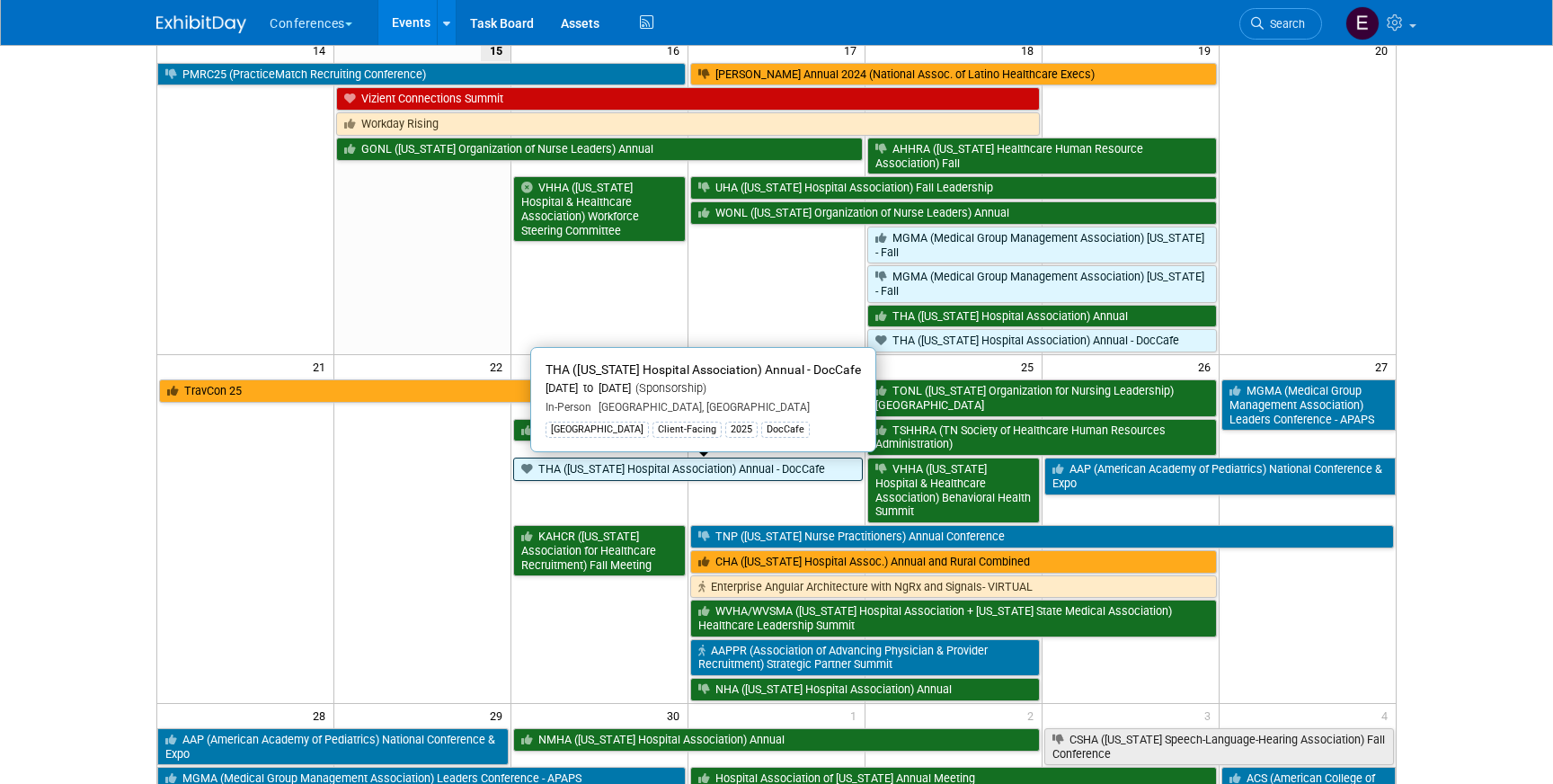
click at [651, 474] on link "THA ([US_STATE] Hospital Association) Annual - DocCafe" at bounding box center [688, 469] width 349 height 23
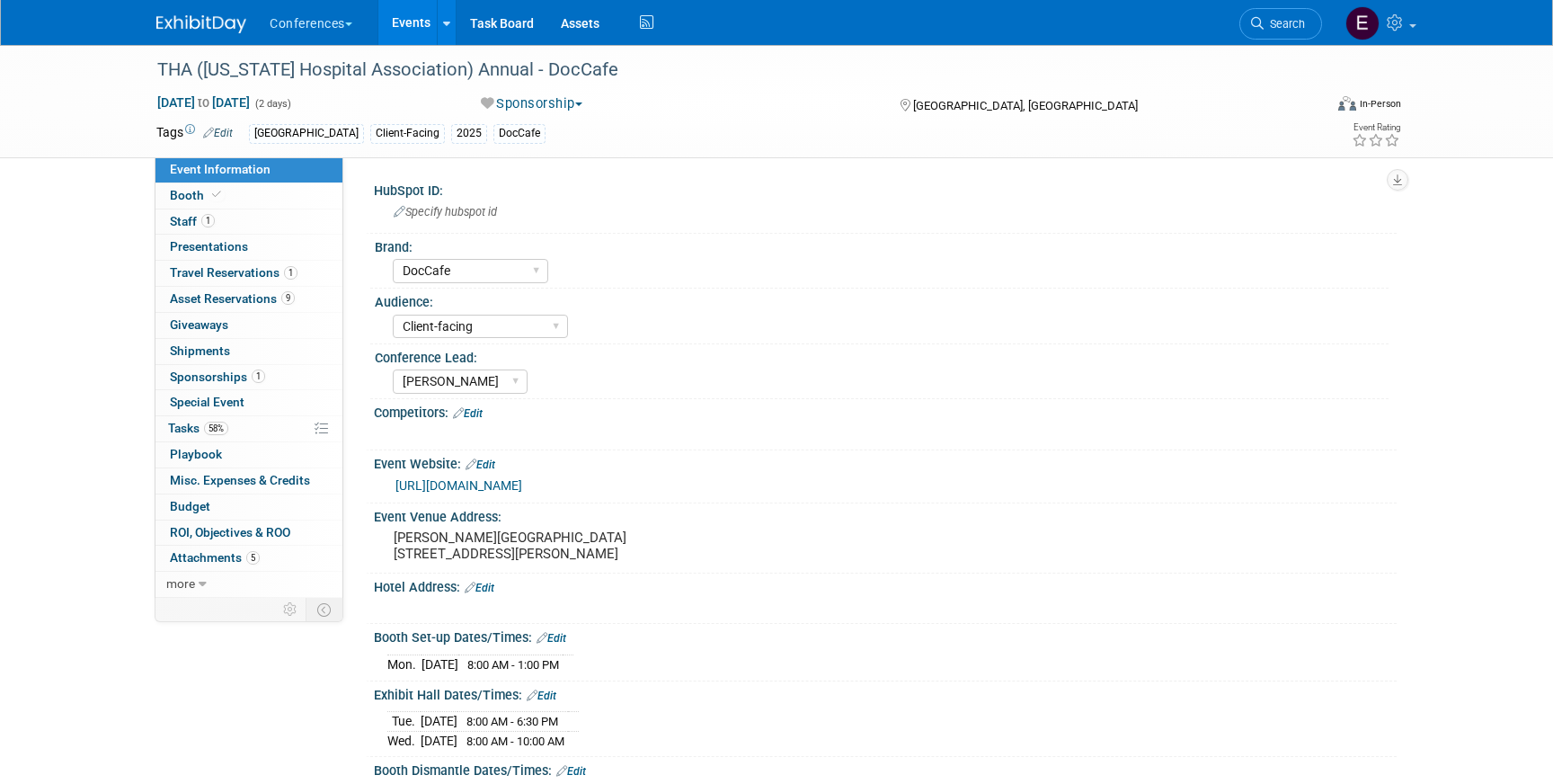
select select "DocCafe"
select select "Client-facing"
select select "[PERSON_NAME]"
click at [255, 297] on span "Asset Reservations 9" at bounding box center [232, 297] width 125 height 14
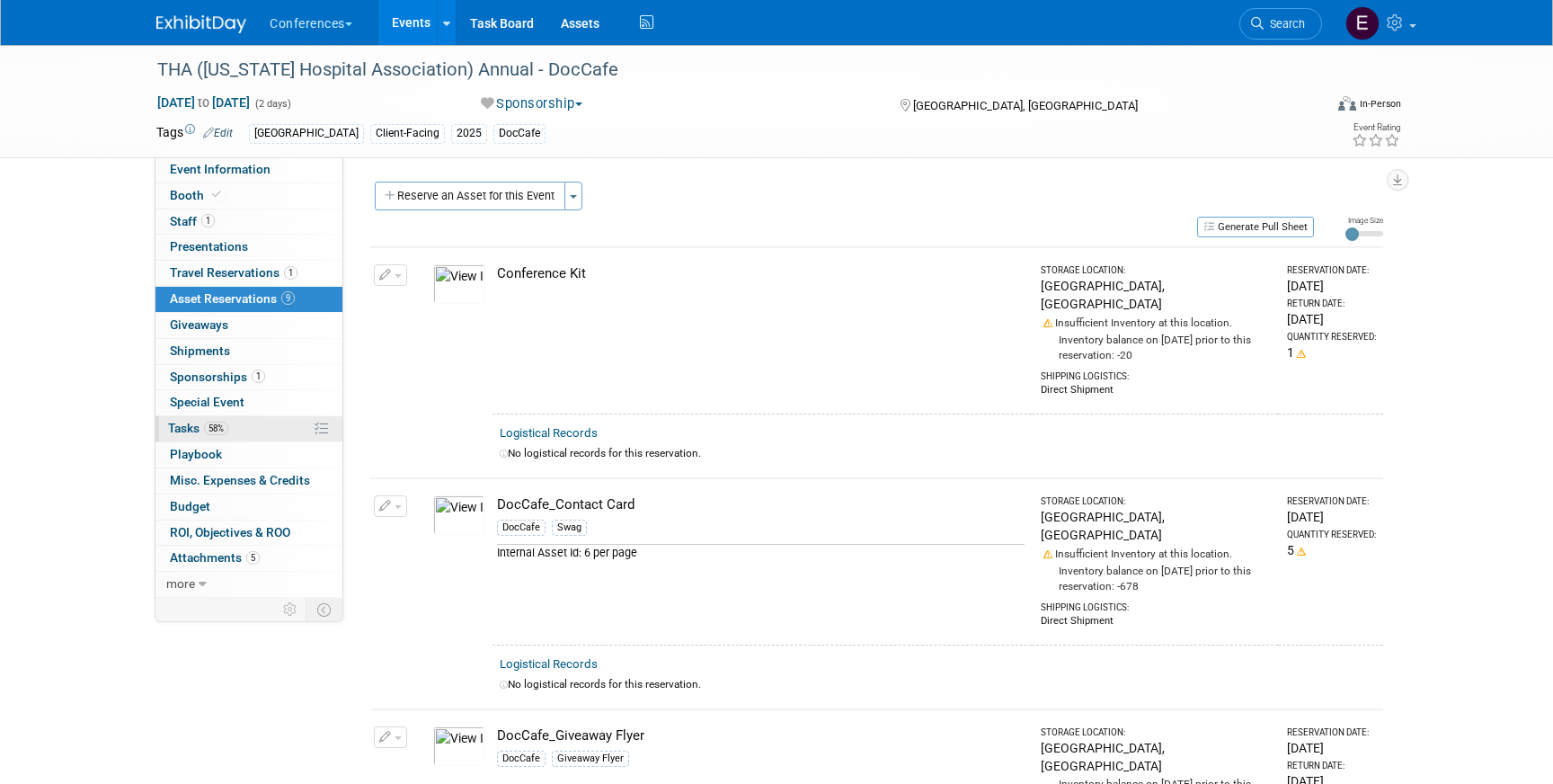
click at [188, 440] on link "58% Tasks 58%" at bounding box center [249, 429] width 187 height 25
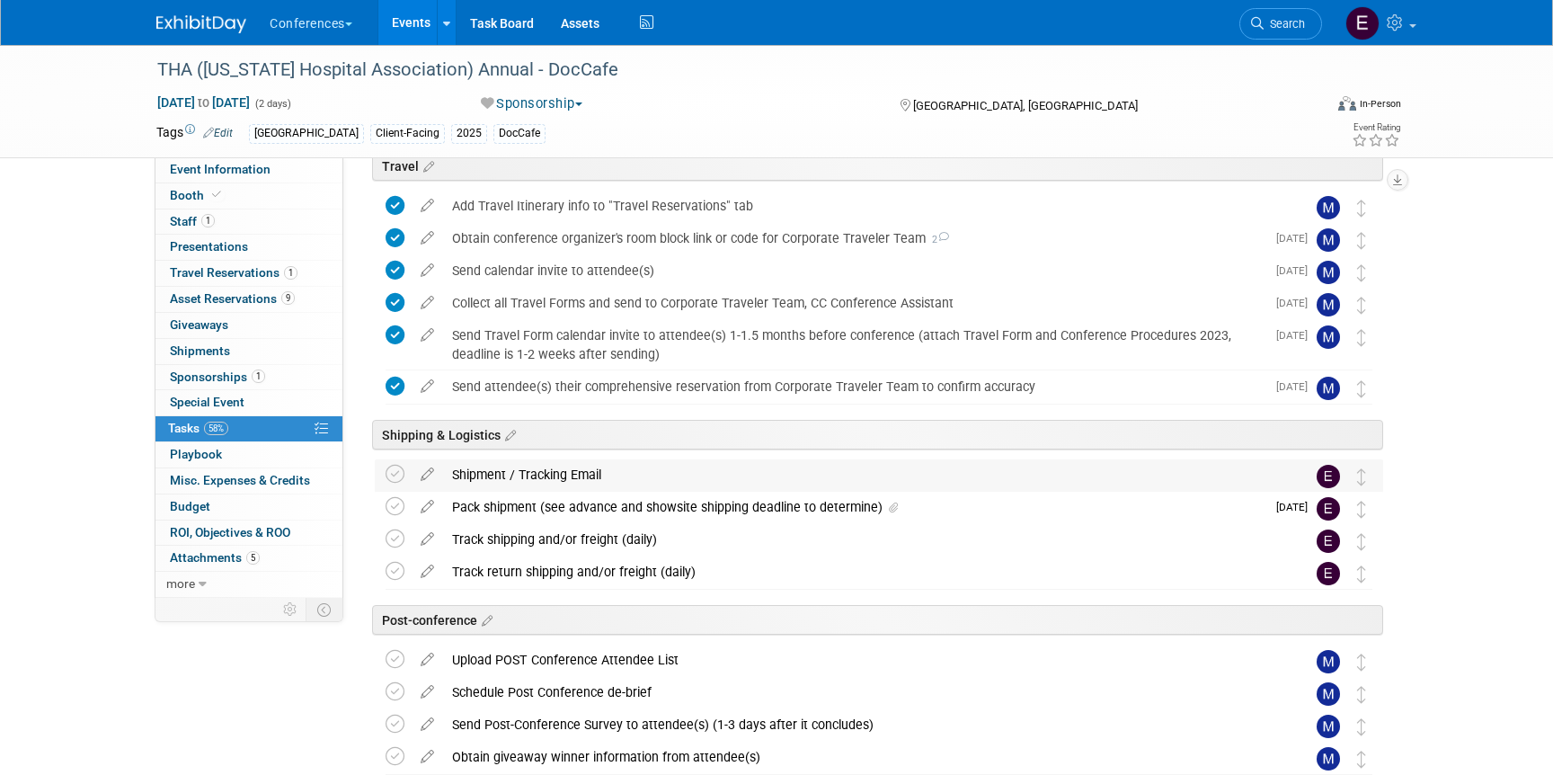
scroll to position [573, 0]
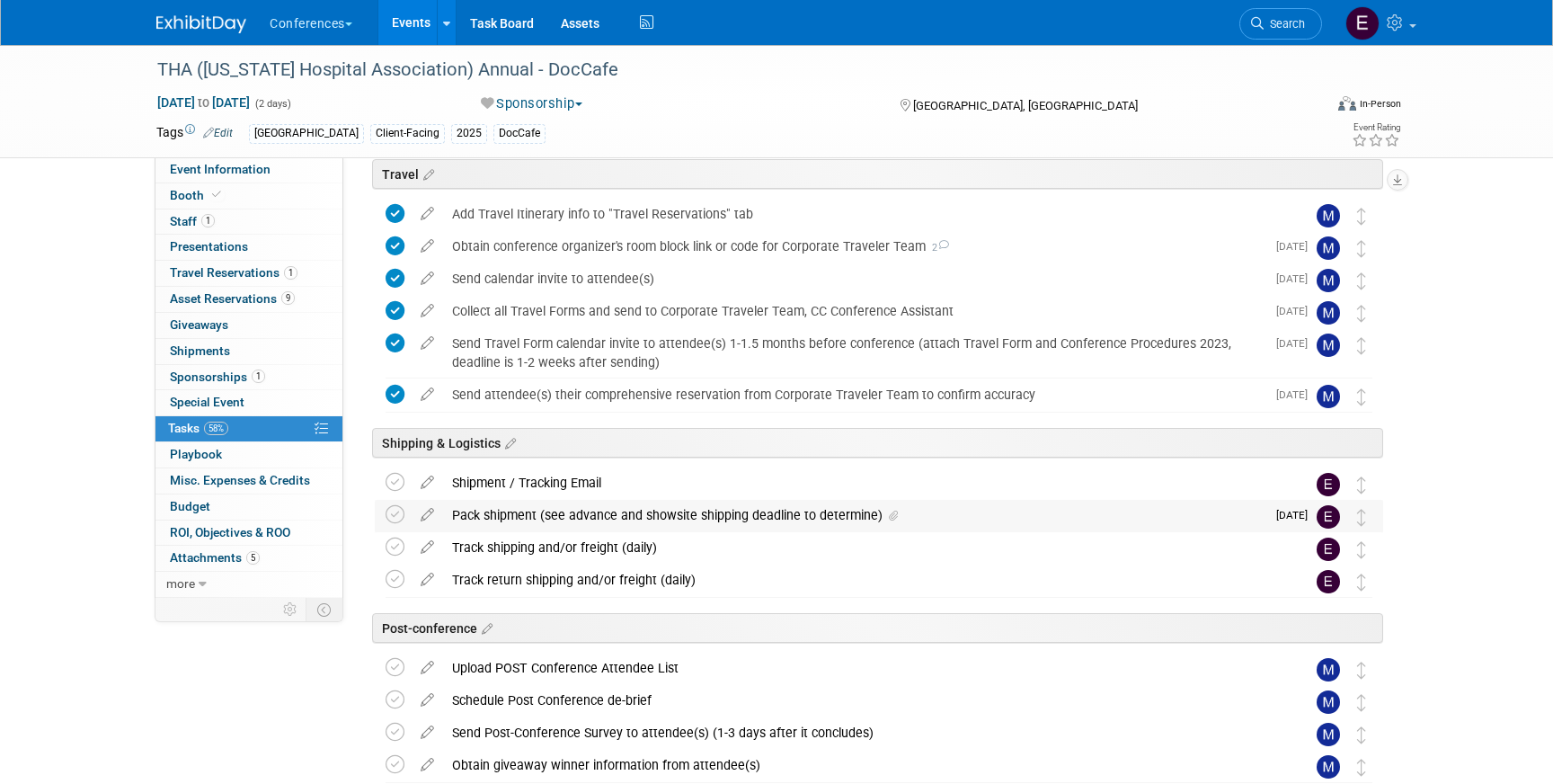
click at [672, 509] on div "Pack shipment (see advance and showsite shipping deadline to determine)" at bounding box center [854, 515] width 823 height 31
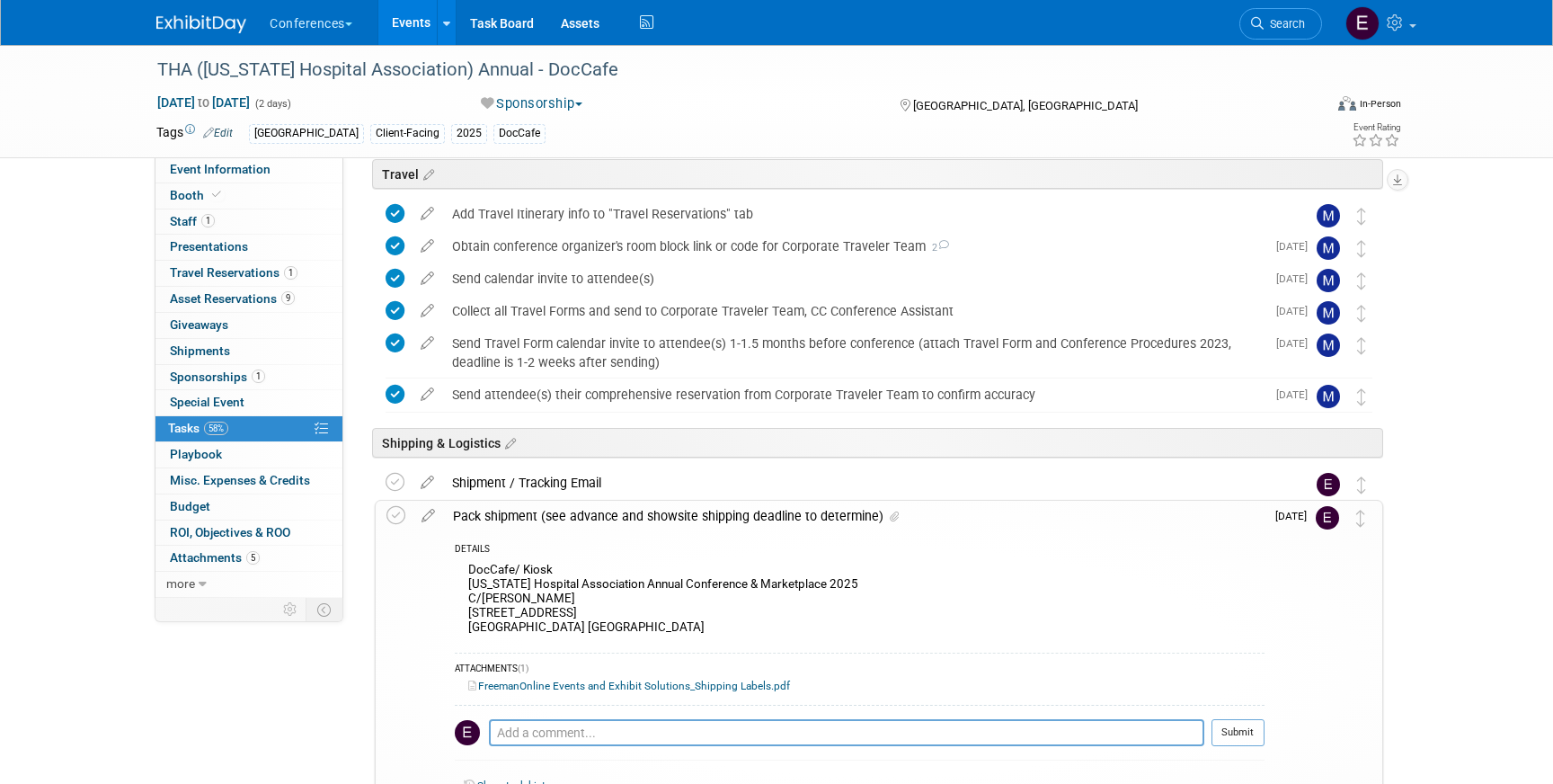
click at [191, 18] on img at bounding box center [202, 24] width 90 height 18
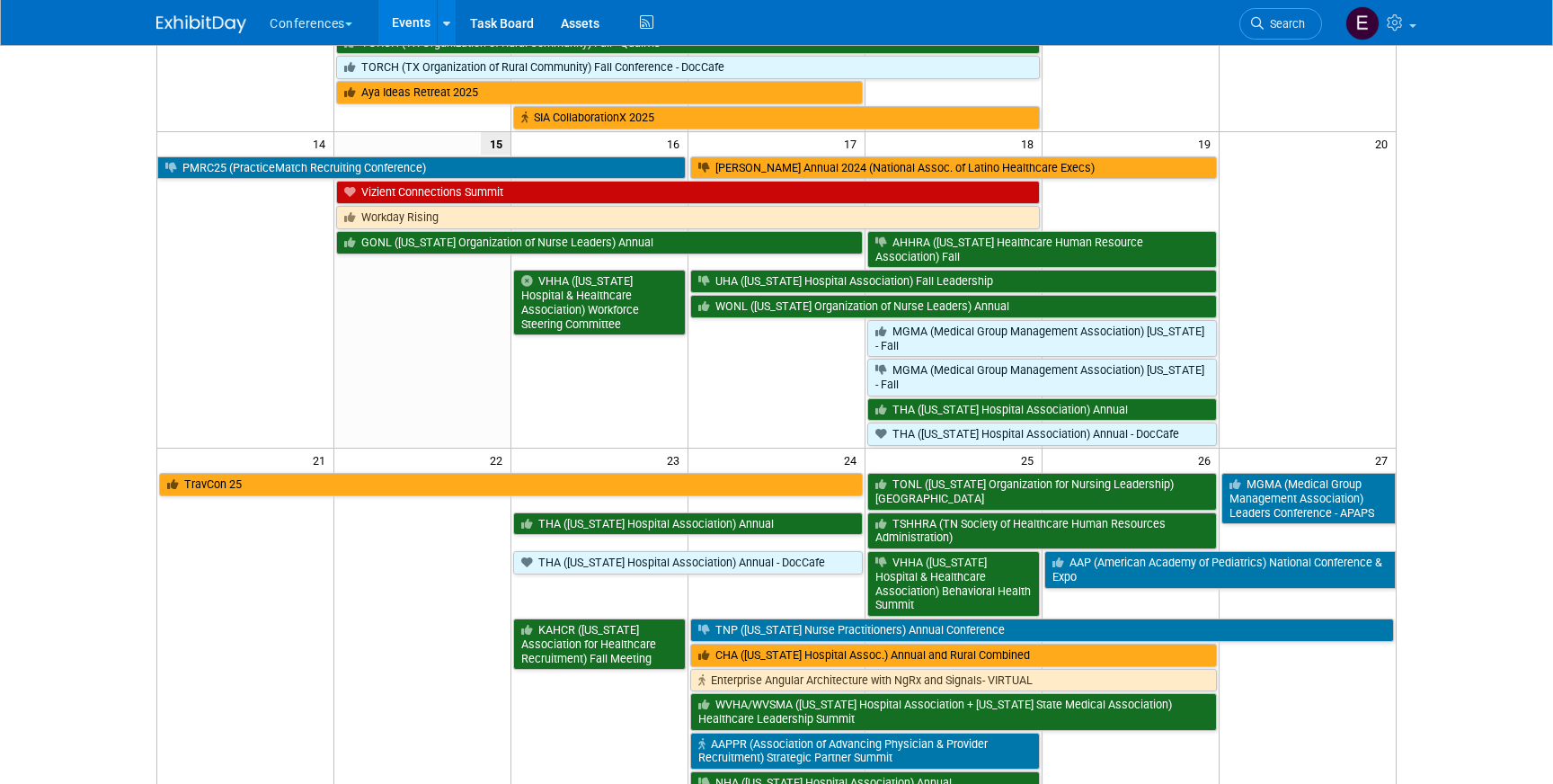
scroll to position [561, 0]
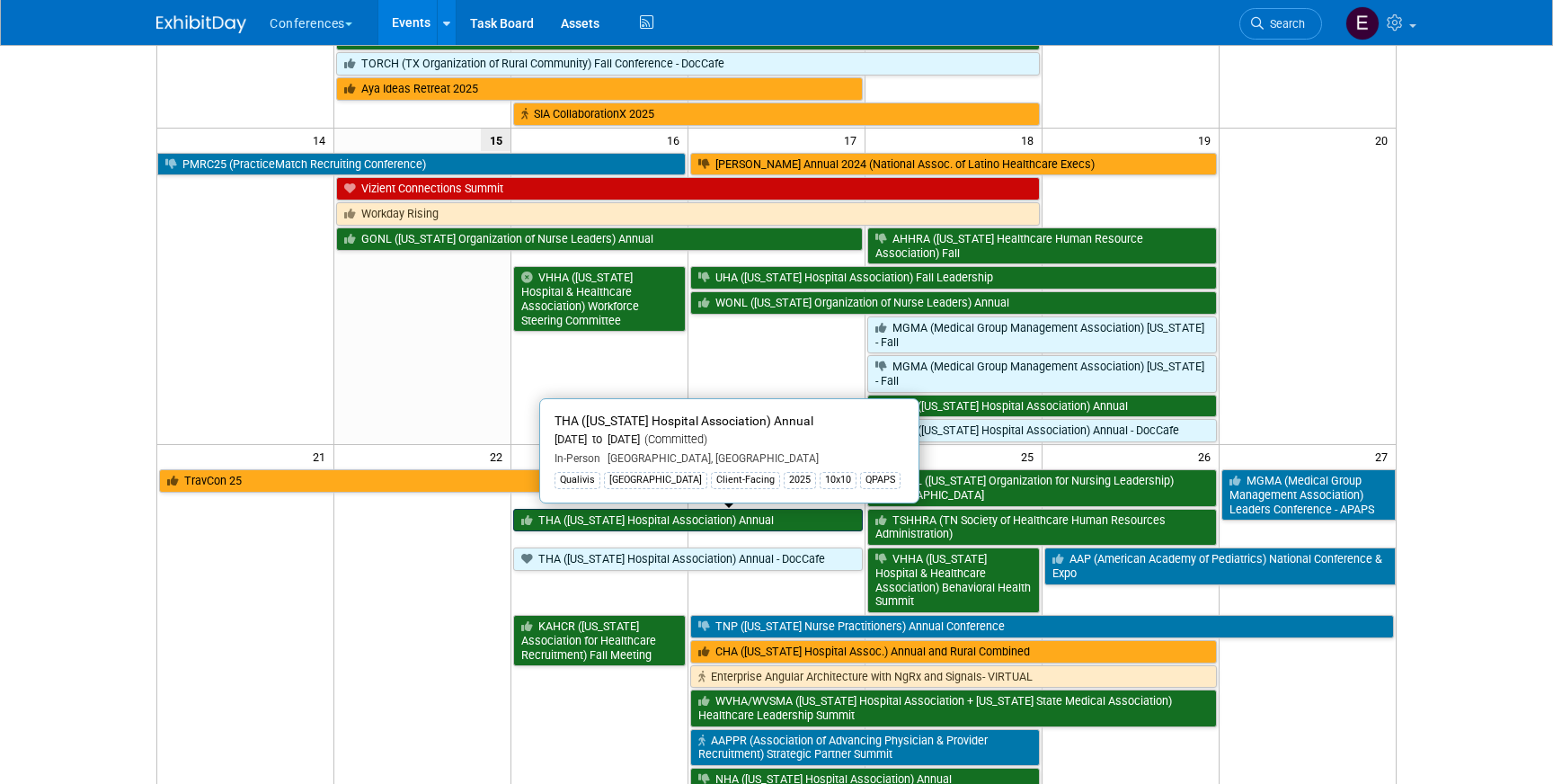
click at [645, 528] on link "THA ([US_STATE] Hospital Association) Annual" at bounding box center [688, 520] width 349 height 23
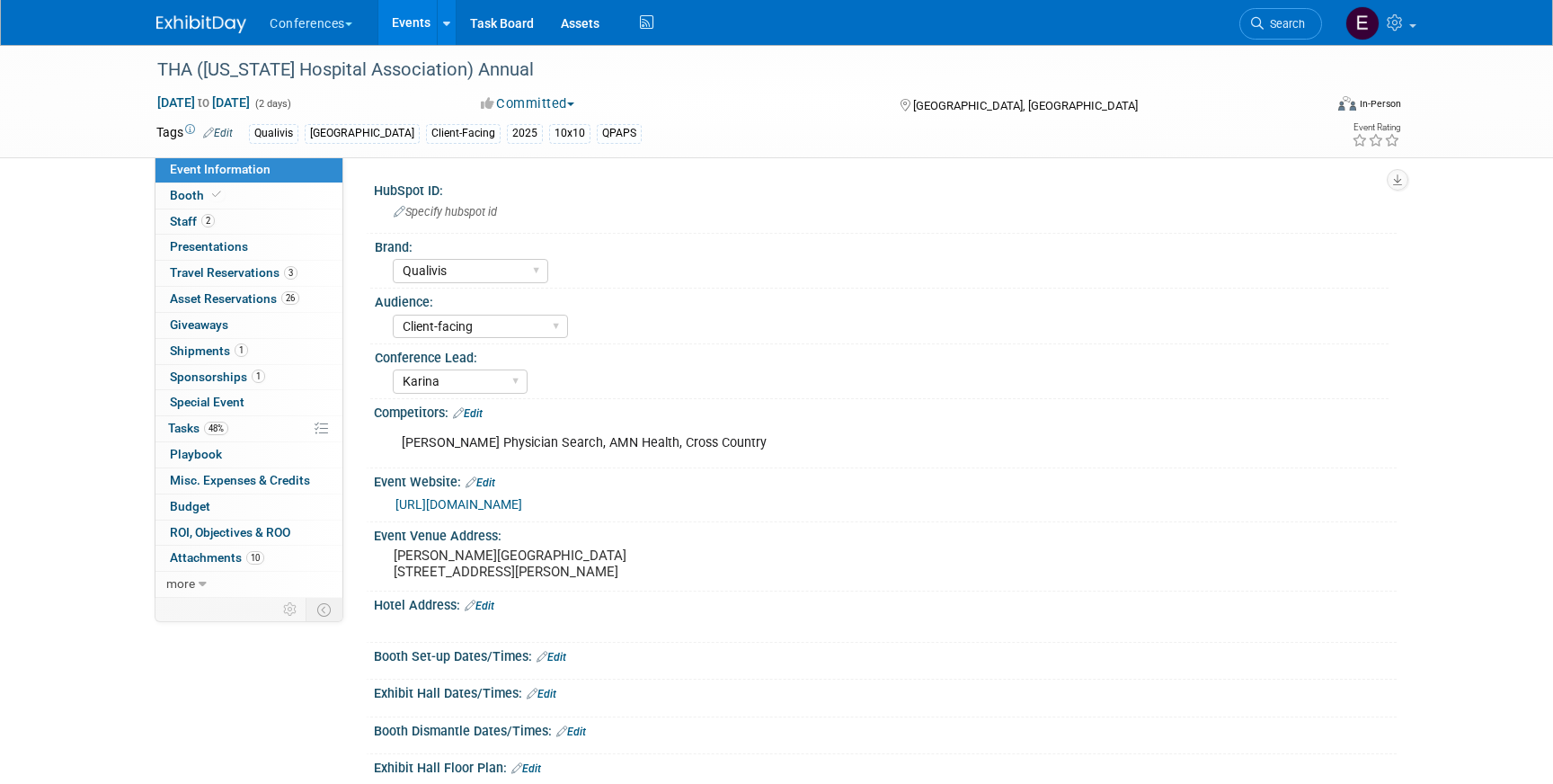
select select "Qualivis"
select select "Client-facing"
select select "Karina"
click at [208, 421] on span "48%" at bounding box center [216, 428] width 24 height 13
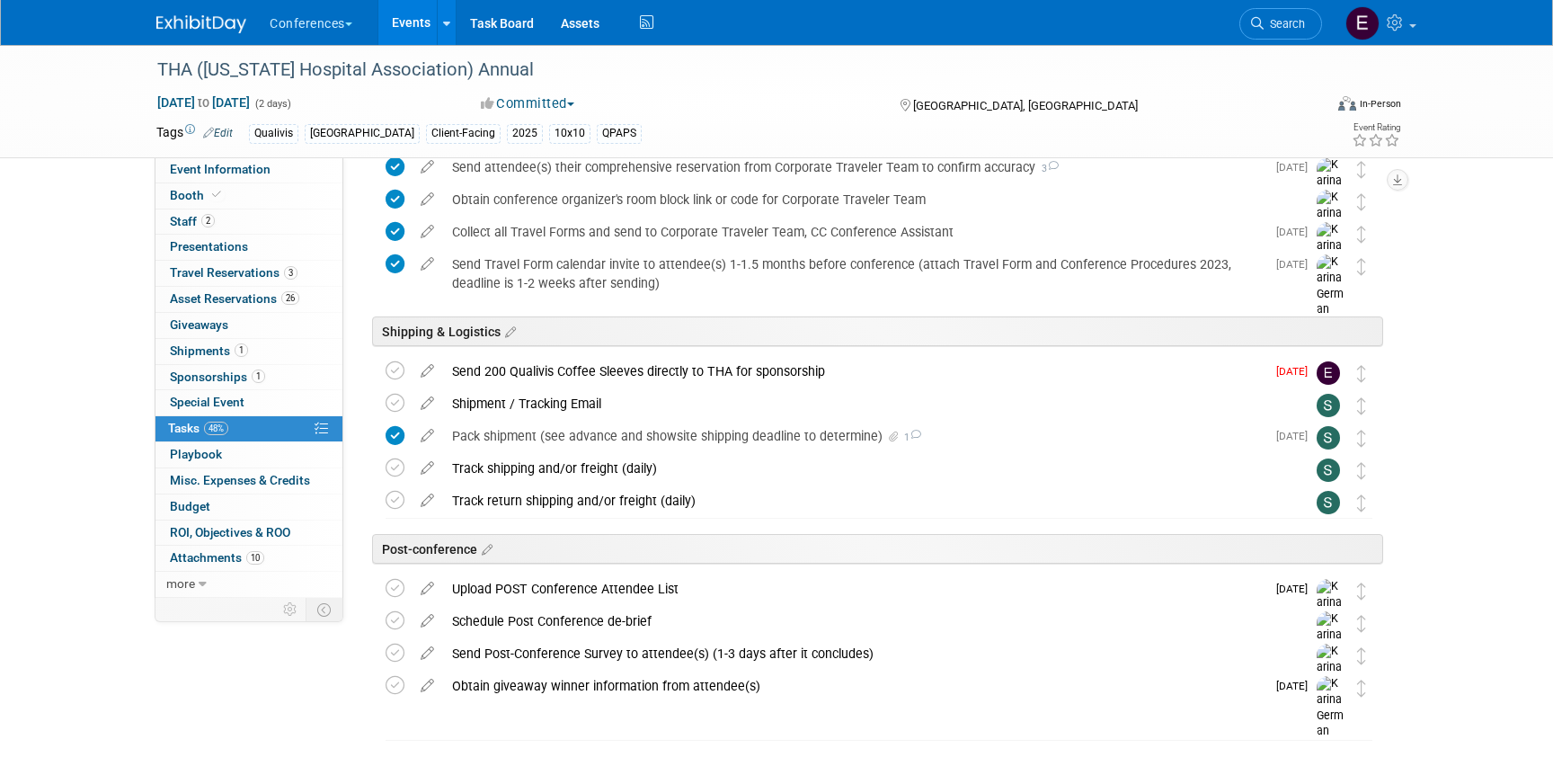
scroll to position [880, 0]
click at [635, 379] on div "Send 200 Qualivis Coffee Sleeves directly to THA for sponsorship" at bounding box center [854, 370] width 823 height 31
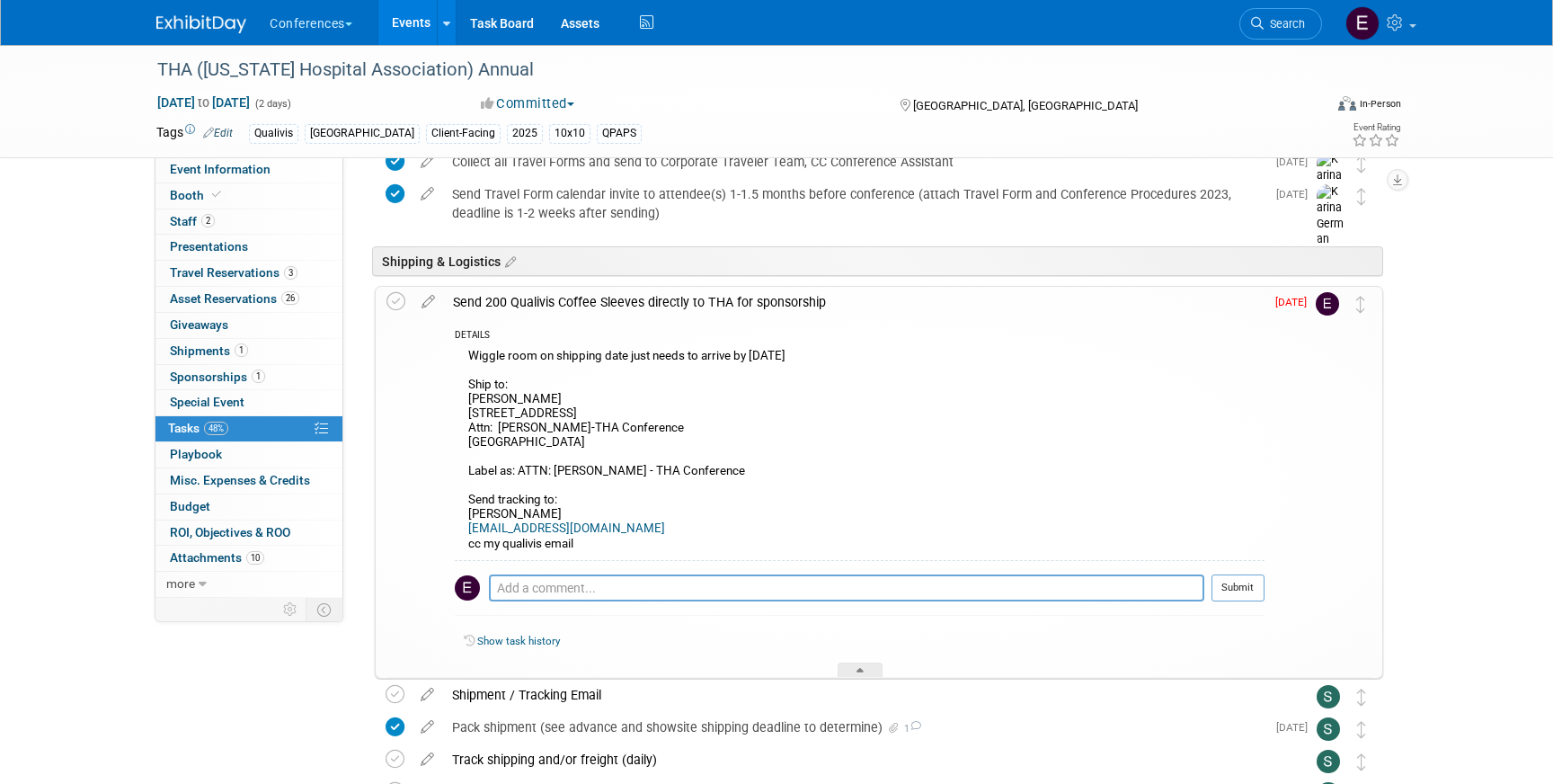
scroll to position [947, 0]
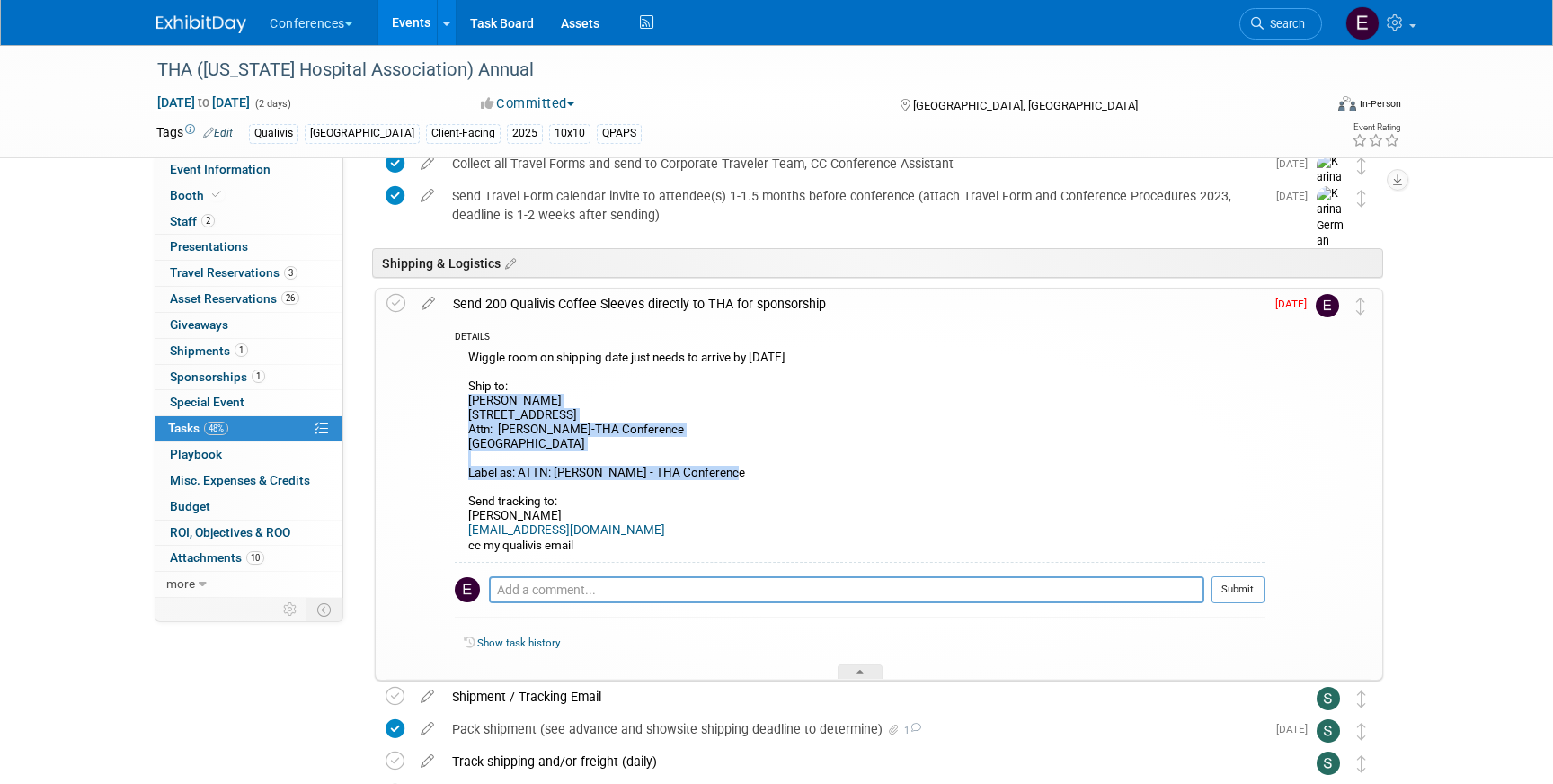
drag, startPoint x: 467, startPoint y: 401, endPoint x: 750, endPoint y: 474, distance: 292.3
click at [750, 474] on div "Wiggle room on shipping date just needs to arrive by [DATE] Ship to: [PERSON_NA…" at bounding box center [860, 454] width 810 height 216
copy div "[PERSON_NAME] [STREET_ADDRESS] Attn: [PERSON_NAME]-THA Conference [GEOGRAPHIC_D…"
click at [271, 292] on span "Asset Reservations 26" at bounding box center [234, 297] width 130 height 14
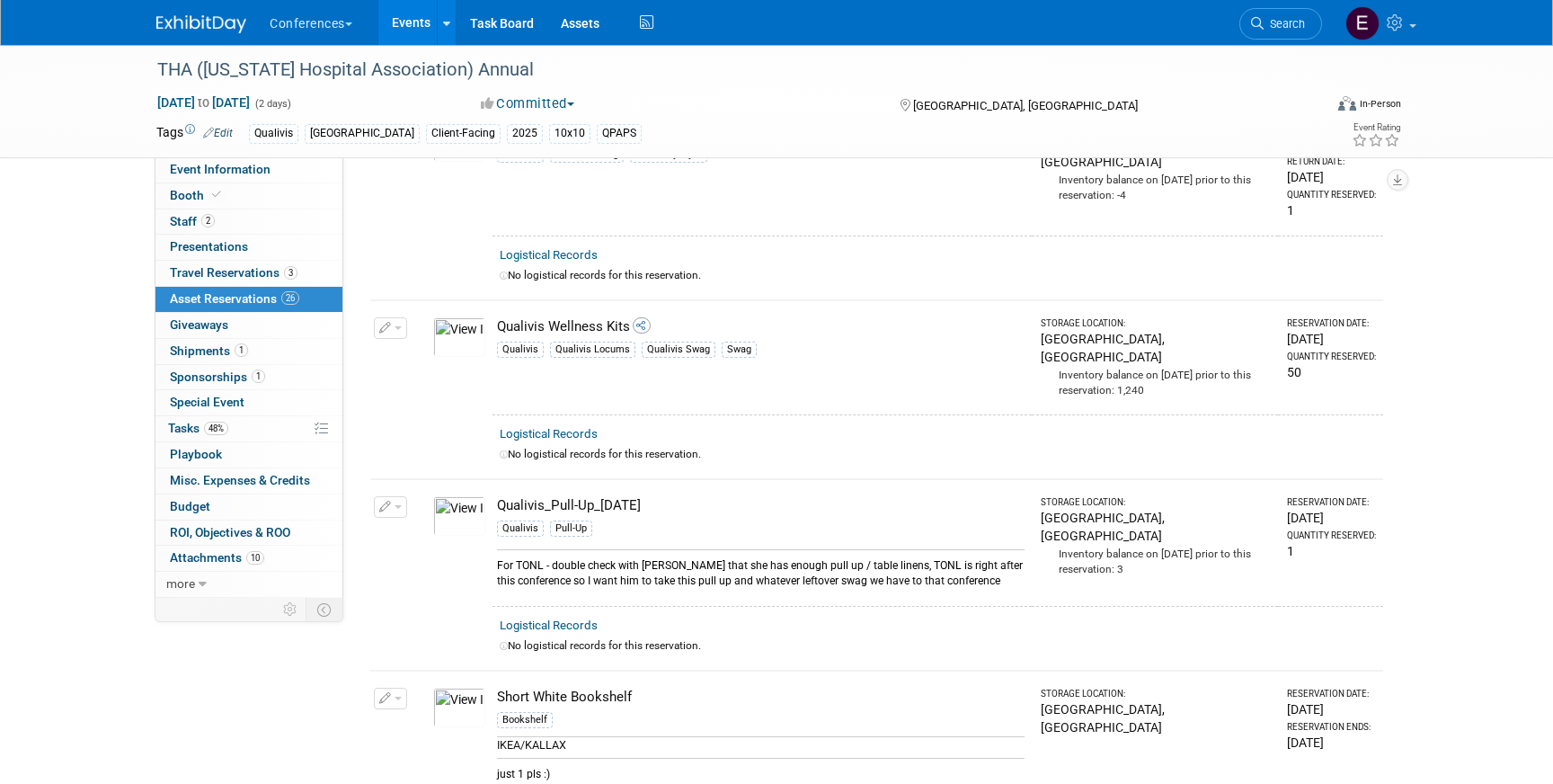
scroll to position [4314, 0]
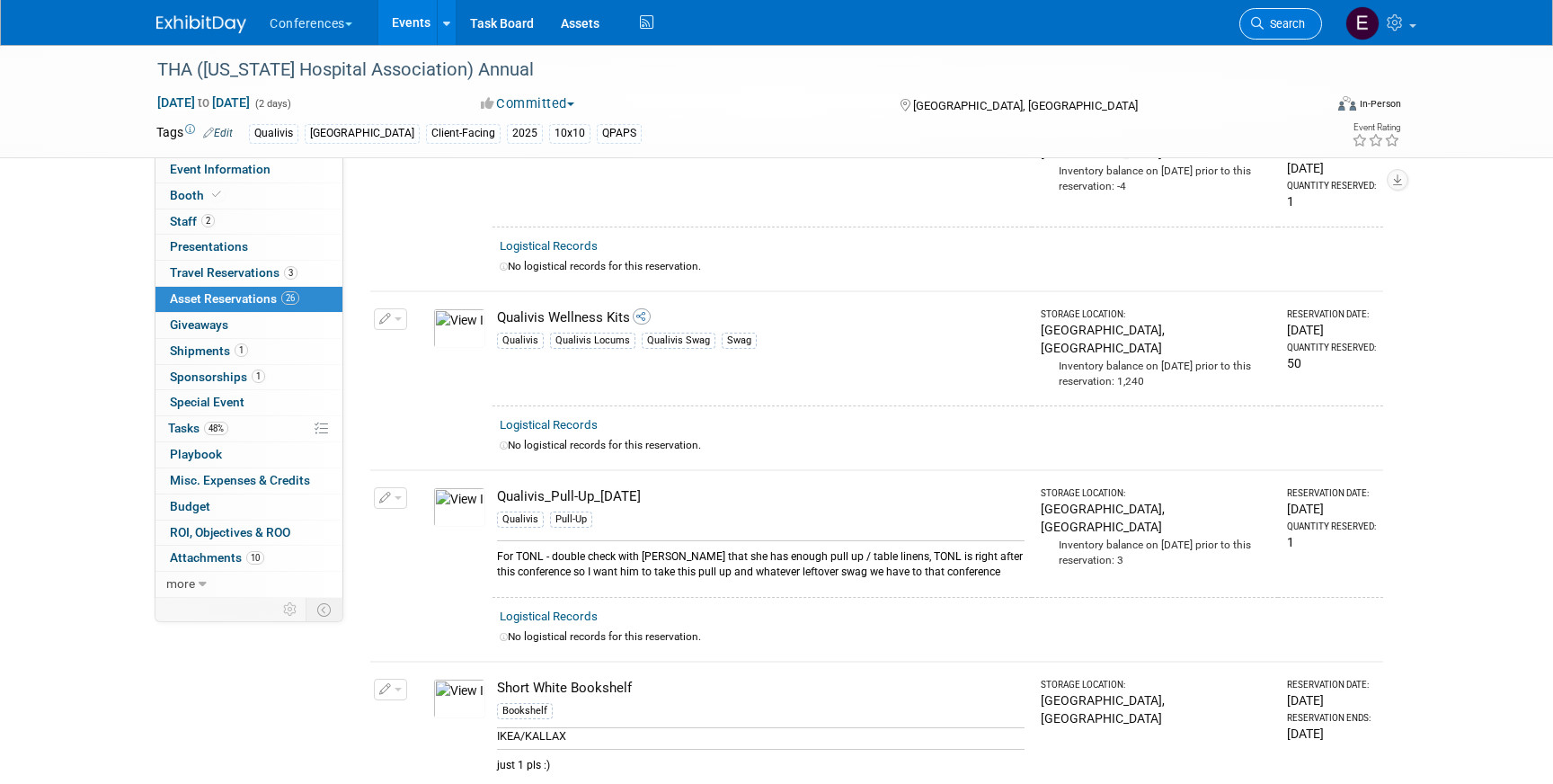
click at [1297, 33] on link "Search" at bounding box center [1280, 23] width 83 height 32
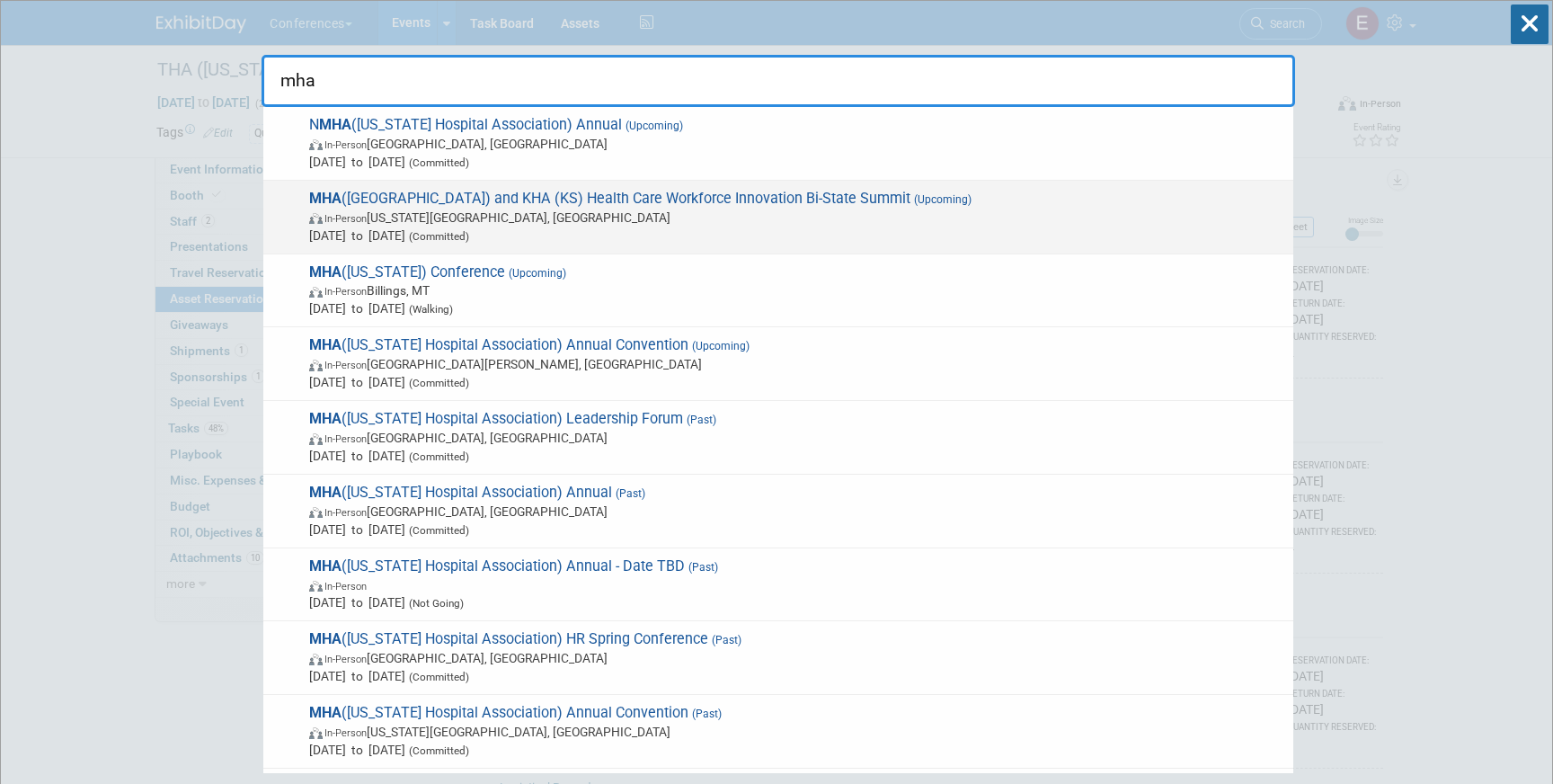
type input "mha"
click at [785, 202] on span "MHA (MO) and KHA (KS) Health Care Workforce Innovation Bi-State Summit (Upcomin…" at bounding box center [795, 217] width 981 height 55
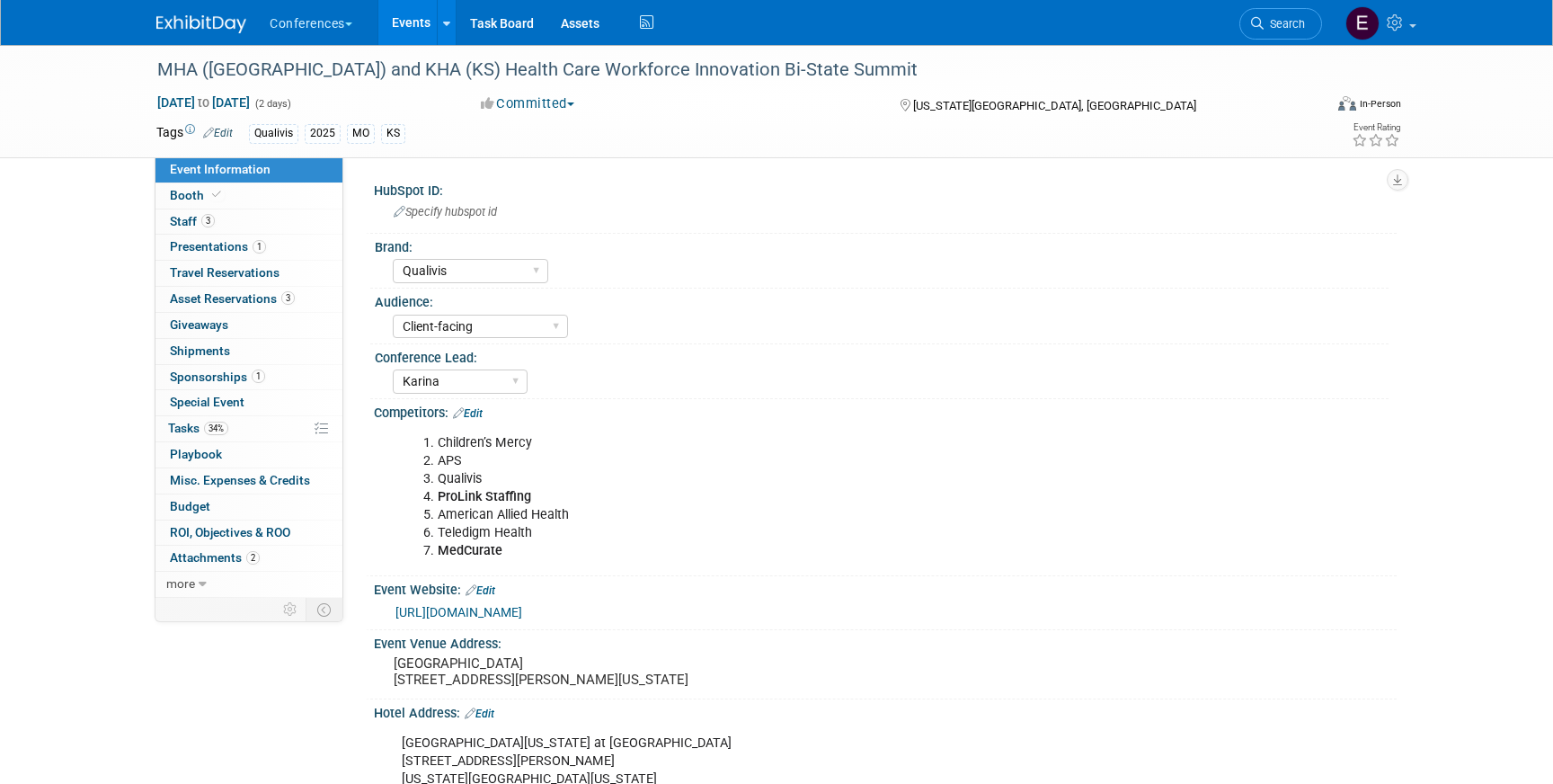
select select "Qualivis"
select select "Client-facing"
select select "Karina"
click at [211, 429] on span "34%" at bounding box center [216, 428] width 24 height 13
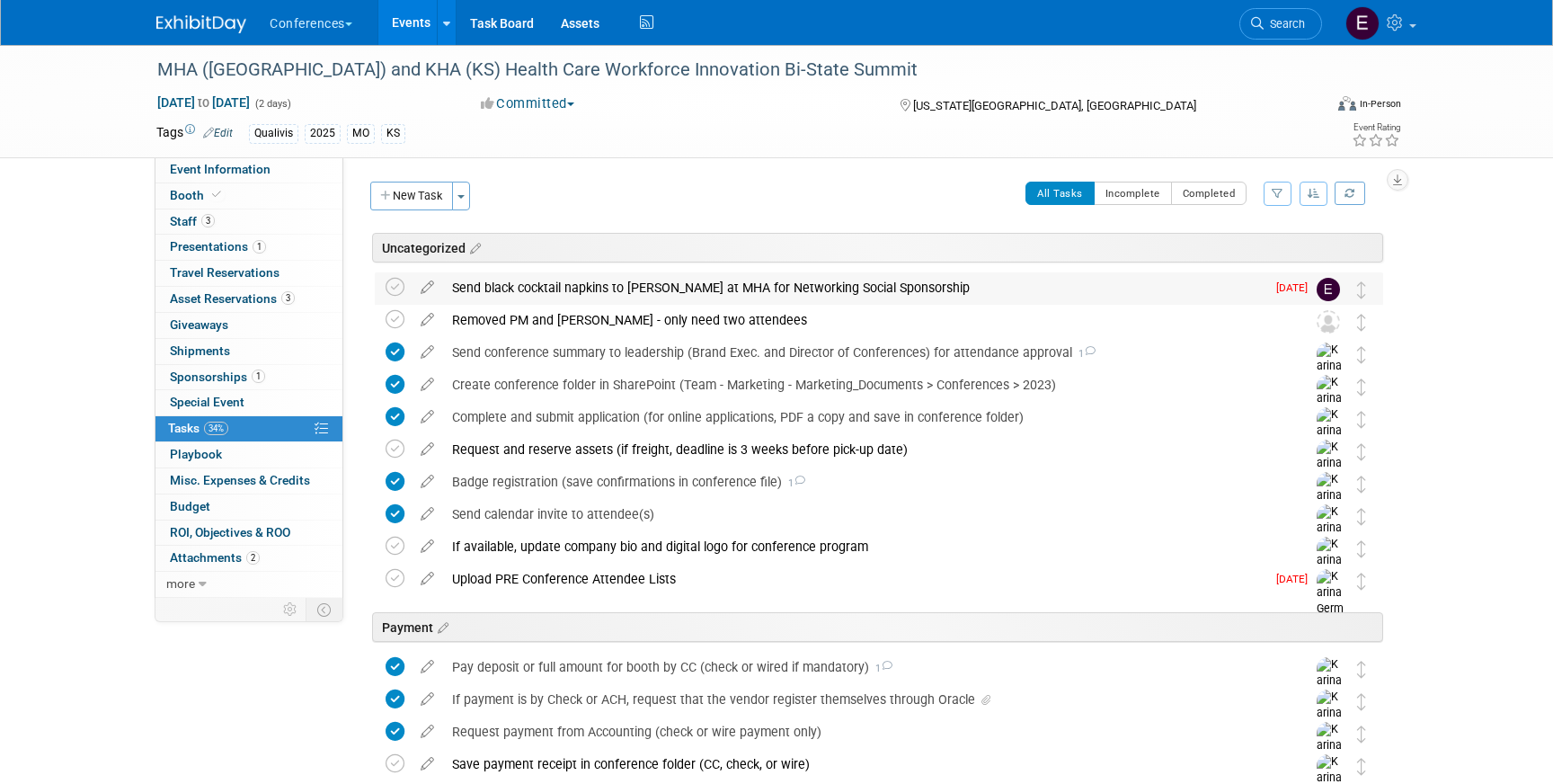
click at [633, 282] on div "Send black cocktail napkins to [PERSON_NAME] at MHA for Networking Social Spons…" at bounding box center [854, 288] width 823 height 31
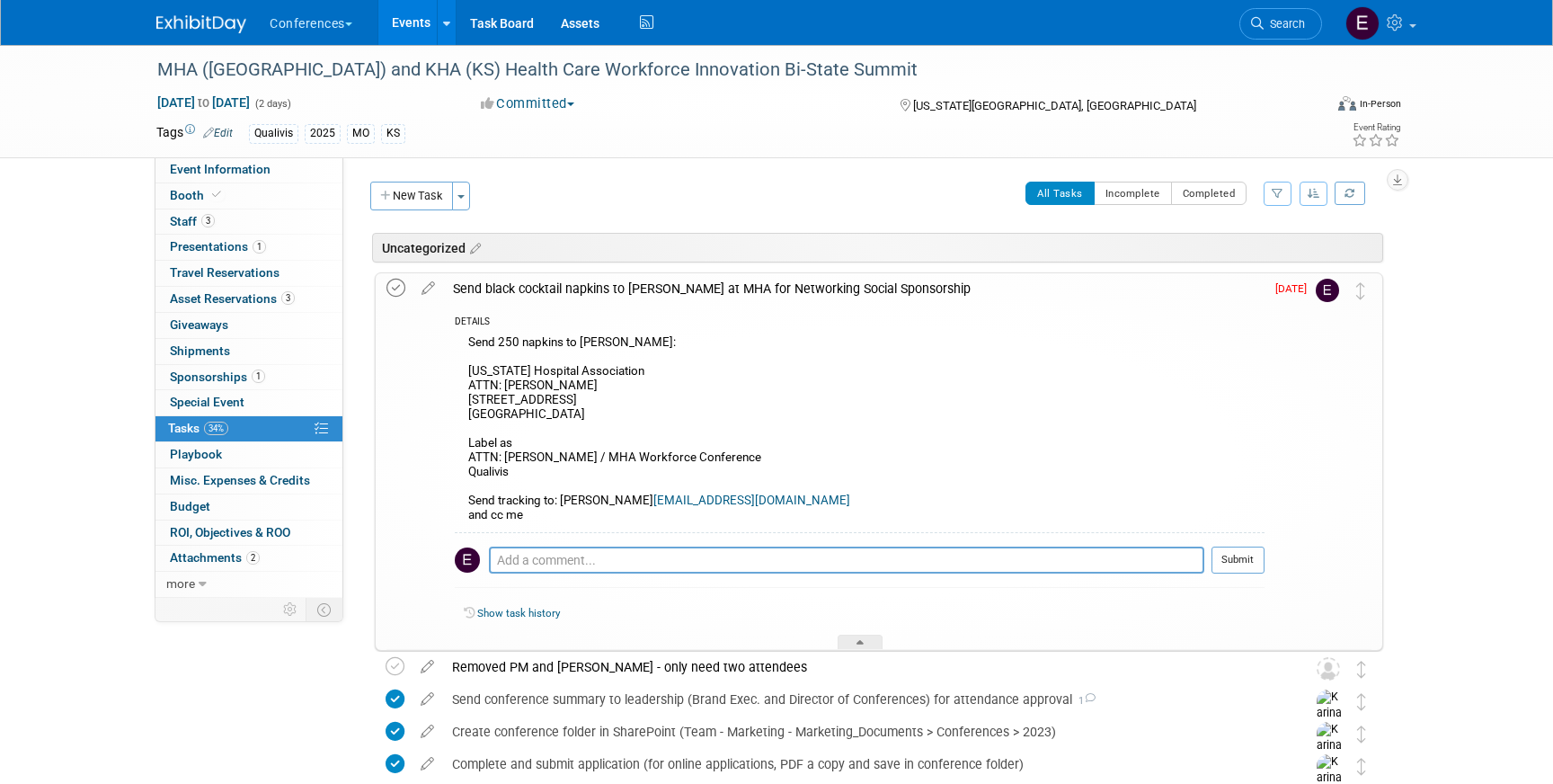
click at [398, 290] on icon at bounding box center [396, 288] width 19 height 19
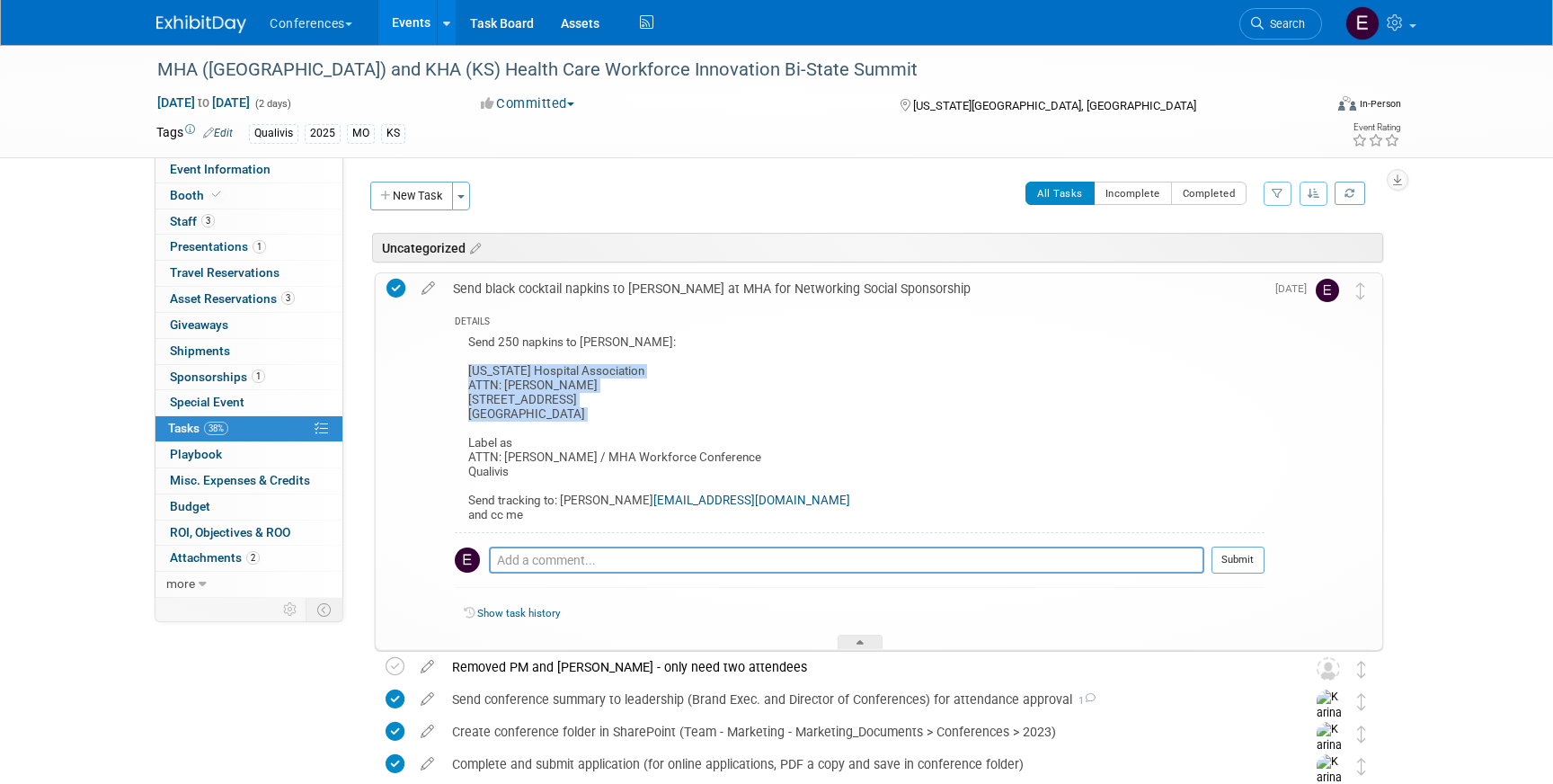
drag, startPoint x: 468, startPoint y: 368, endPoint x: 651, endPoint y: 429, distance: 192.9
click at [651, 429] on div "Send 250 napkins to [PERSON_NAME]: [US_STATE] Hospital Association ATTN: [PERSO…" at bounding box center [860, 432] width 810 height 202
click at [596, 433] on div "Send 250 napkins to [PERSON_NAME]: [US_STATE] Hospital Association ATTN: [PERSO…" at bounding box center [860, 432] width 810 height 202
drag, startPoint x: 467, startPoint y: 369, endPoint x: 703, endPoint y: 468, distance: 255.9
click at [703, 468] on div "Send 250 napkins to [PERSON_NAME]: [US_STATE] Hospital Association ATTN: [PERSO…" at bounding box center [860, 432] width 810 height 202
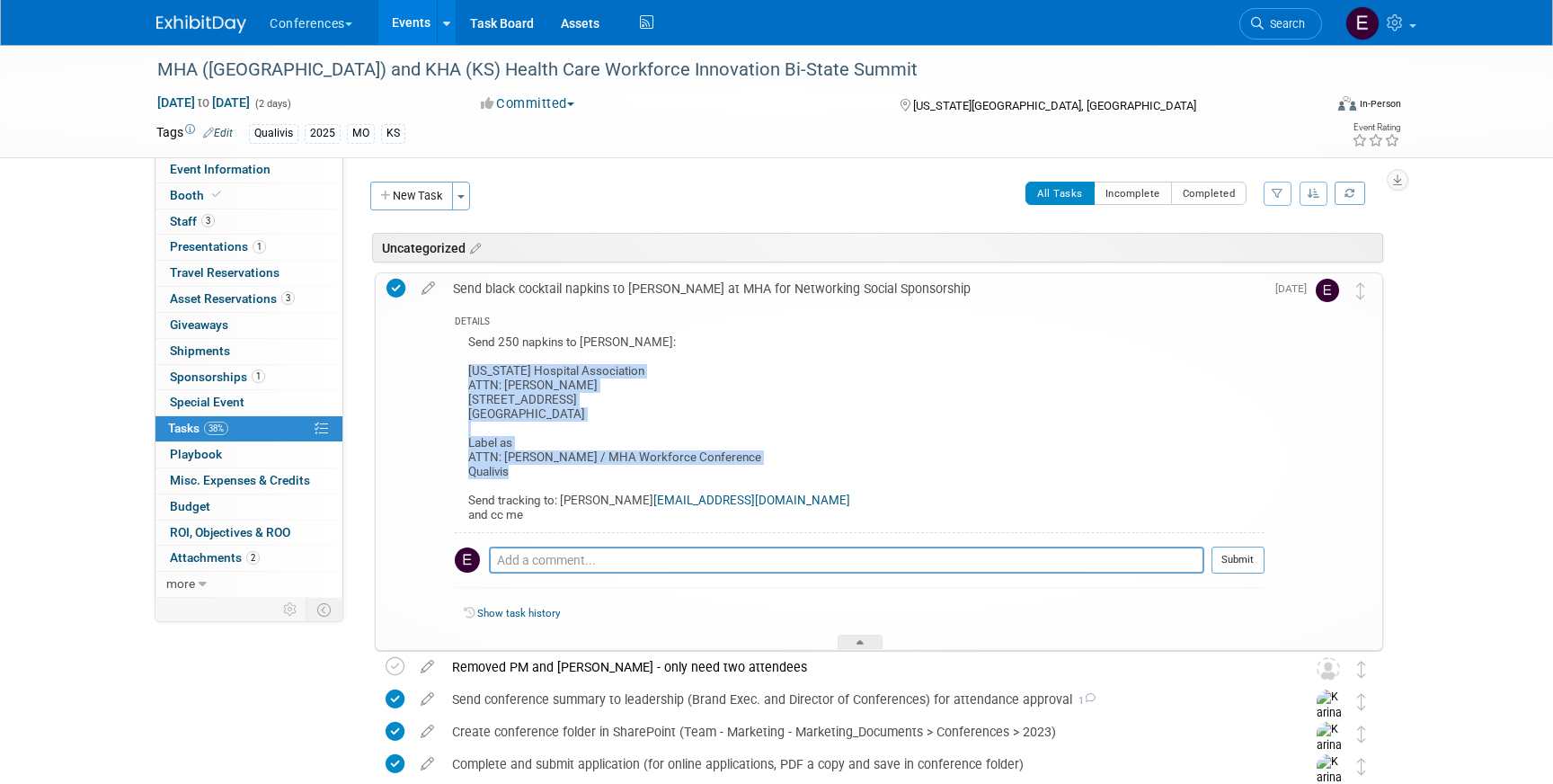
copy div "[US_STATE] Hospital Association ATTN: [PERSON_NAME] [STREET_ADDRESS][PERSON_NAM…"
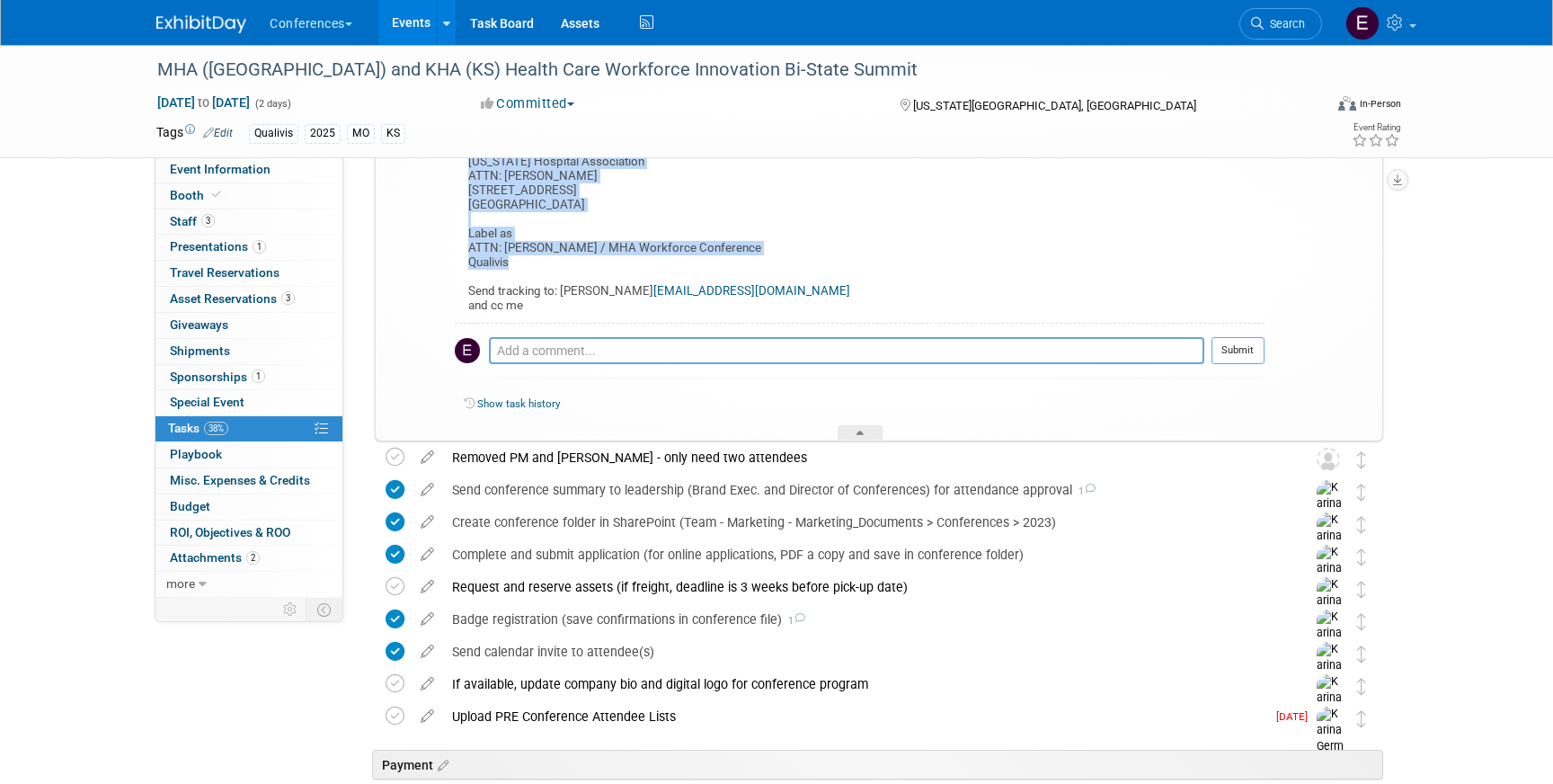
scroll to position [259, 0]
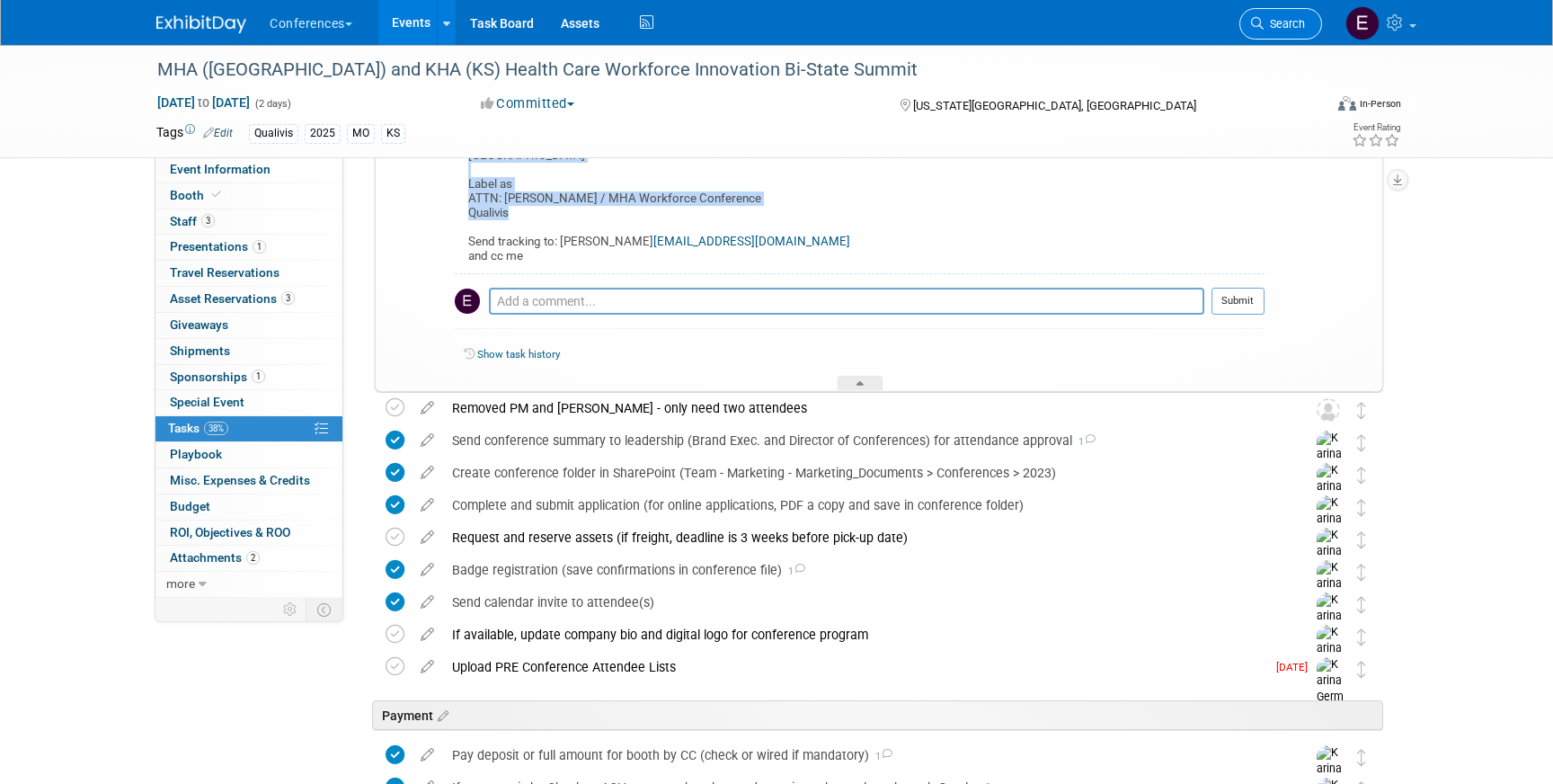
click at [1290, 11] on link "Search" at bounding box center [1280, 23] width 83 height 32
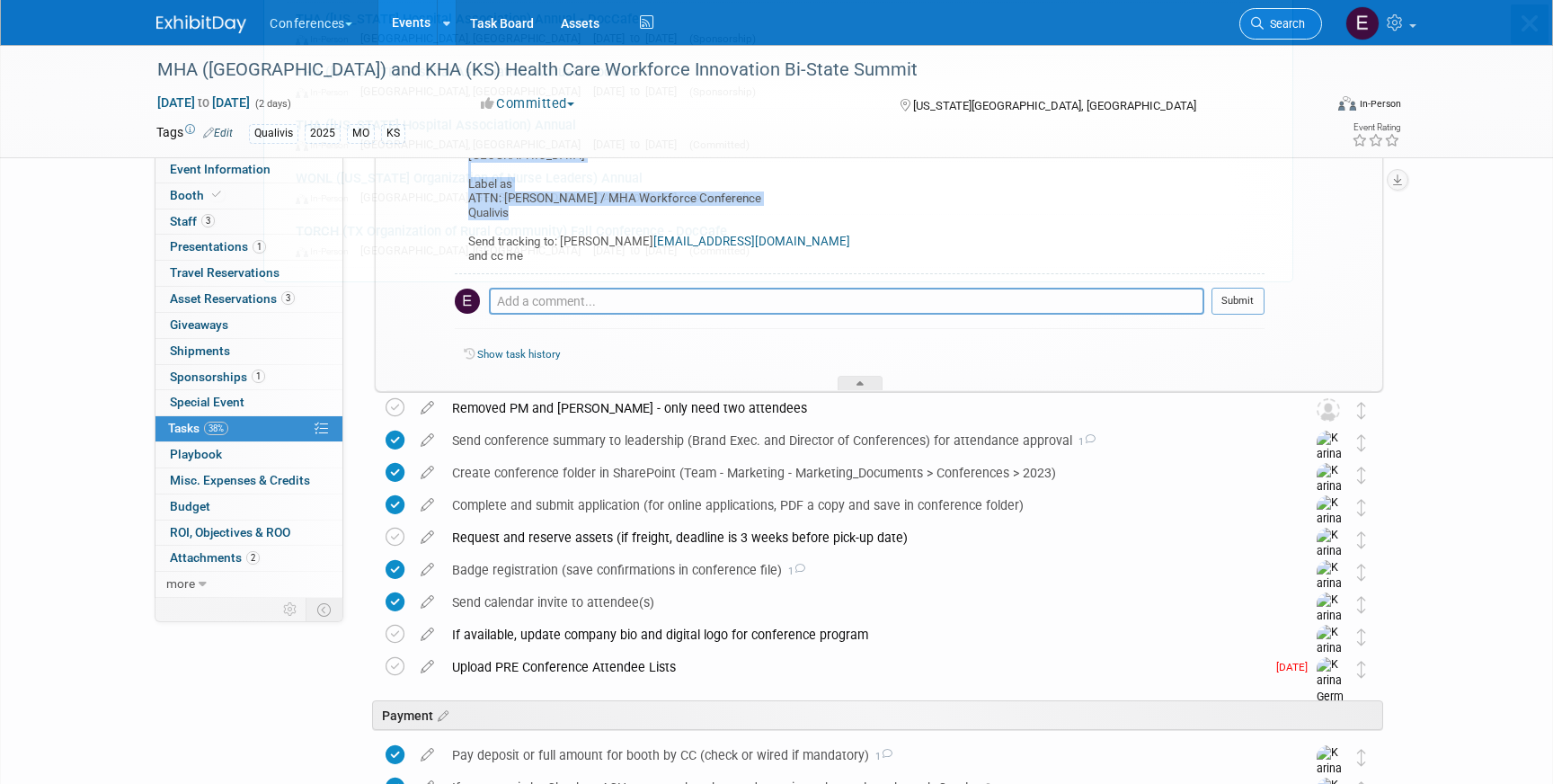
scroll to position [0, 0]
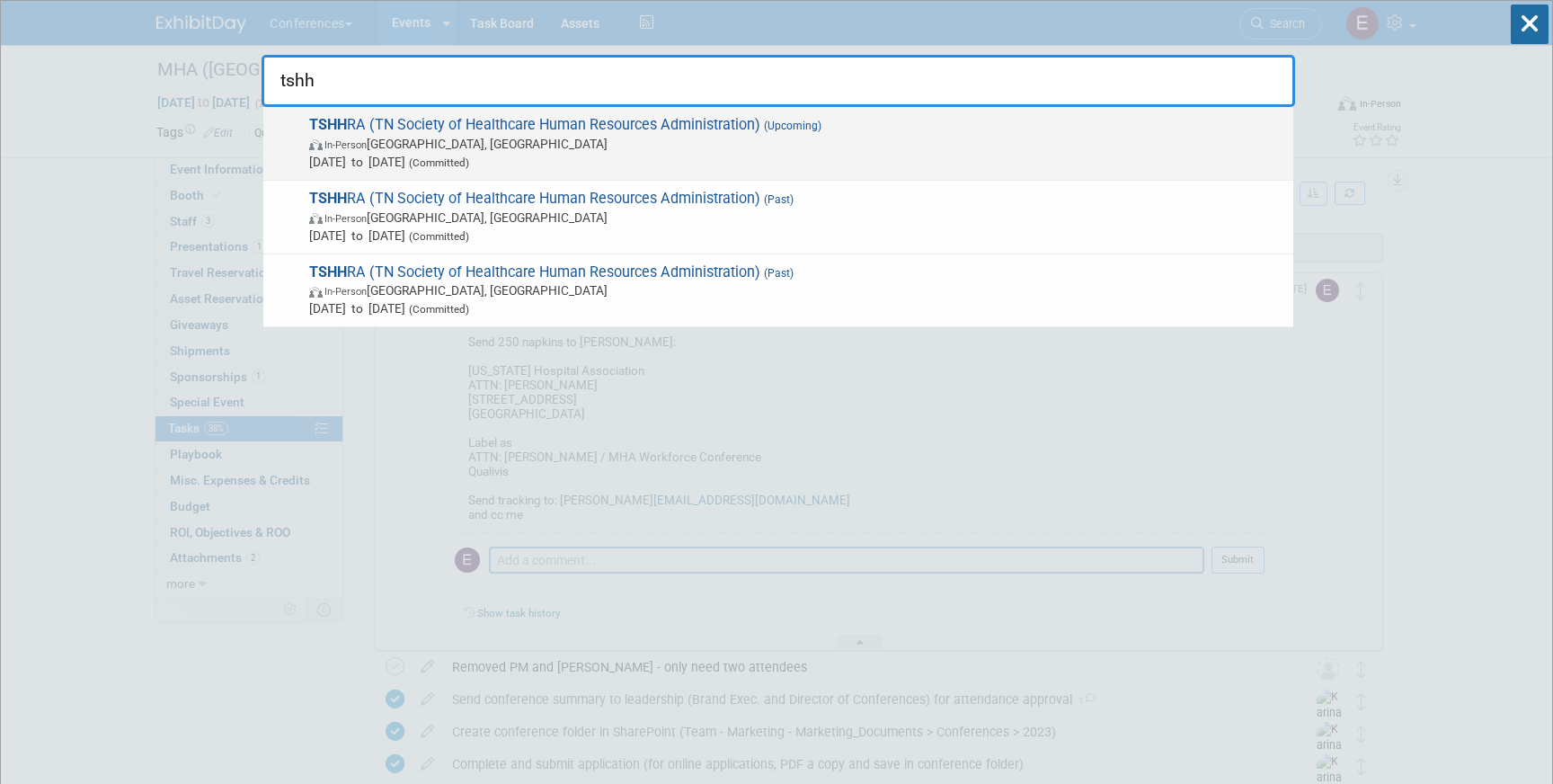
type input "tshh"
click at [765, 143] on span "In-Person Brentwood, TN" at bounding box center [797, 143] width 975 height 18
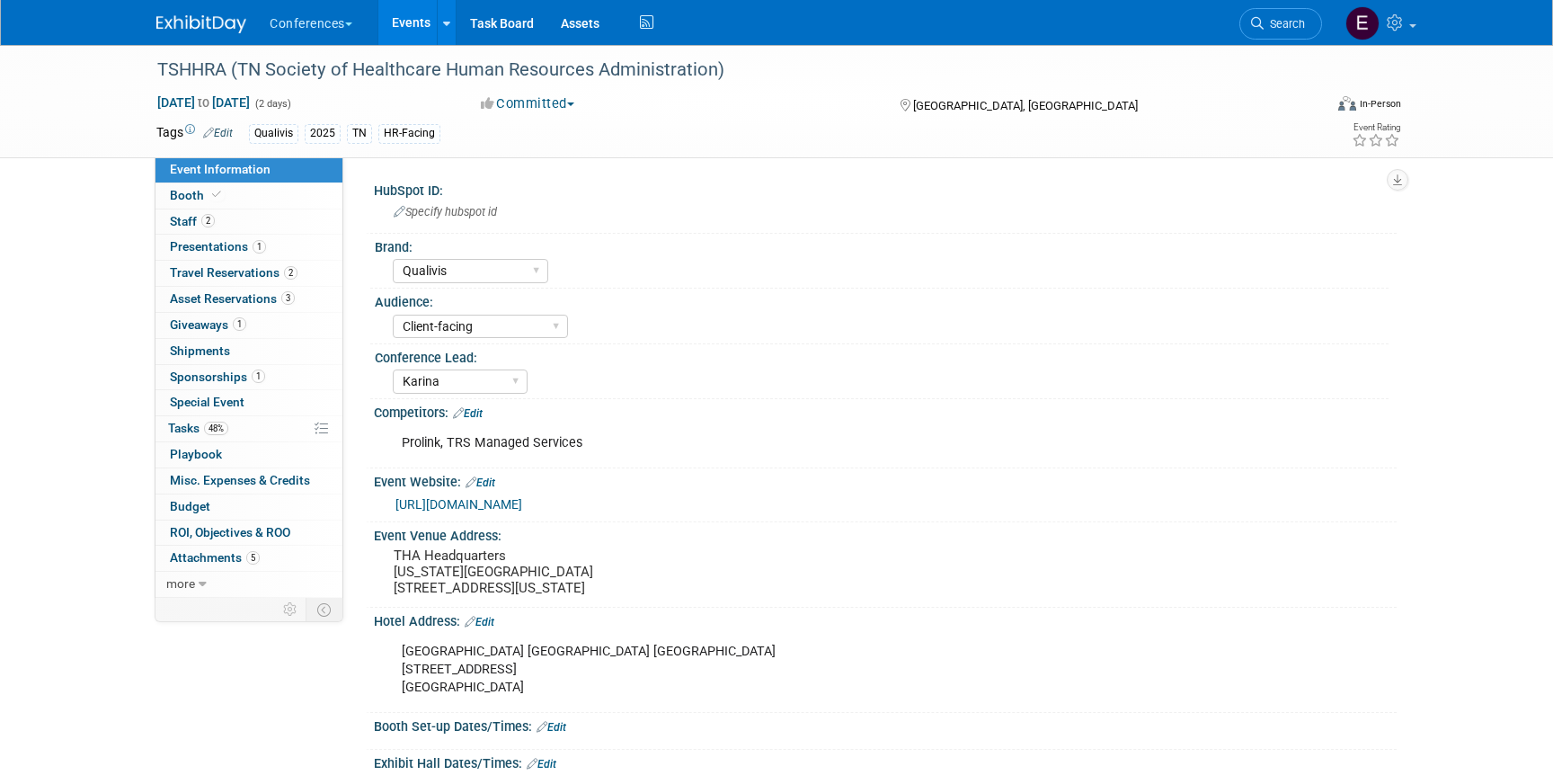
select select "Qualivis"
select select "Client-facing"
select select "Karina"
click at [218, 431] on span "48%" at bounding box center [216, 428] width 24 height 13
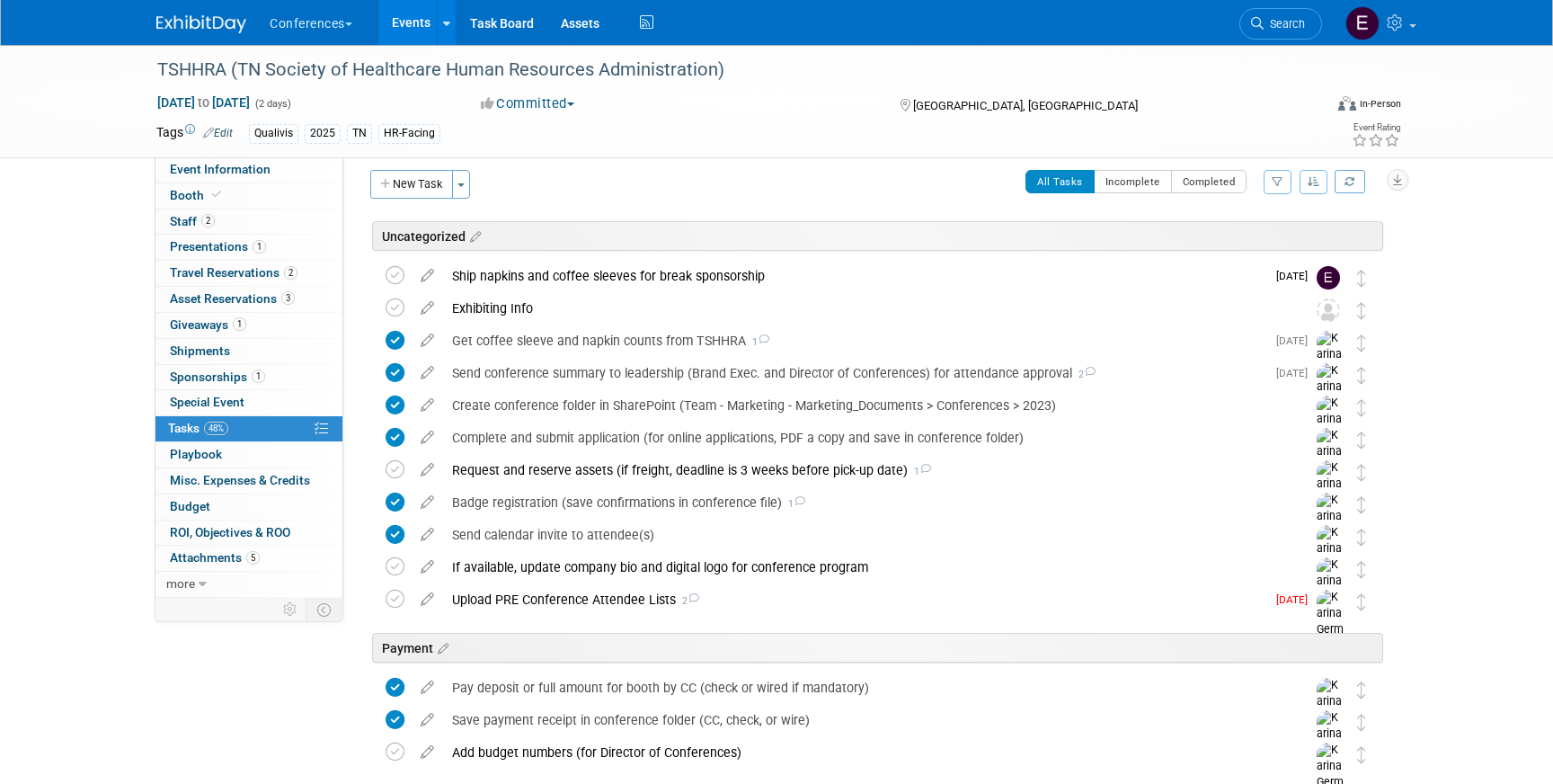
scroll to position [13, 0]
click at [662, 278] on div "Ship napkins and coffee sleeves for break sponsorship" at bounding box center [854, 274] width 823 height 31
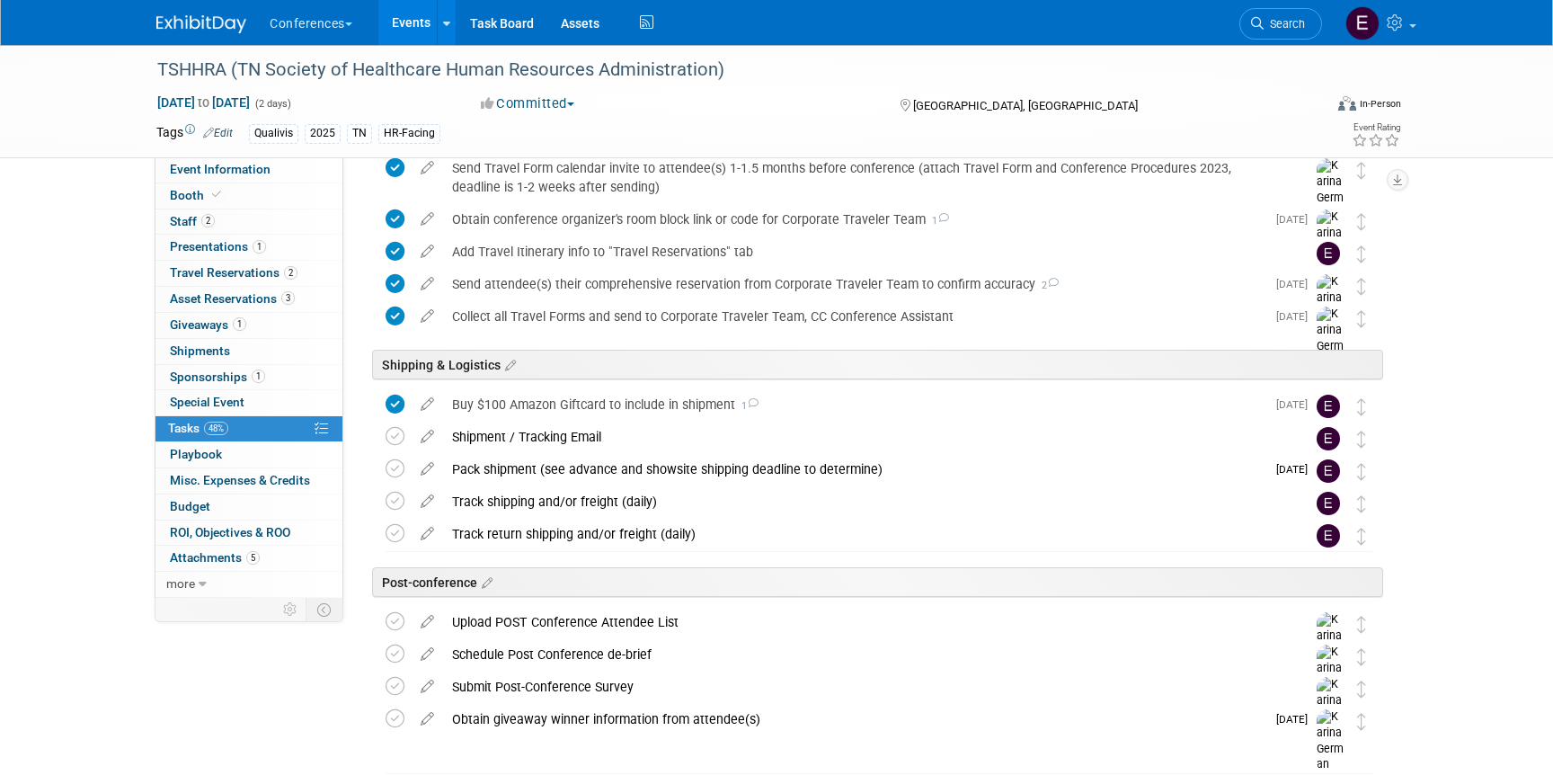
scroll to position [1009, 0]
click at [610, 395] on div "Buy $100 Amazon Giftcard to include in shipment 1" at bounding box center [854, 402] width 823 height 31
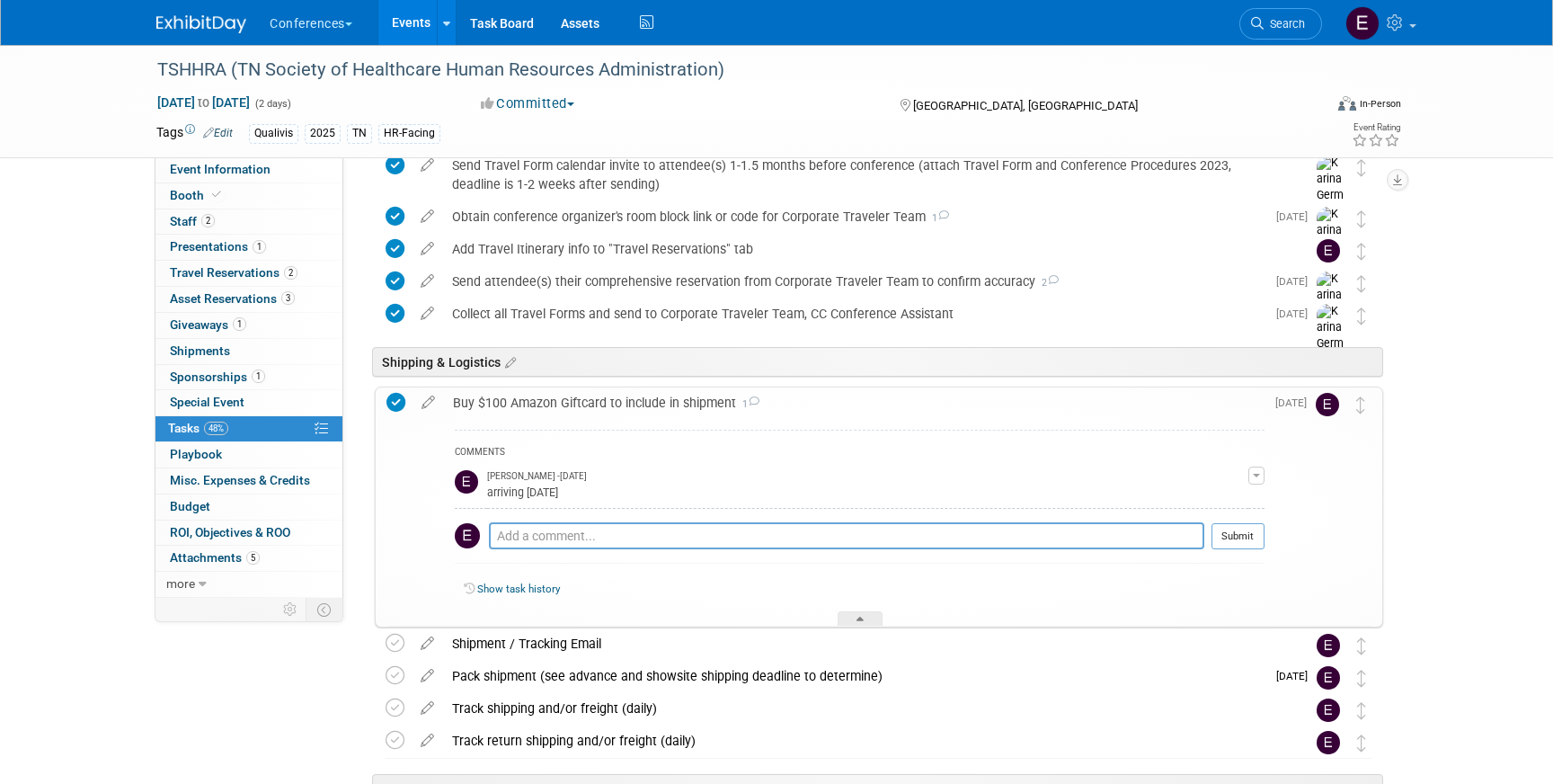
scroll to position [1098, 0]
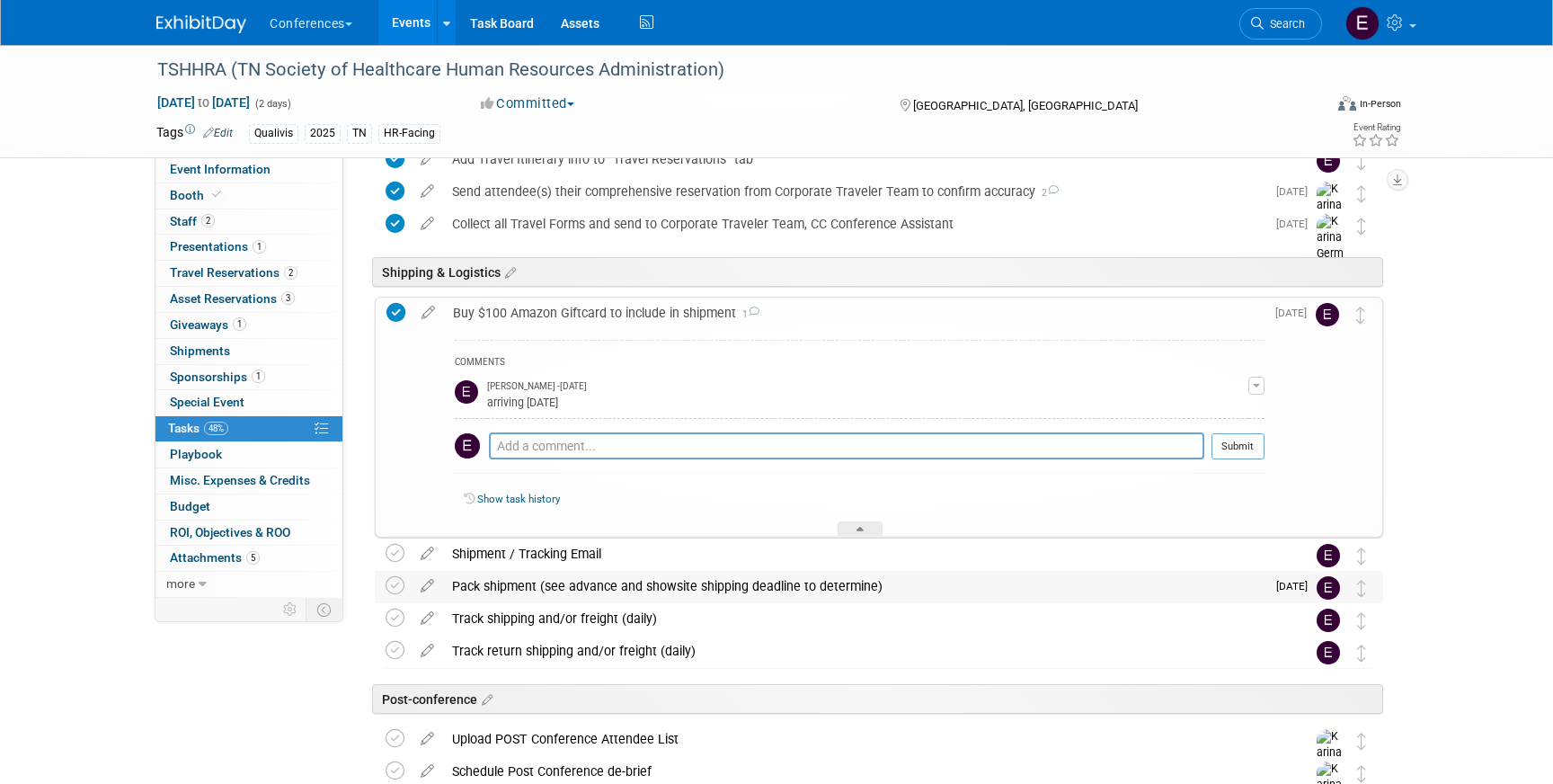
click at [618, 573] on div "Pack shipment (see advance and showsite shipping deadline to determine)" at bounding box center [854, 586] width 823 height 31
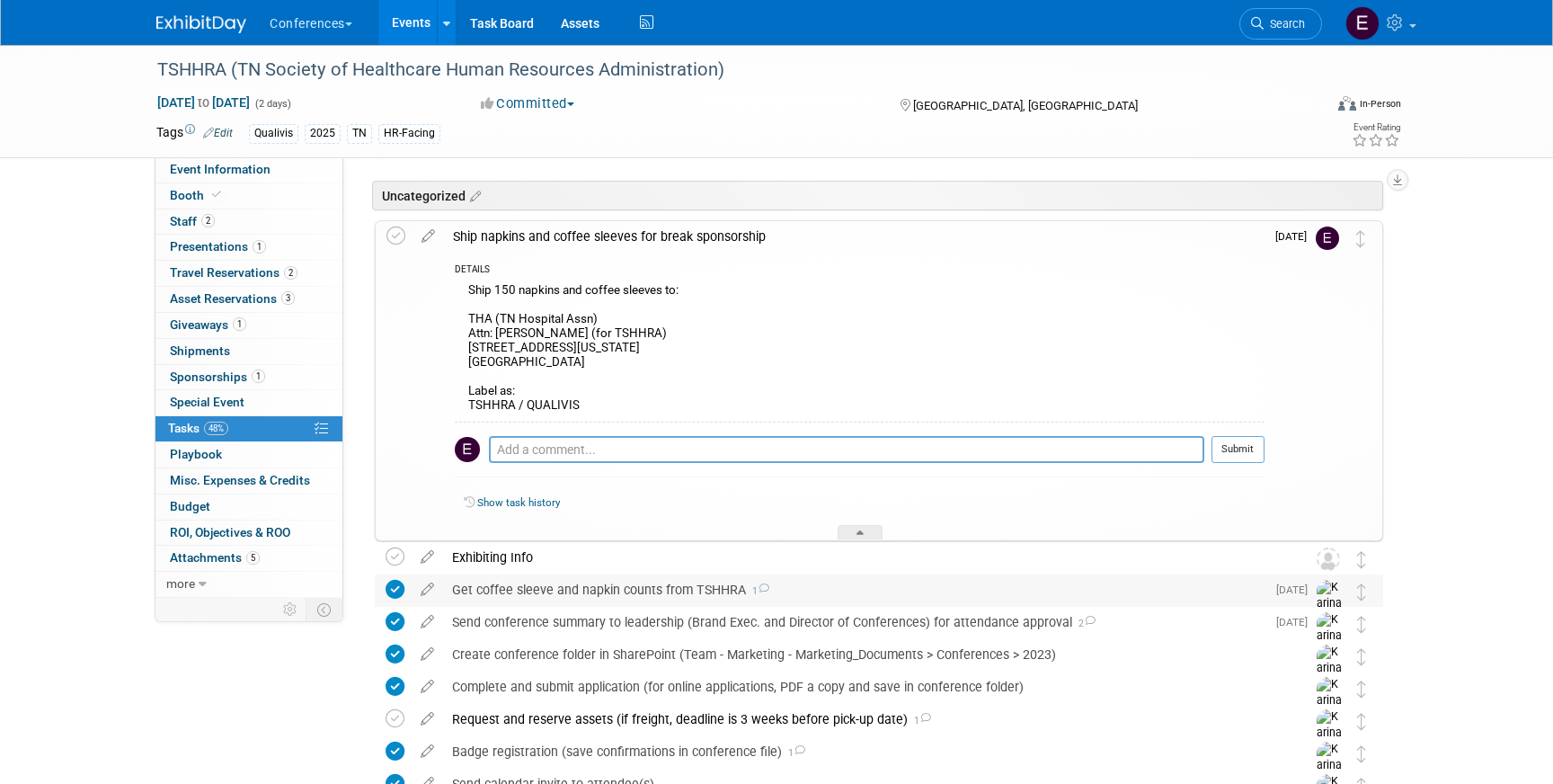
scroll to position [0, 0]
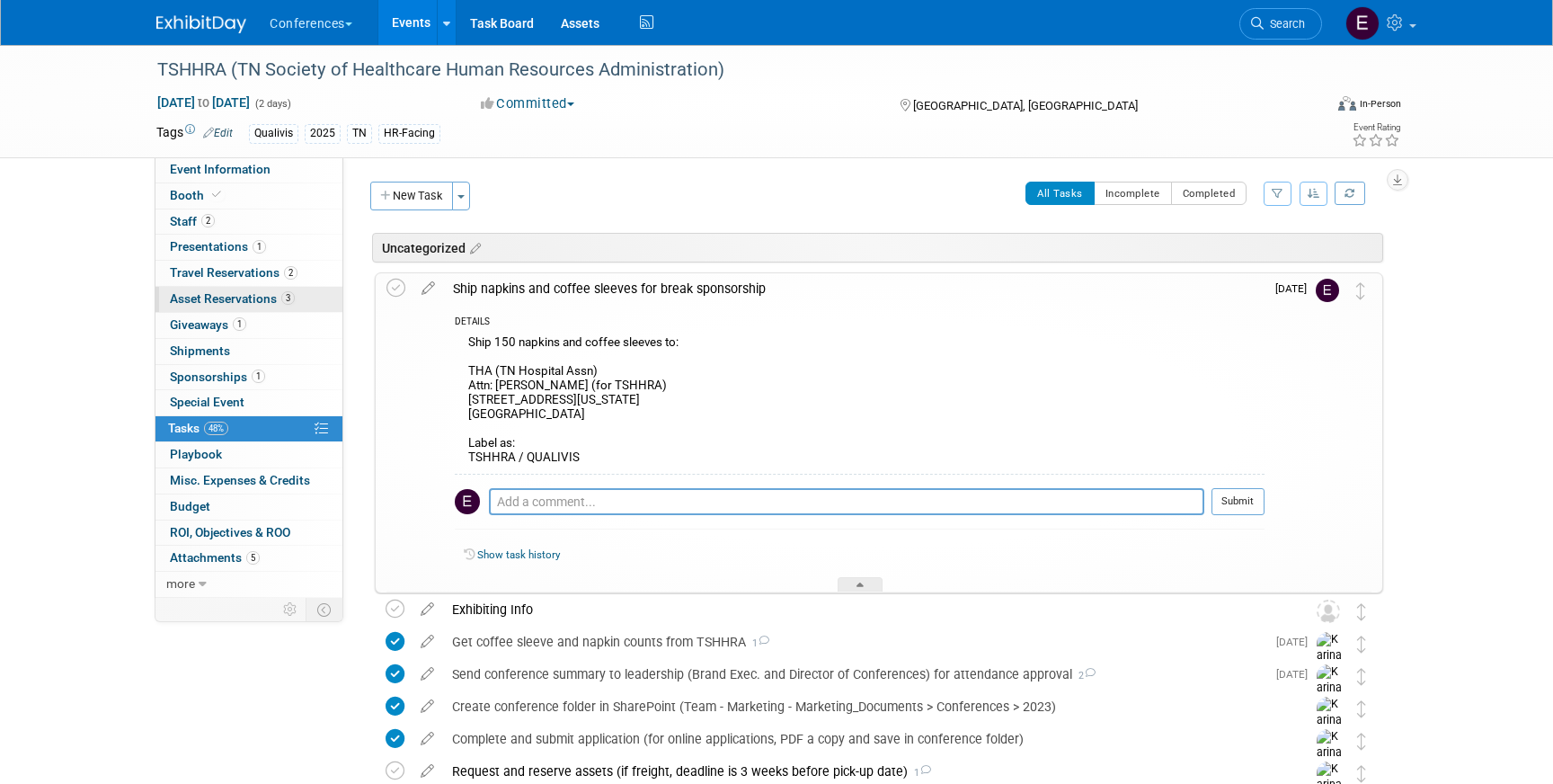
click at [181, 291] on span "Asset Reservations 3" at bounding box center [232, 297] width 125 height 14
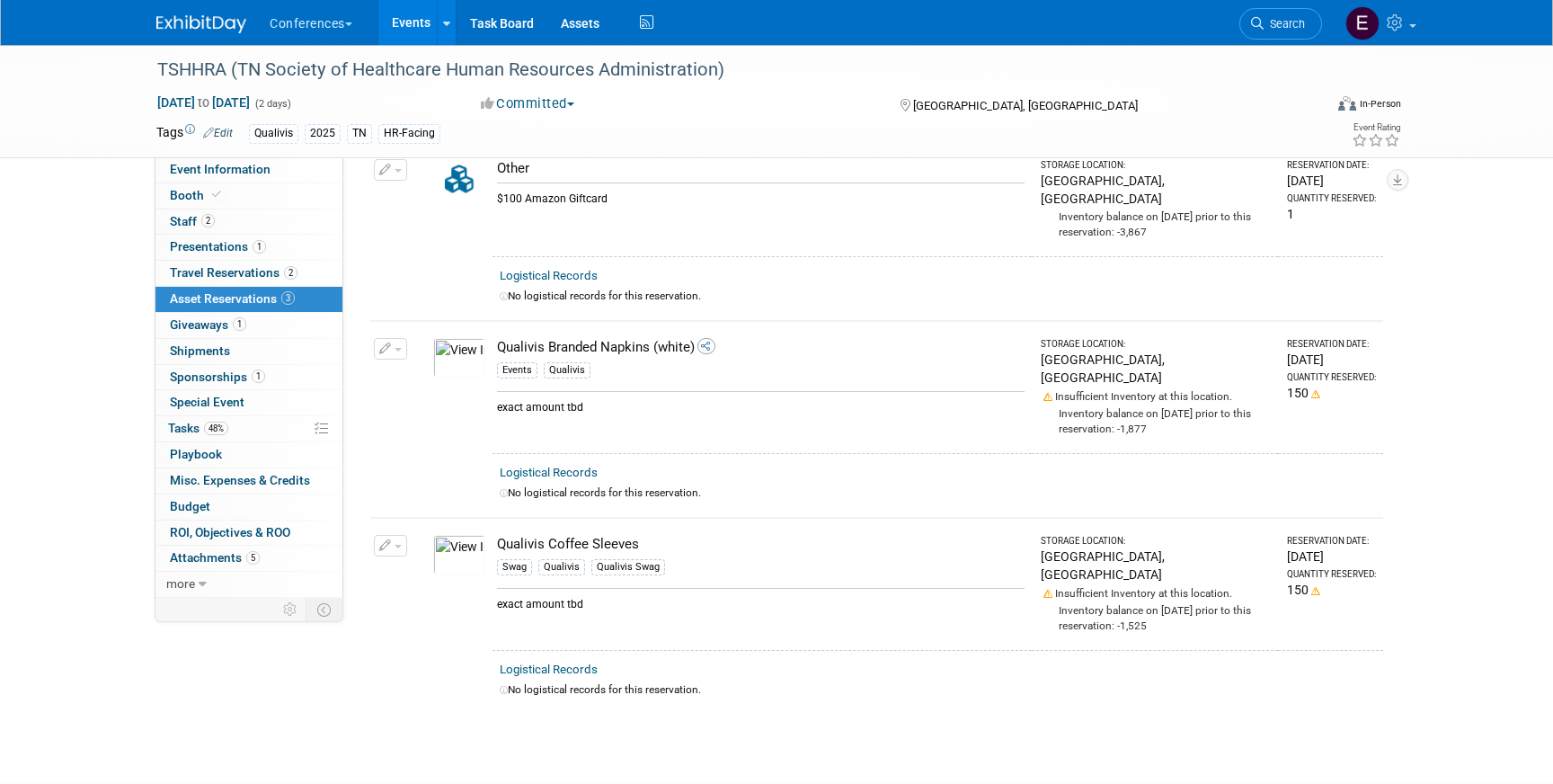
scroll to position [99, 0]
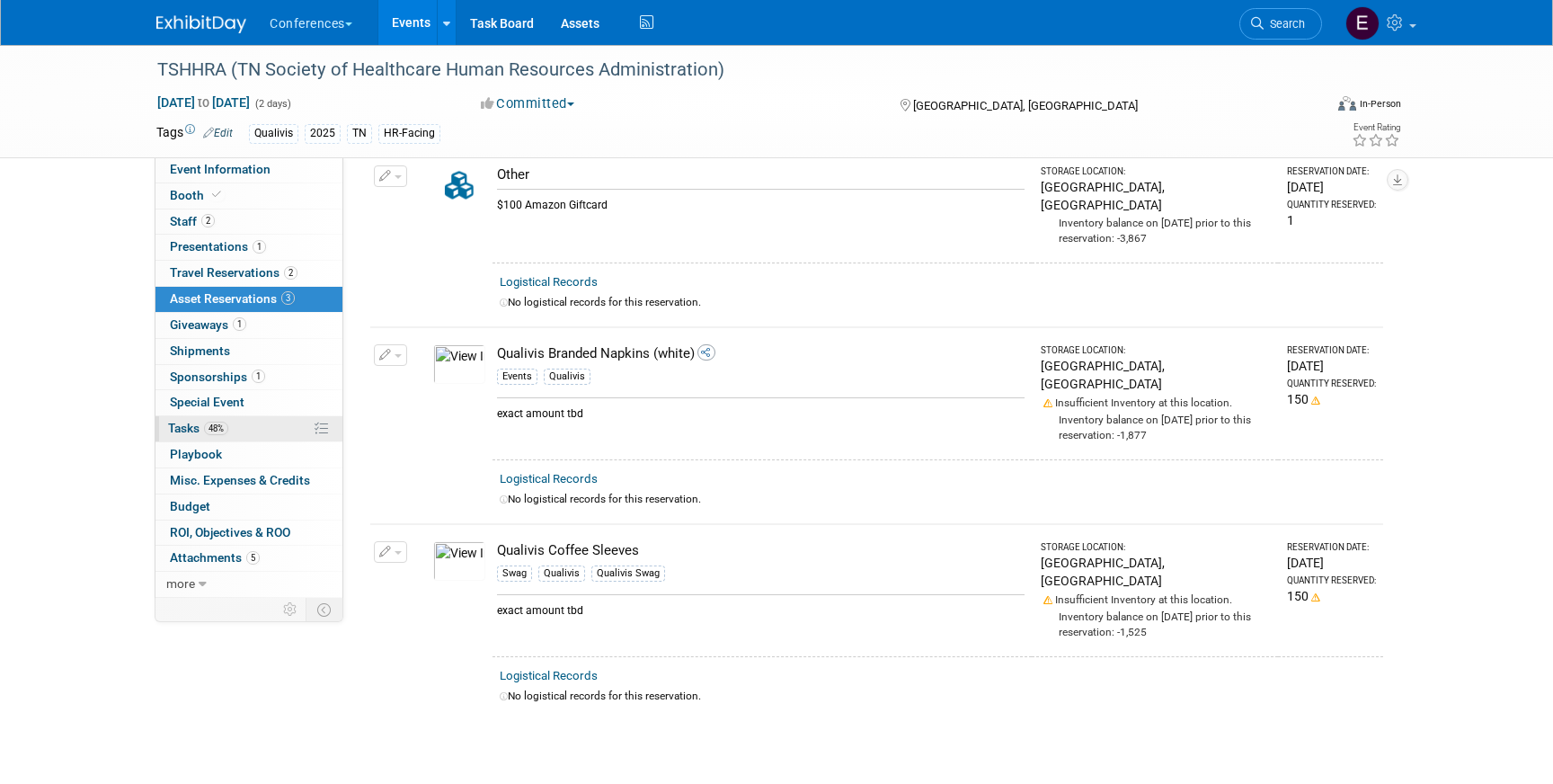
click at [233, 430] on link "48% Tasks 48%" at bounding box center [249, 429] width 187 height 25
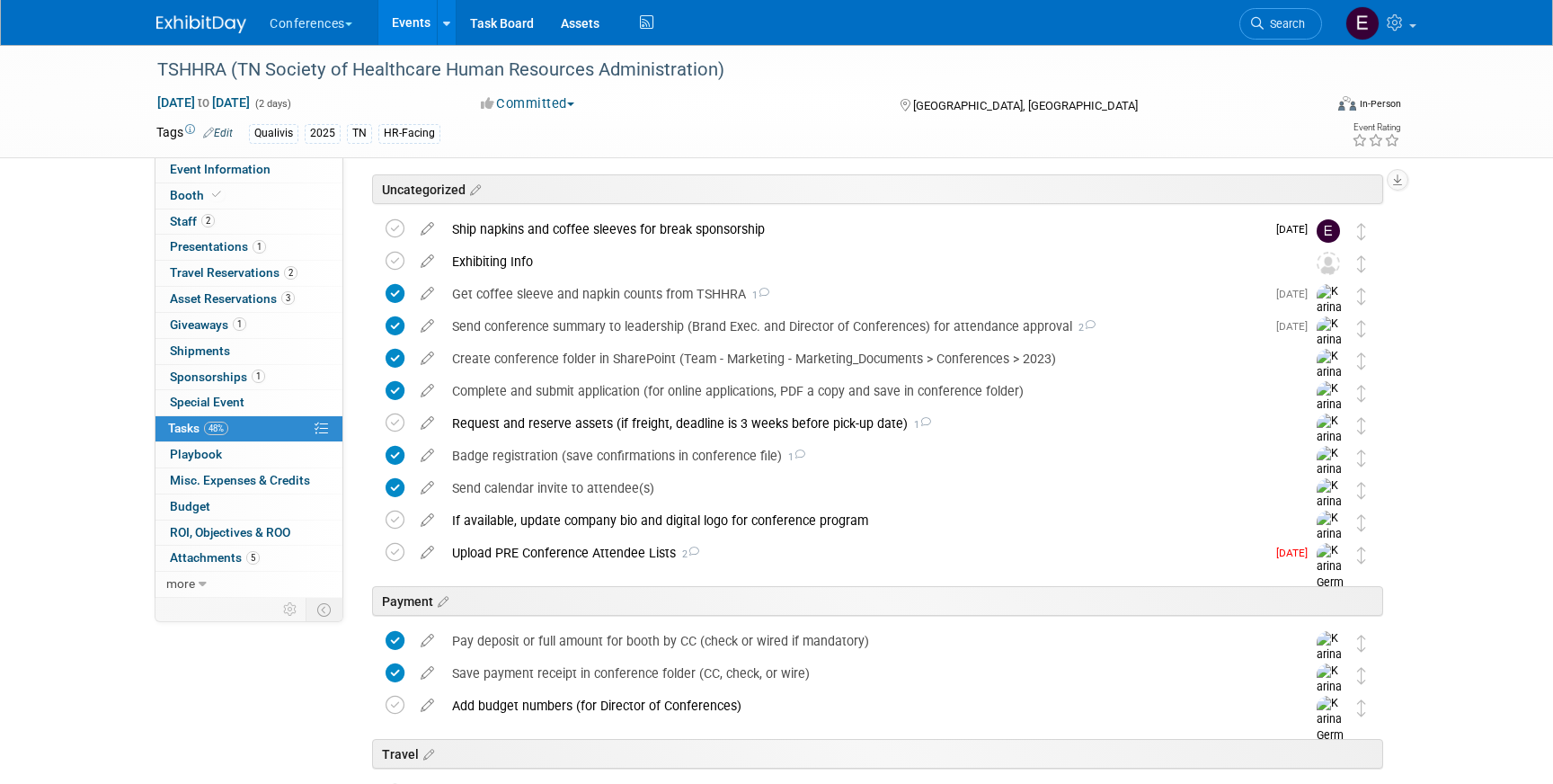
scroll to position [0, 0]
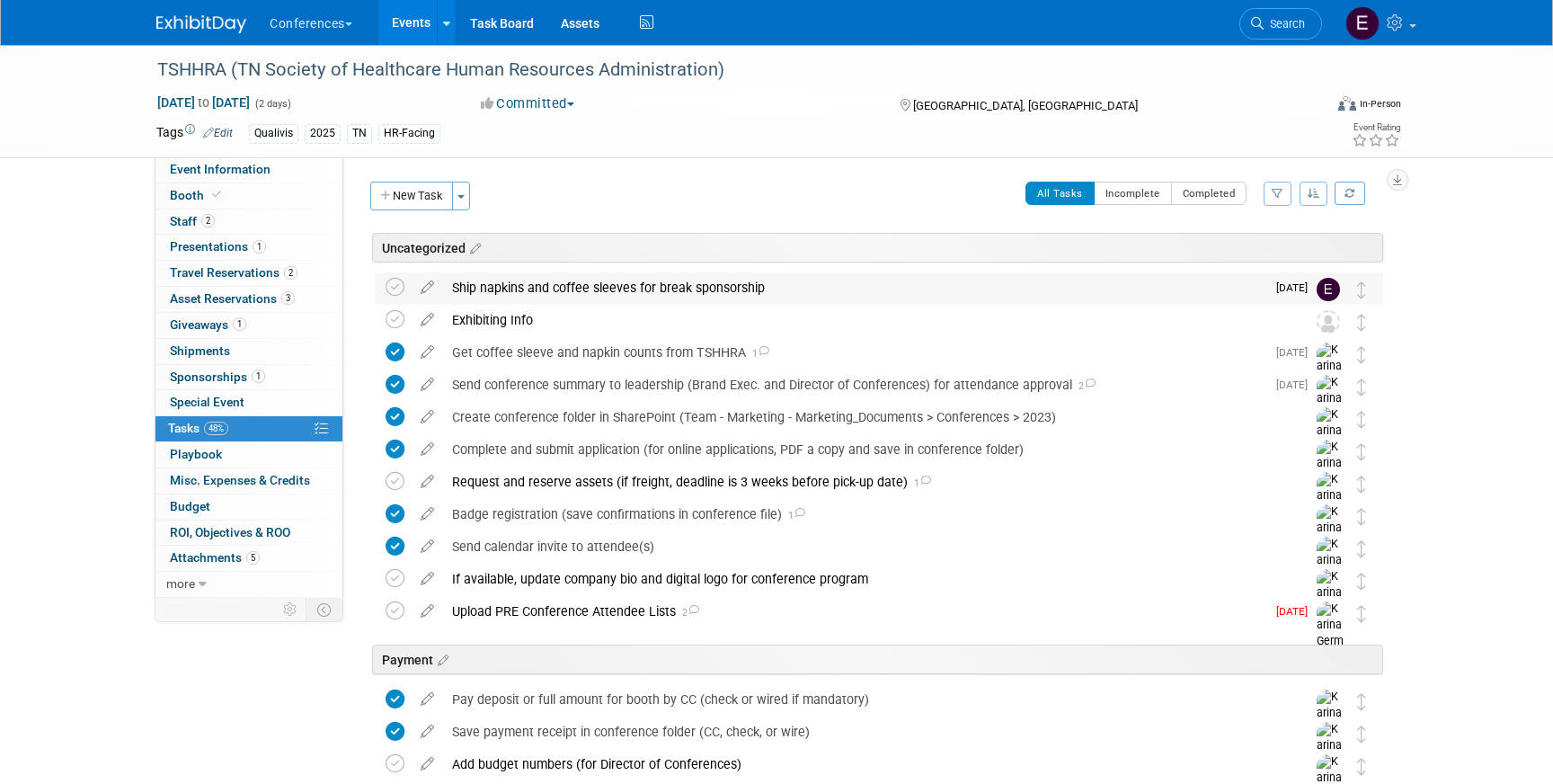
click at [599, 287] on div "Ship napkins and coffee sleeves for break sponsorship" at bounding box center [854, 288] width 823 height 31
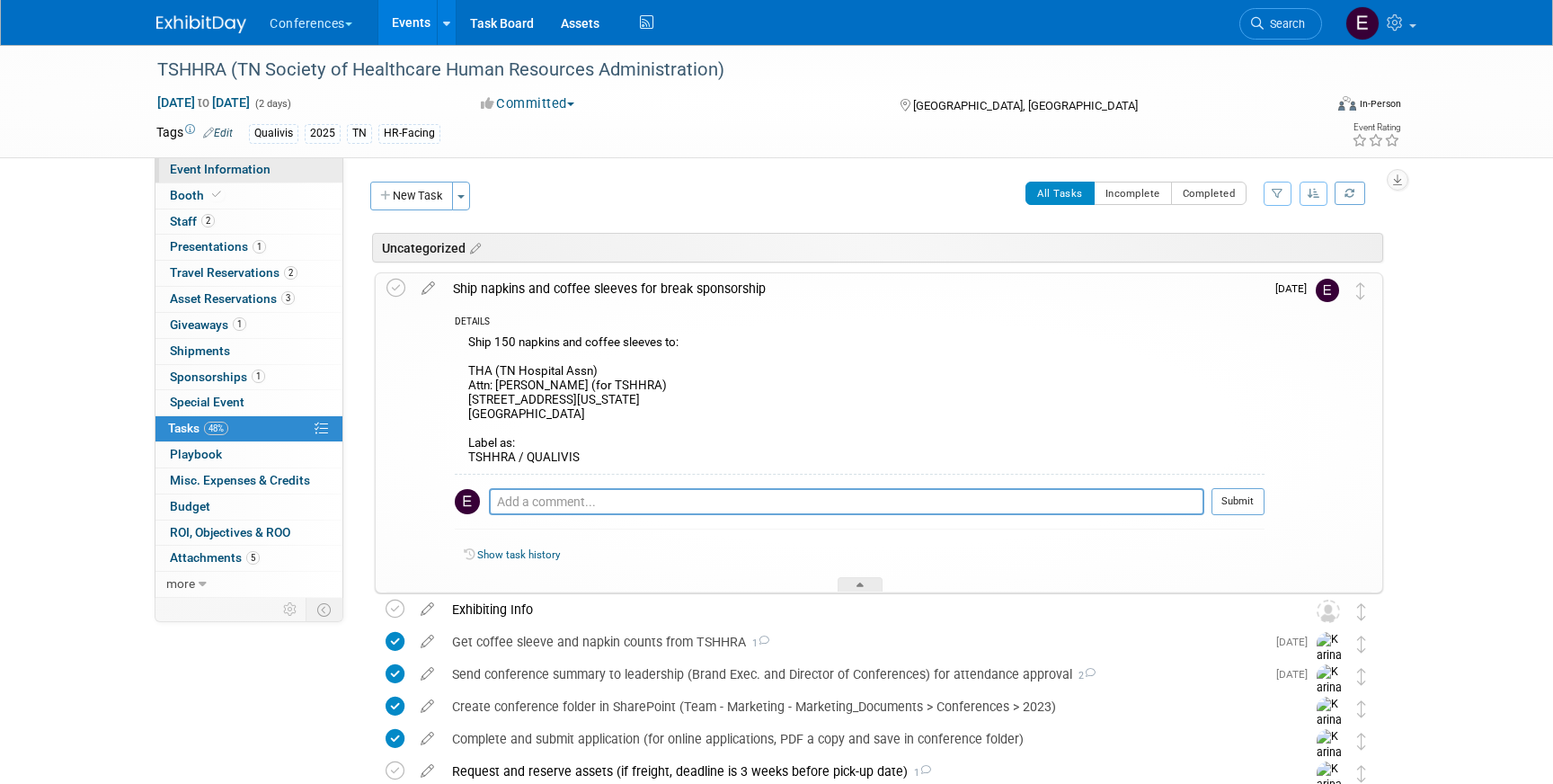
click at [223, 172] on span "Event Information" at bounding box center [220, 169] width 101 height 14
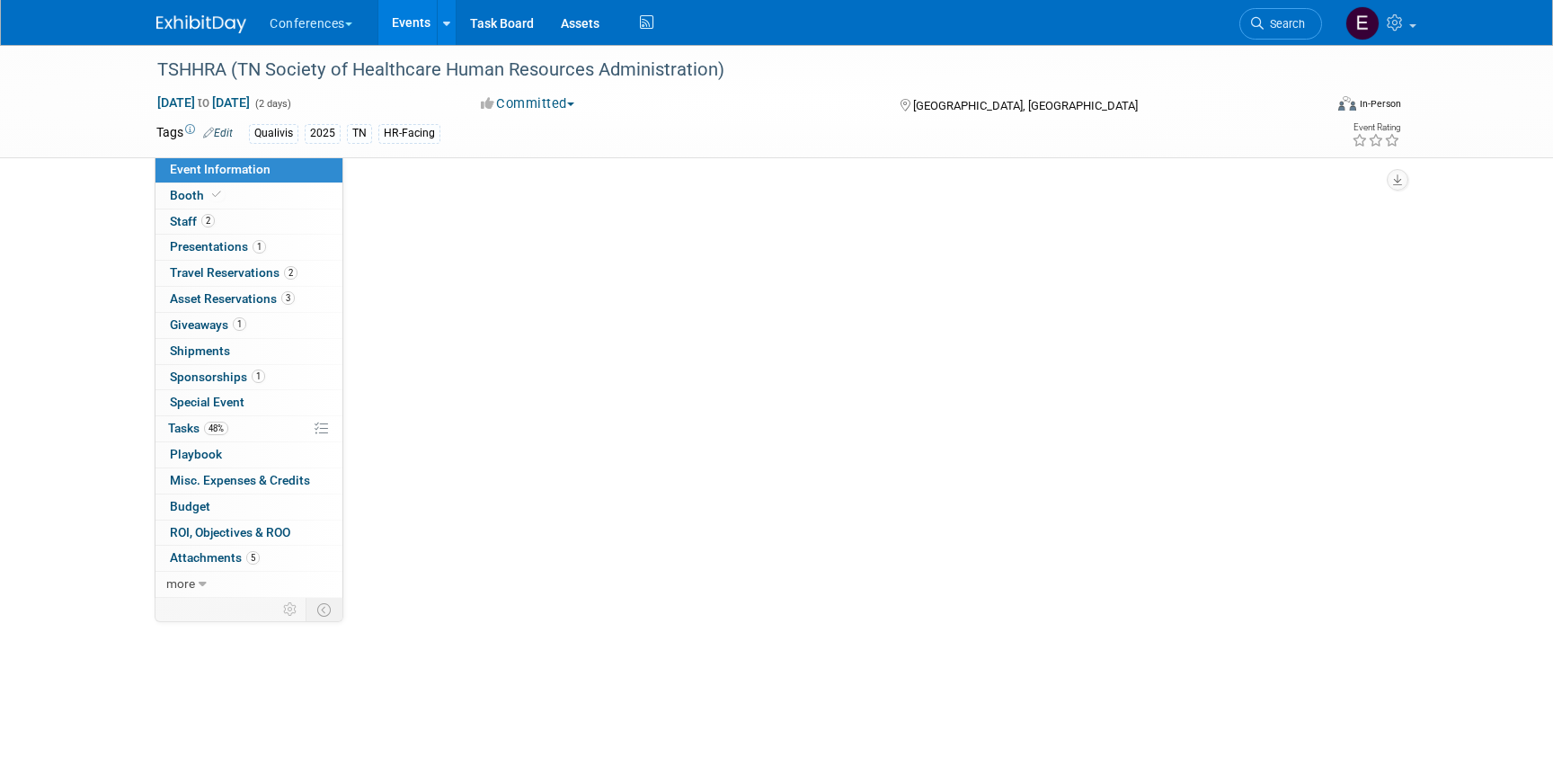
select select "Qualivis"
select select "Client-facing"
select select "Karina"
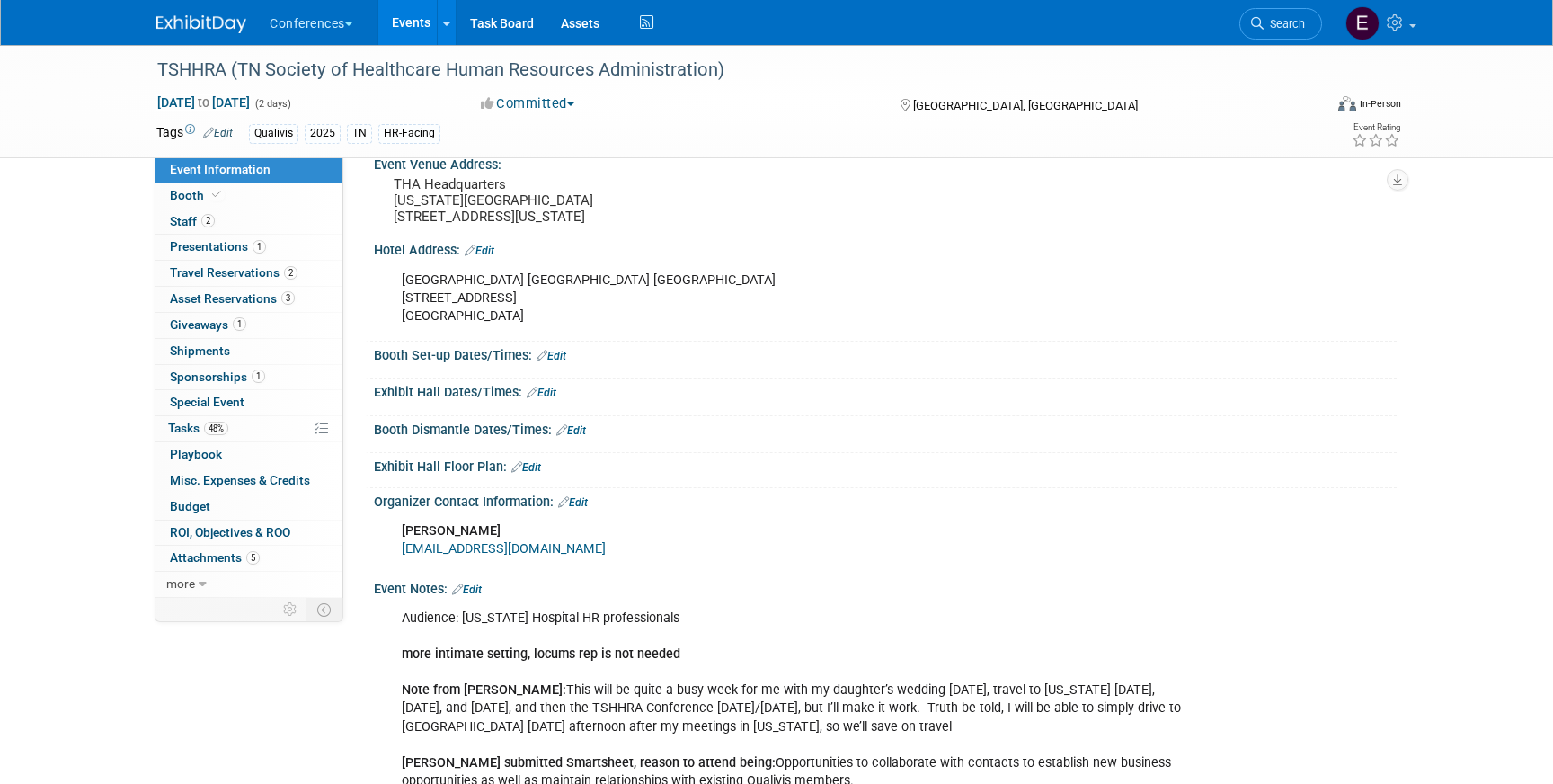
scroll to position [535, 0]
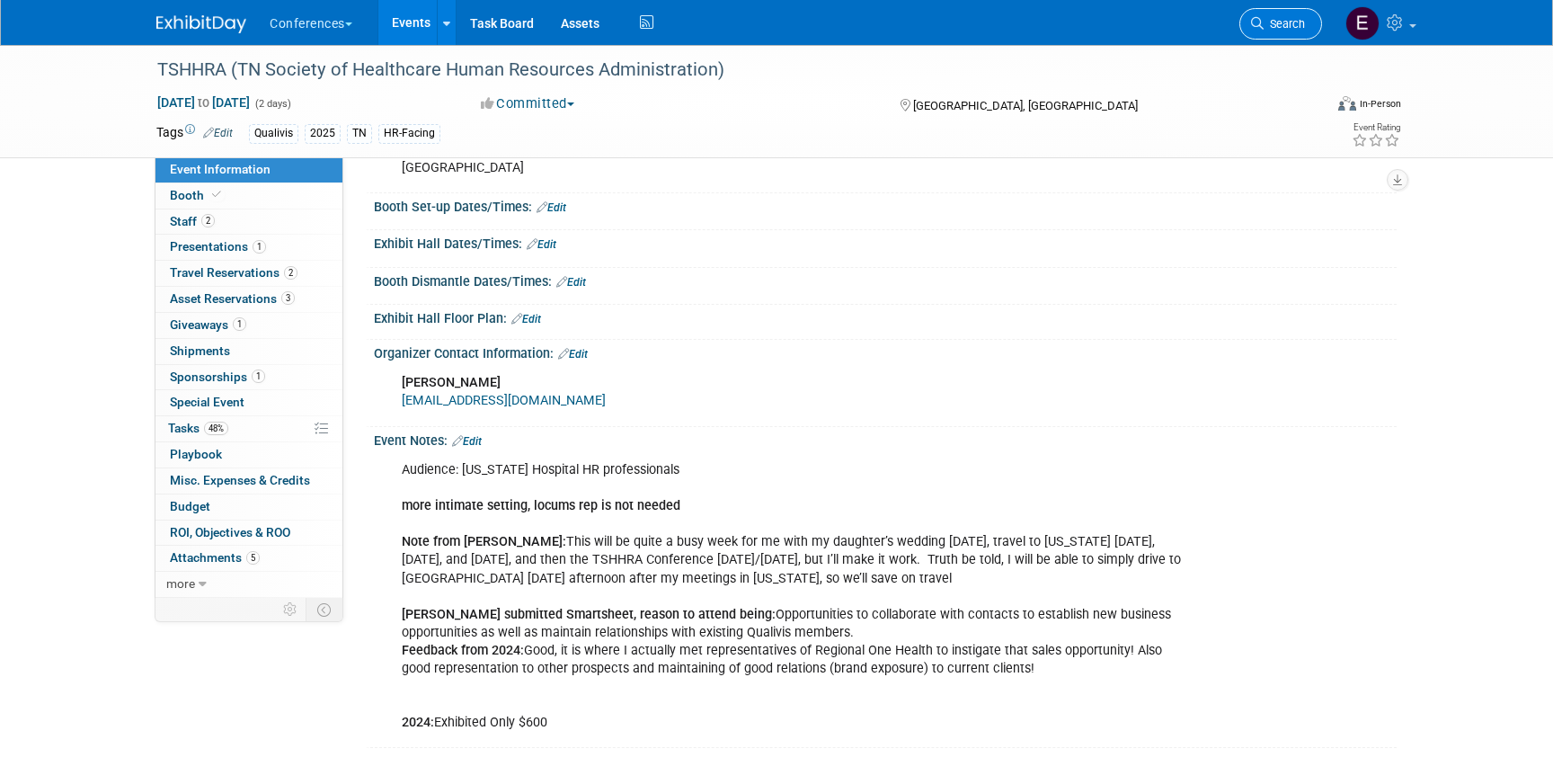
click at [1291, 29] on span "Search" at bounding box center [1284, 24] width 41 height 13
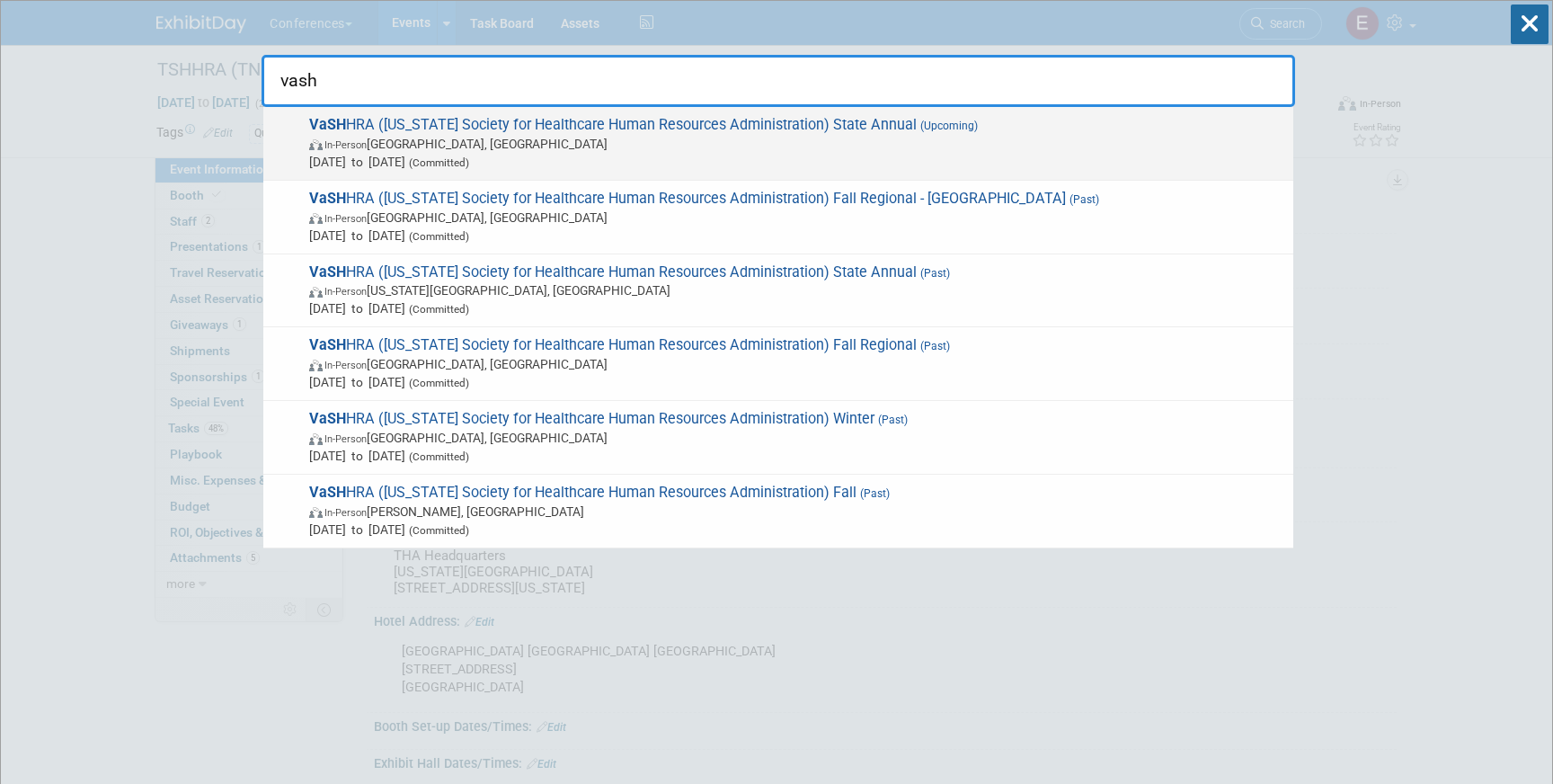
type input "vash"
click at [917, 123] on span "(Upcoming)" at bounding box center [947, 126] width 61 height 12
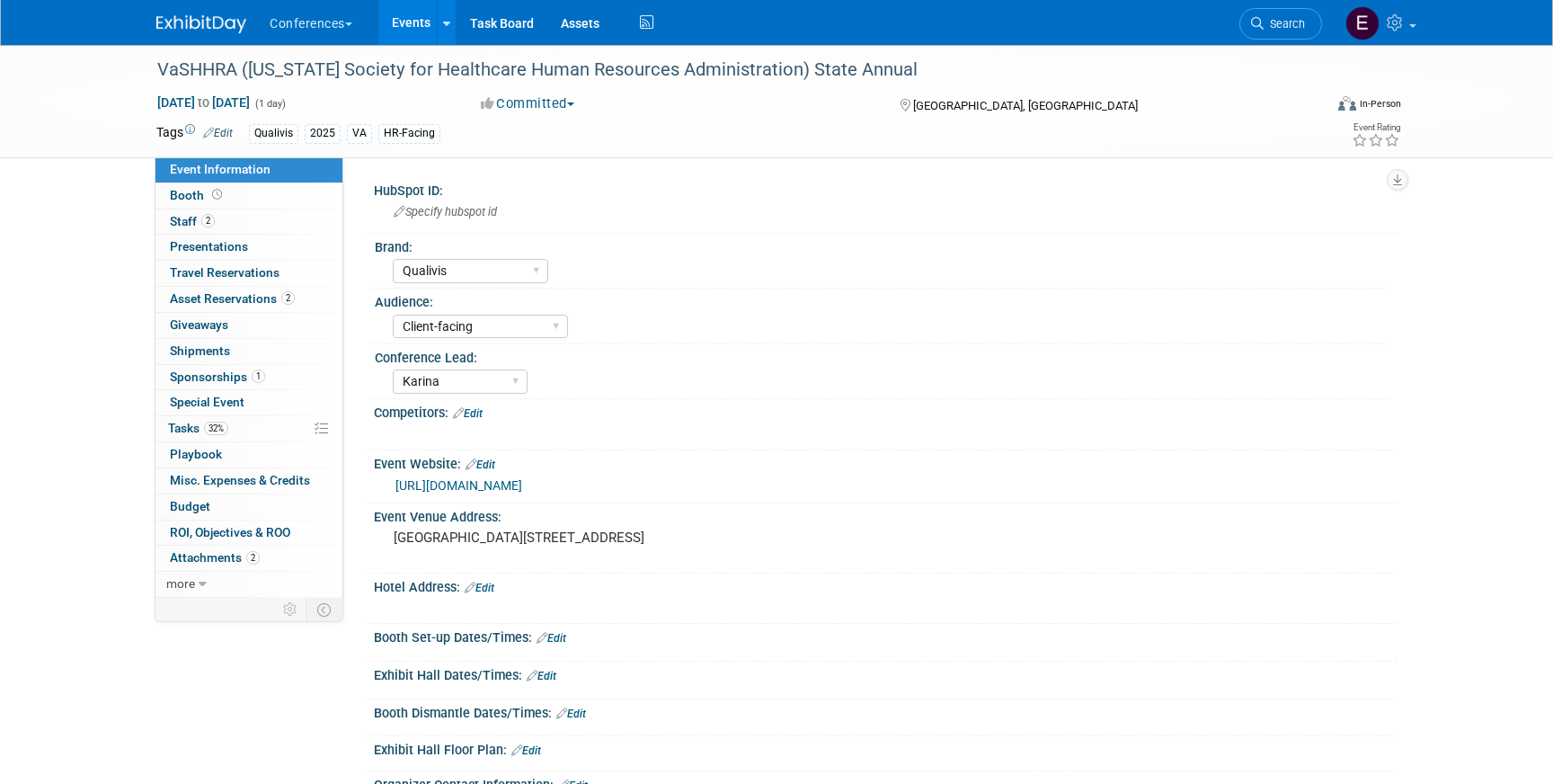
select select "Qualivis"
select select "Client-facing"
select select "Karina"
click at [220, 422] on span "32%" at bounding box center [216, 428] width 24 height 13
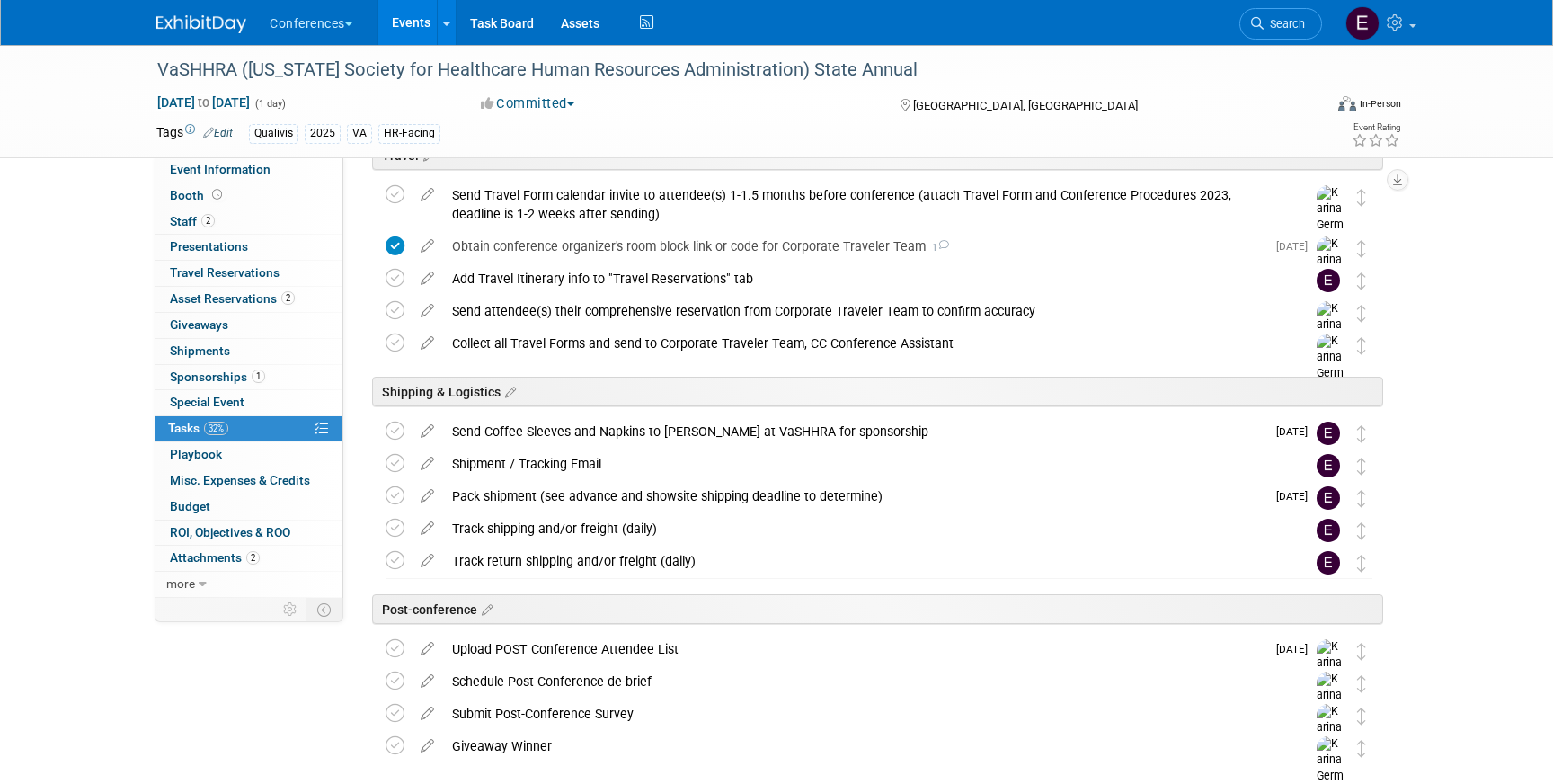
scroll to position [658, 0]
click at [624, 432] on div "Send Coffee Sleeves and Napkins to Robin at VaSHHRA for sponsorship" at bounding box center [854, 430] width 823 height 31
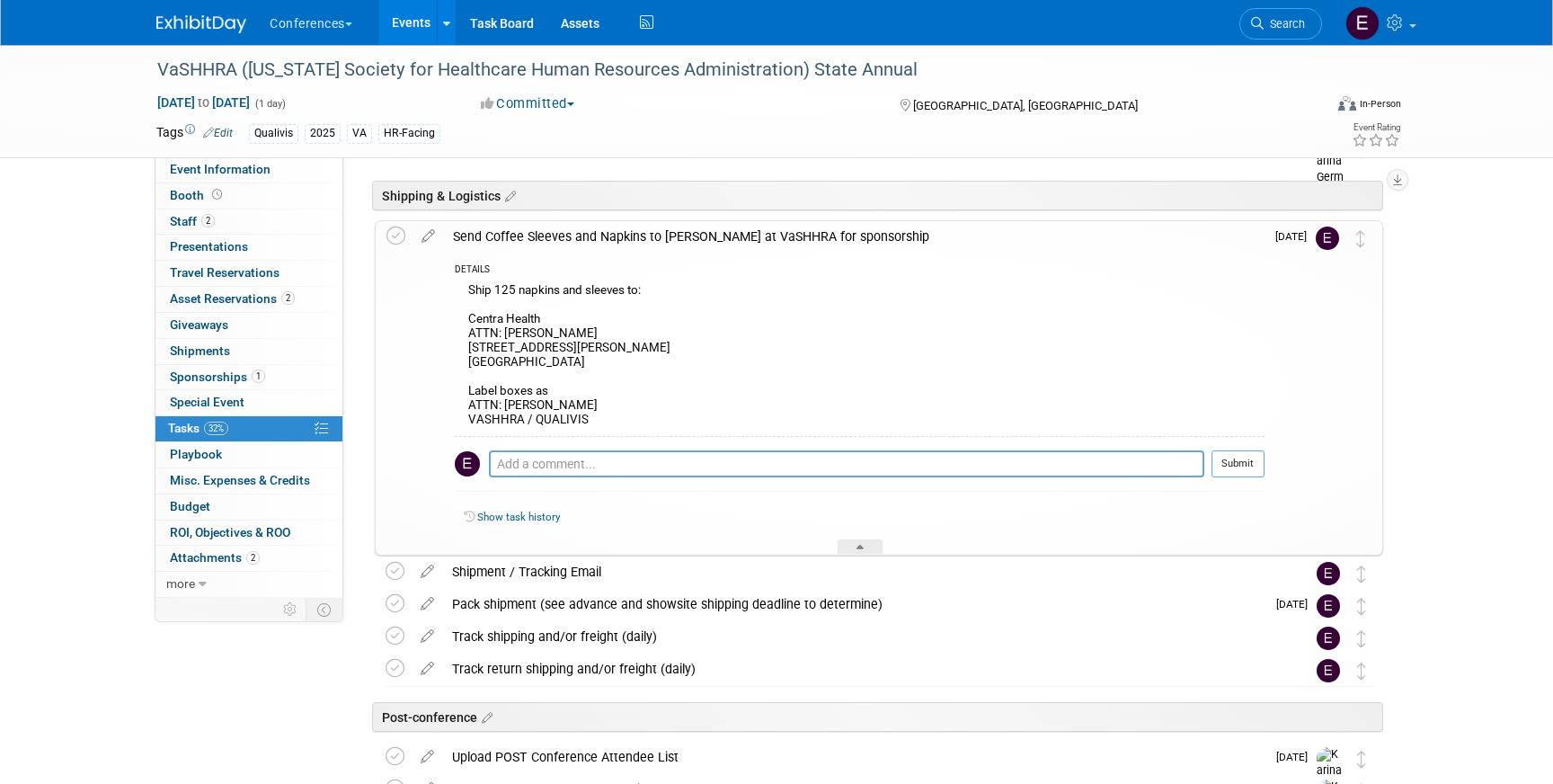
scroll to position [869, 0]
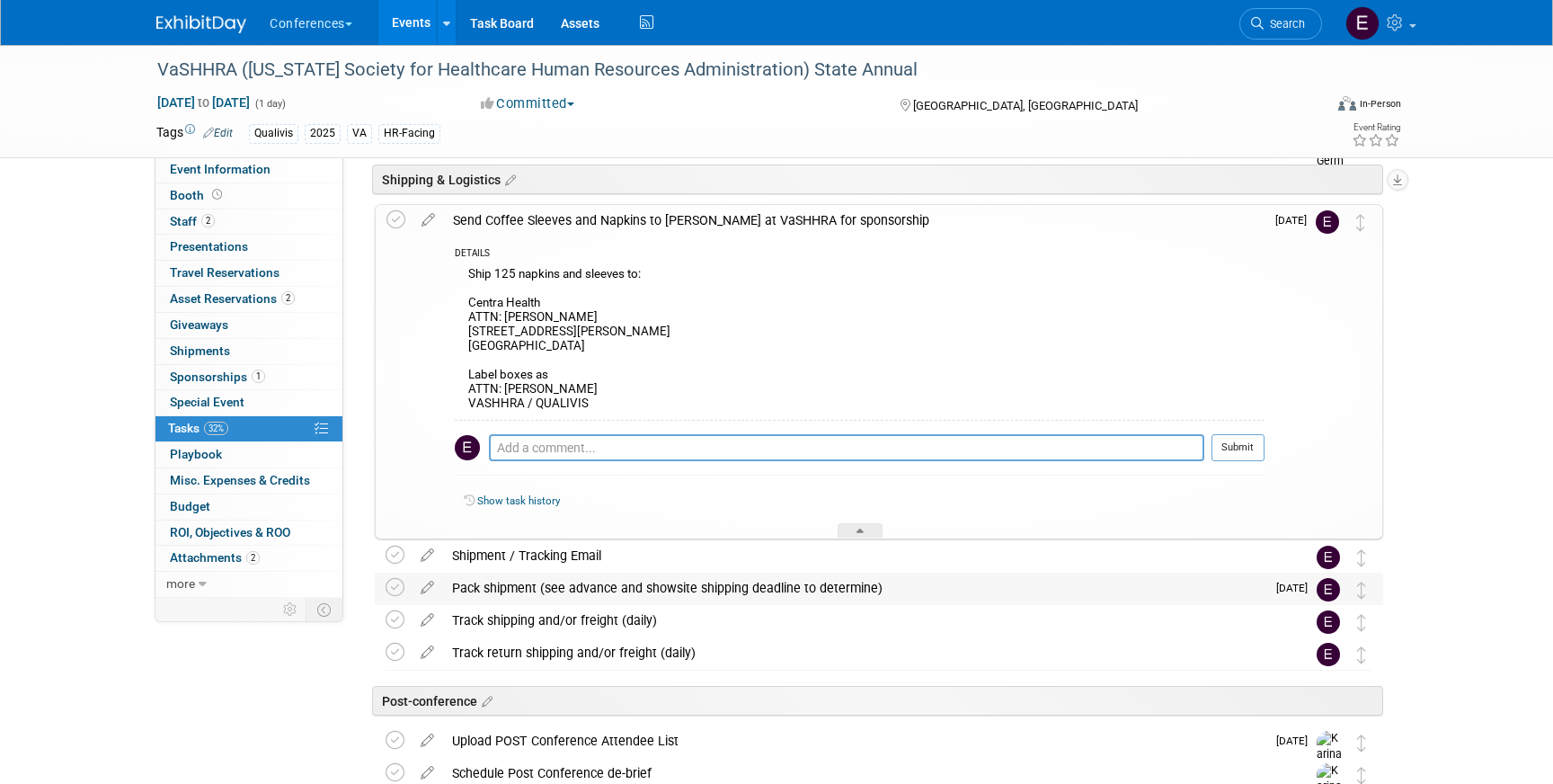
click at [594, 583] on div "Pack shipment (see advance and showsite shipping deadline to determine)" at bounding box center [854, 588] width 823 height 31
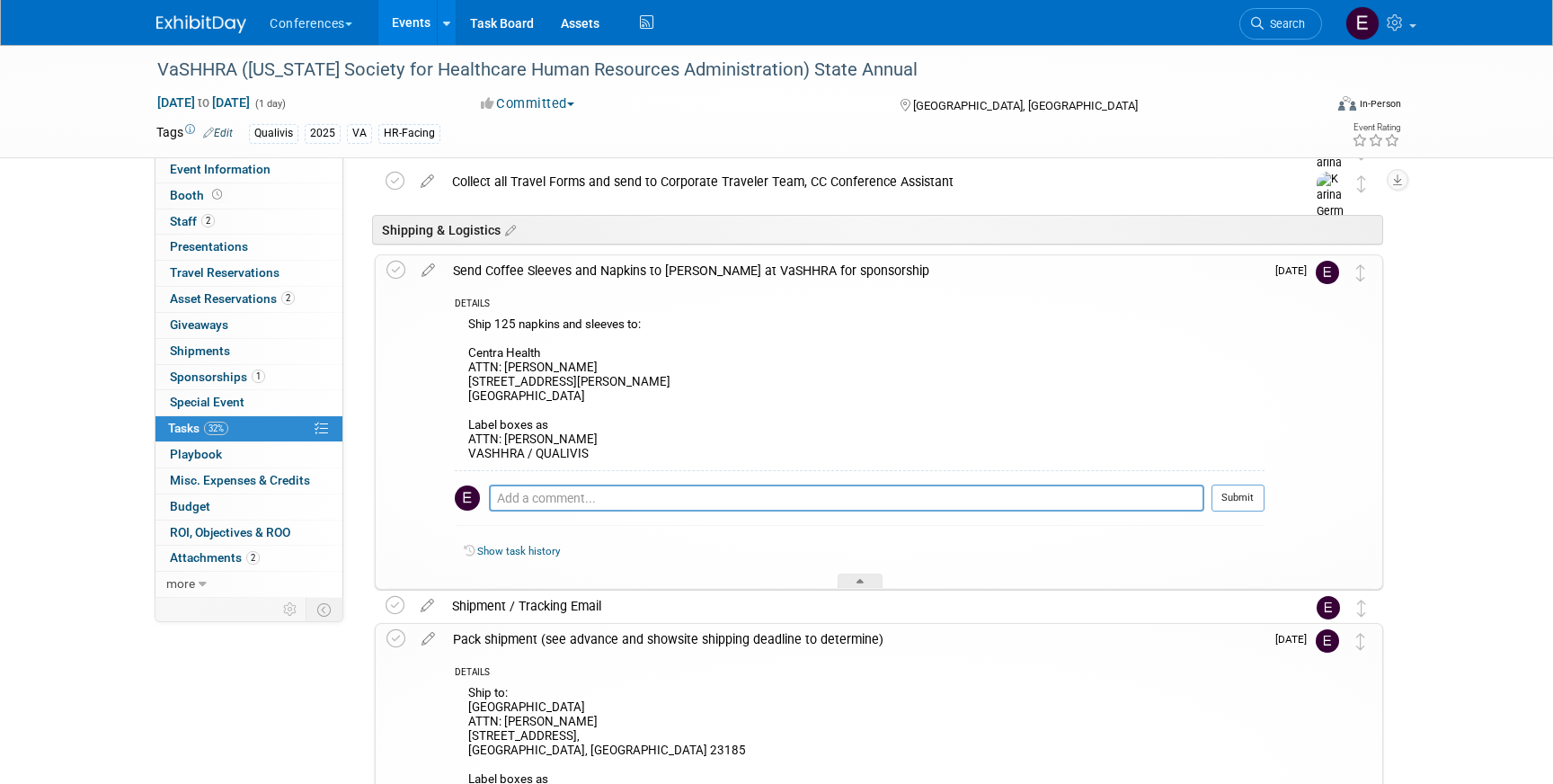
scroll to position [822, 0]
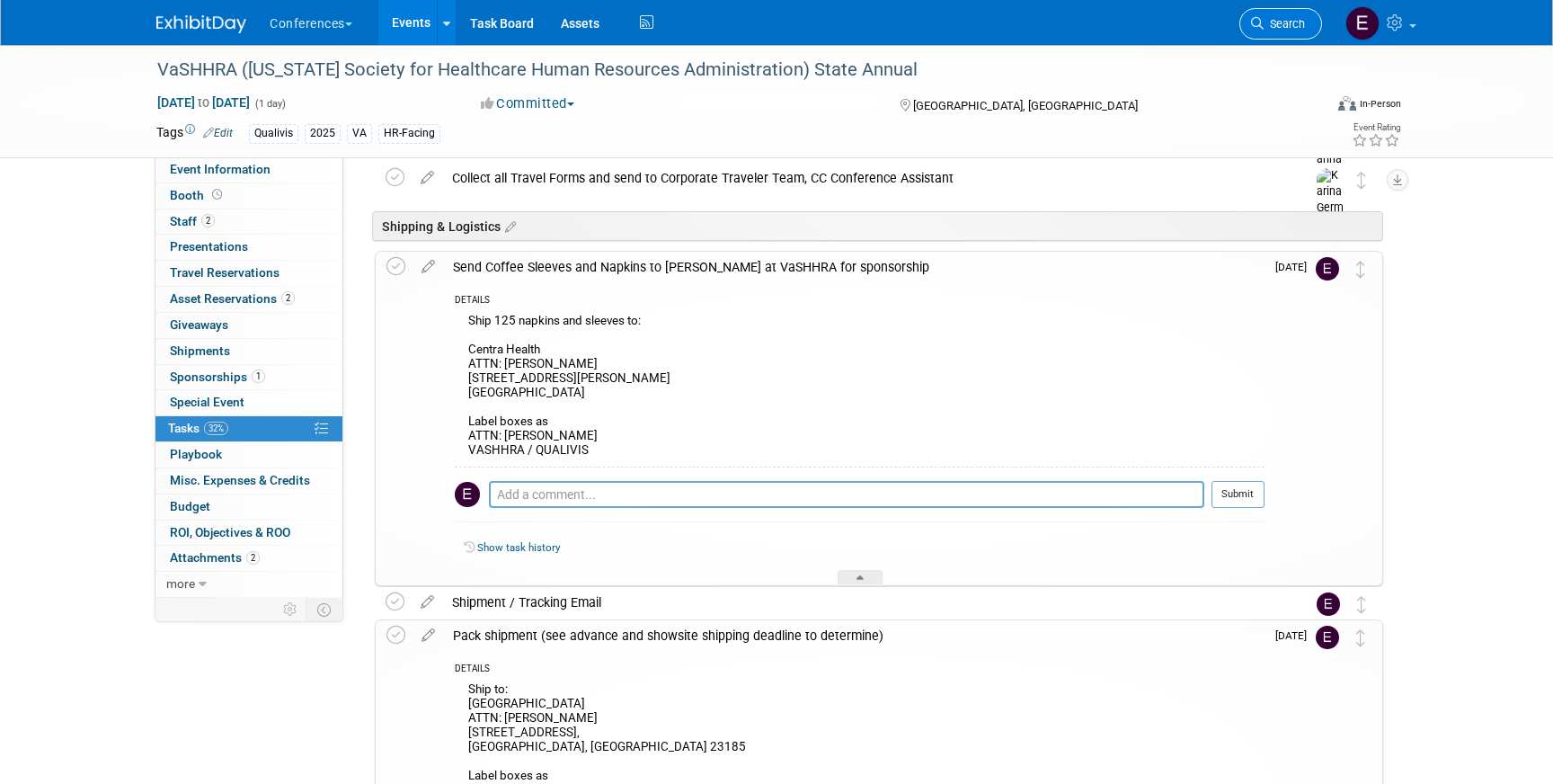
click at [1253, 20] on icon at bounding box center [1257, 23] width 12 height 12
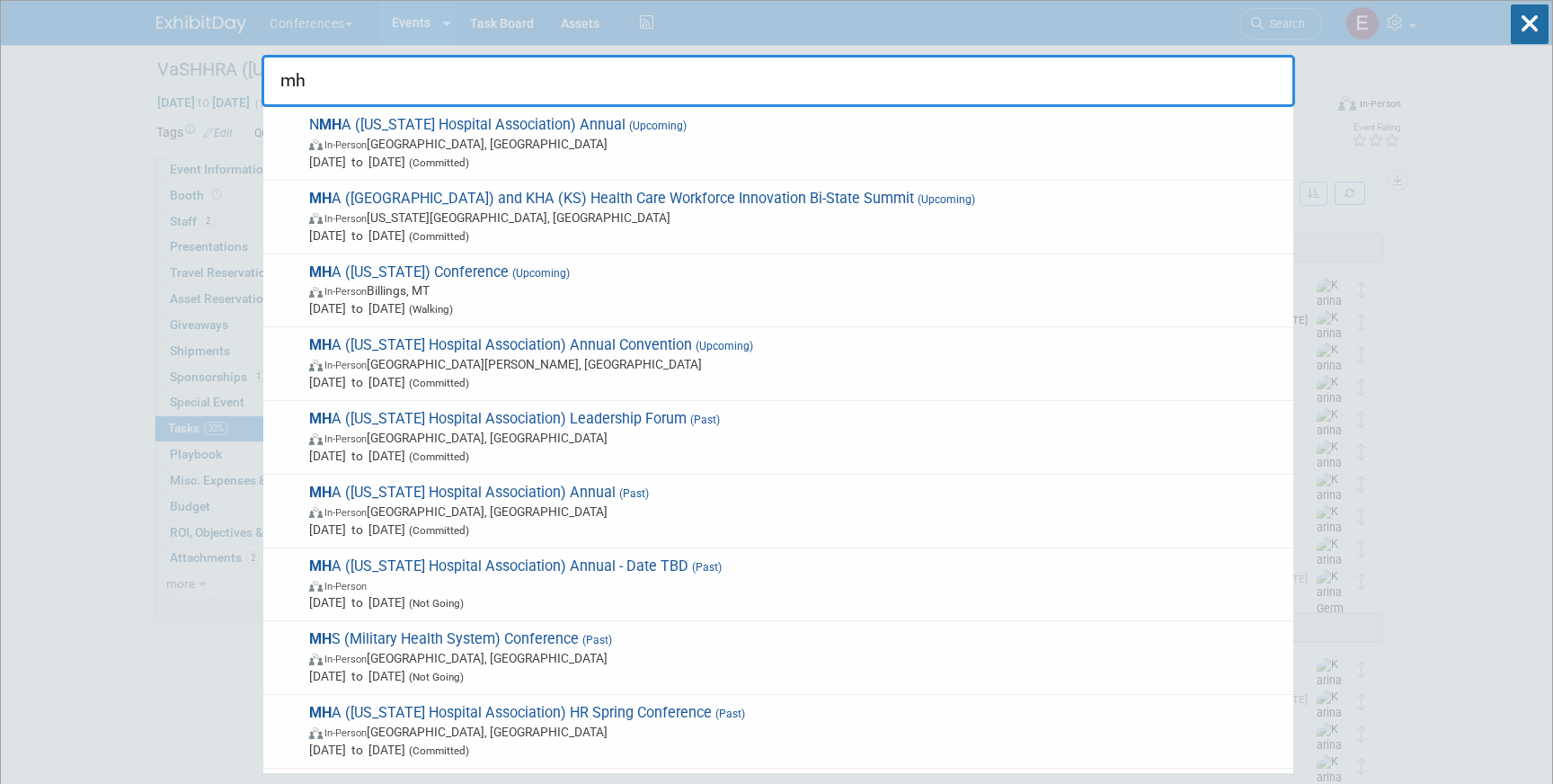
type input "m"
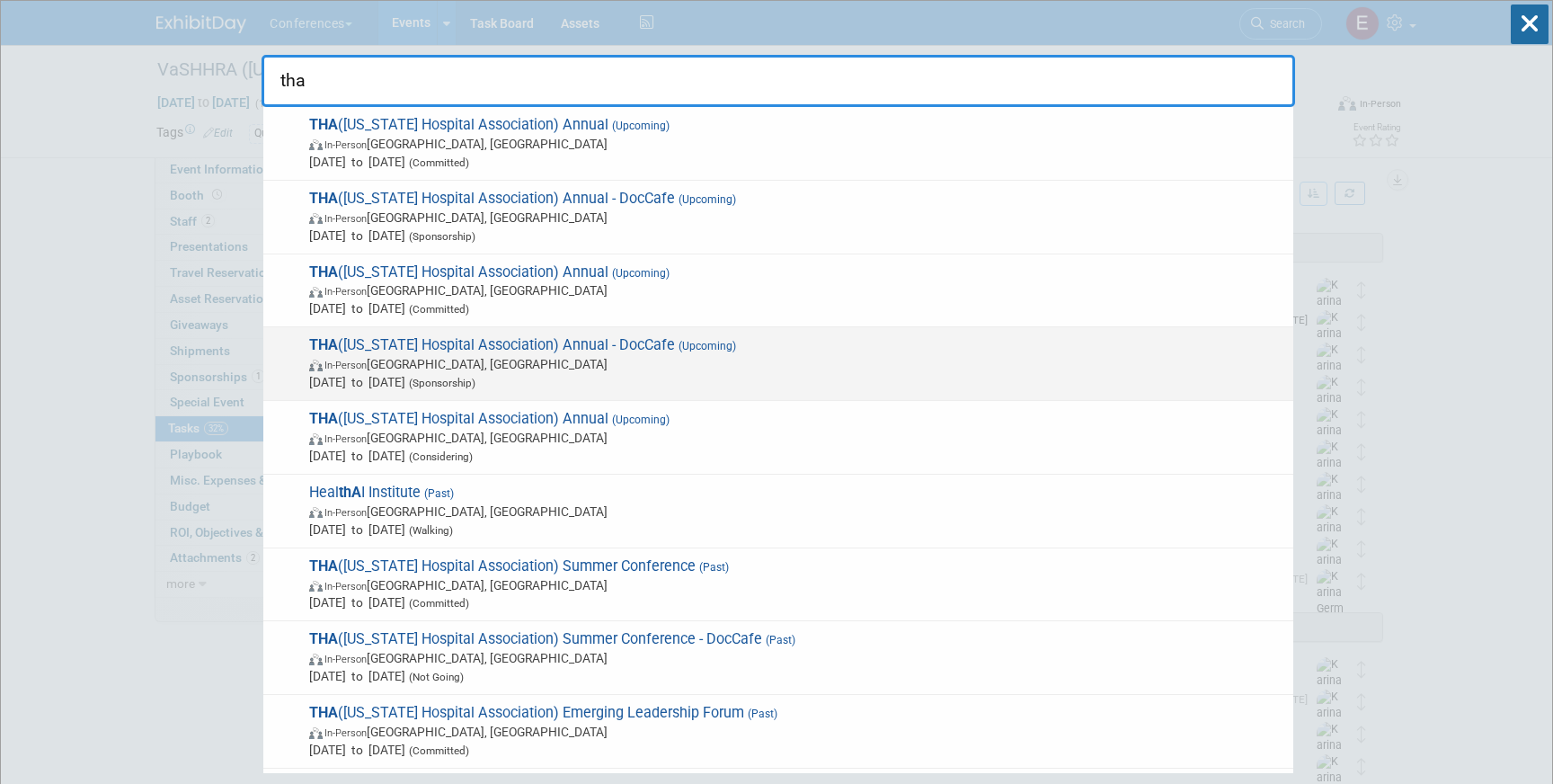
type input "tha"
click at [559, 367] on span "In-Person San Antonio, TX" at bounding box center [797, 364] width 975 height 18
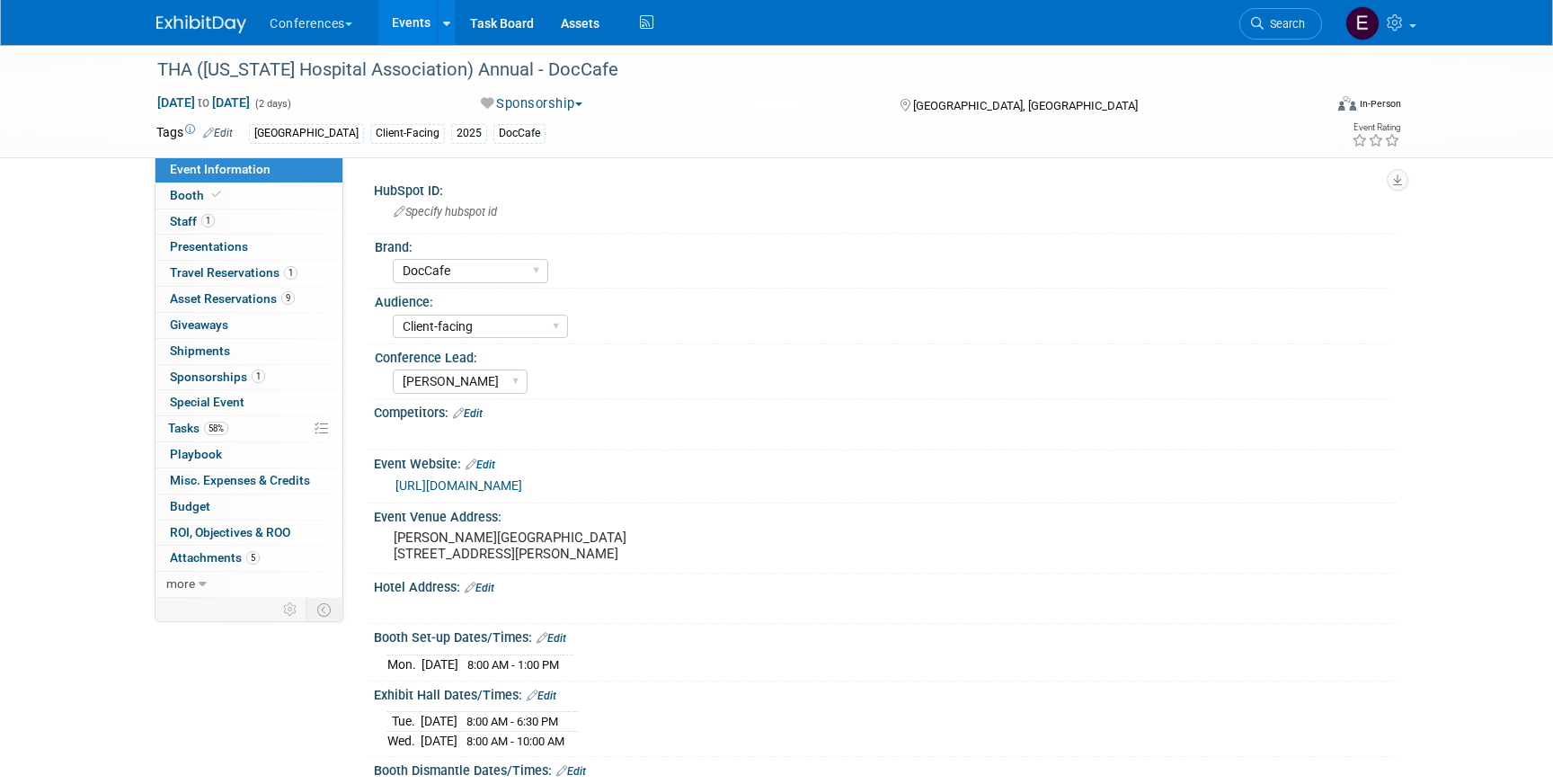
select select "DocCafe"
select select "Client-facing"
select select "[PERSON_NAME]"
click at [247, 424] on link "58% Tasks 58%" at bounding box center [249, 429] width 187 height 25
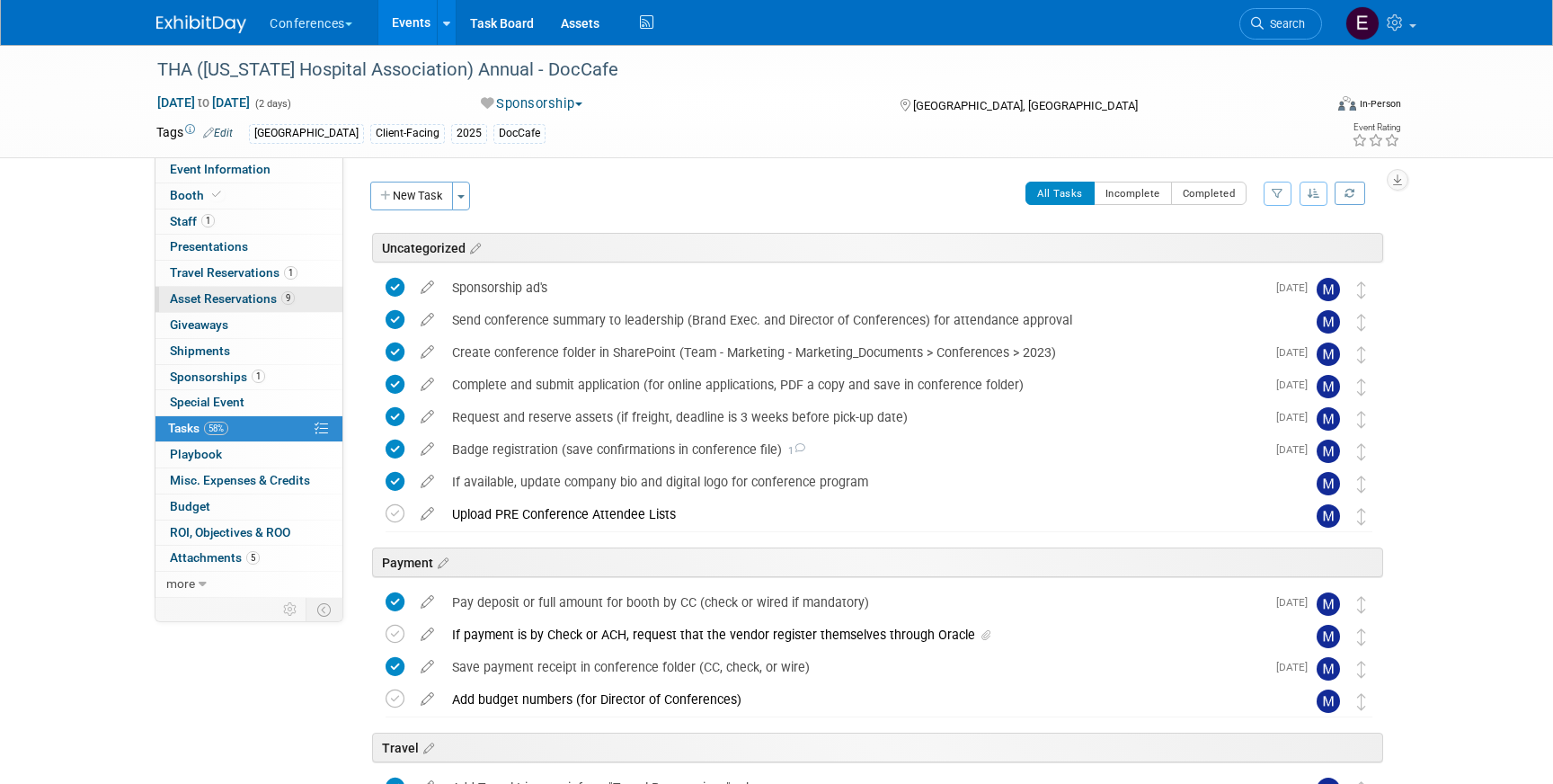
click at [223, 295] on span "Asset Reservations 9" at bounding box center [232, 297] width 125 height 14
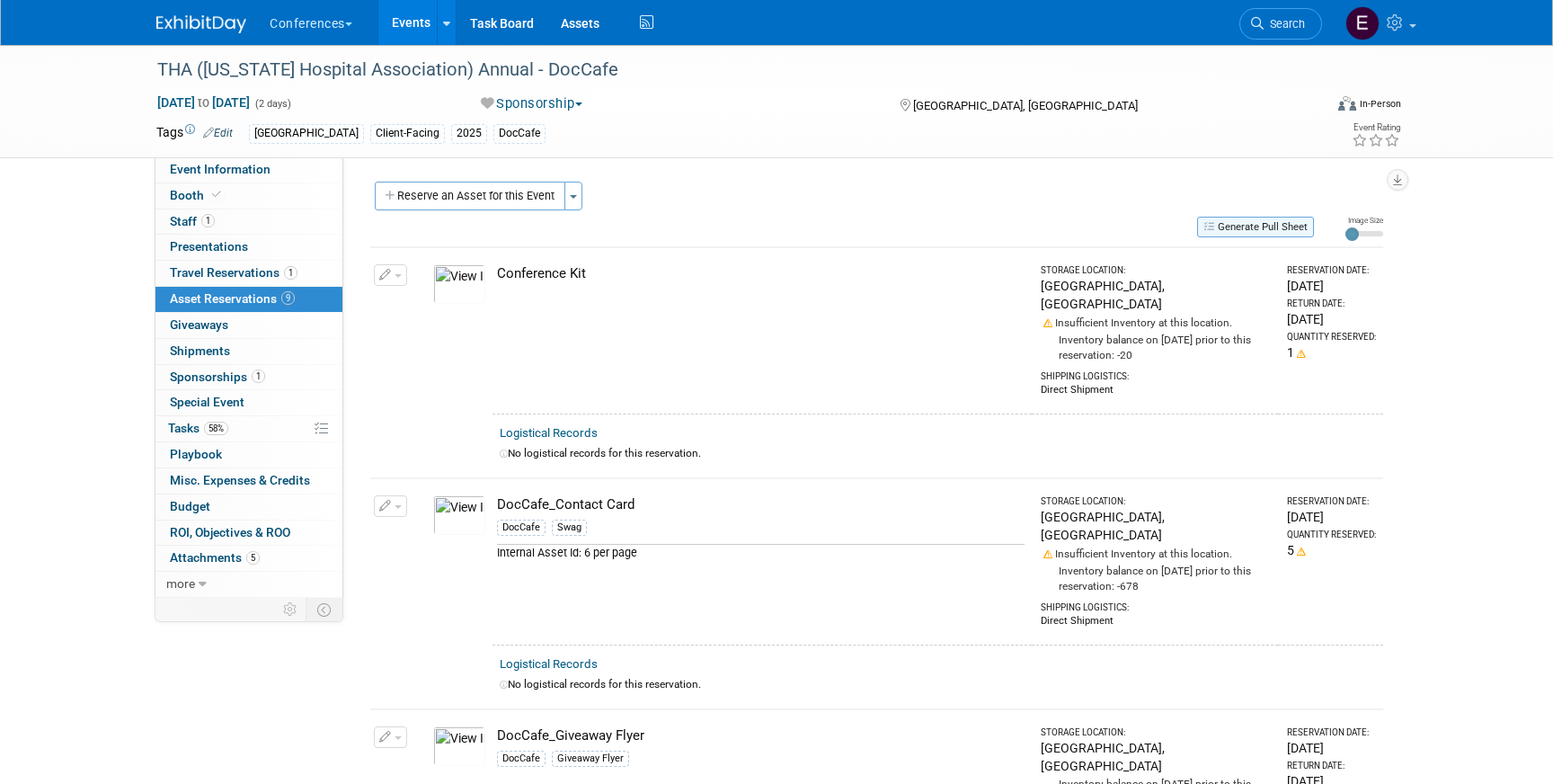
click at [1273, 227] on button "Generate Pull Sheet" at bounding box center [1255, 227] width 117 height 21
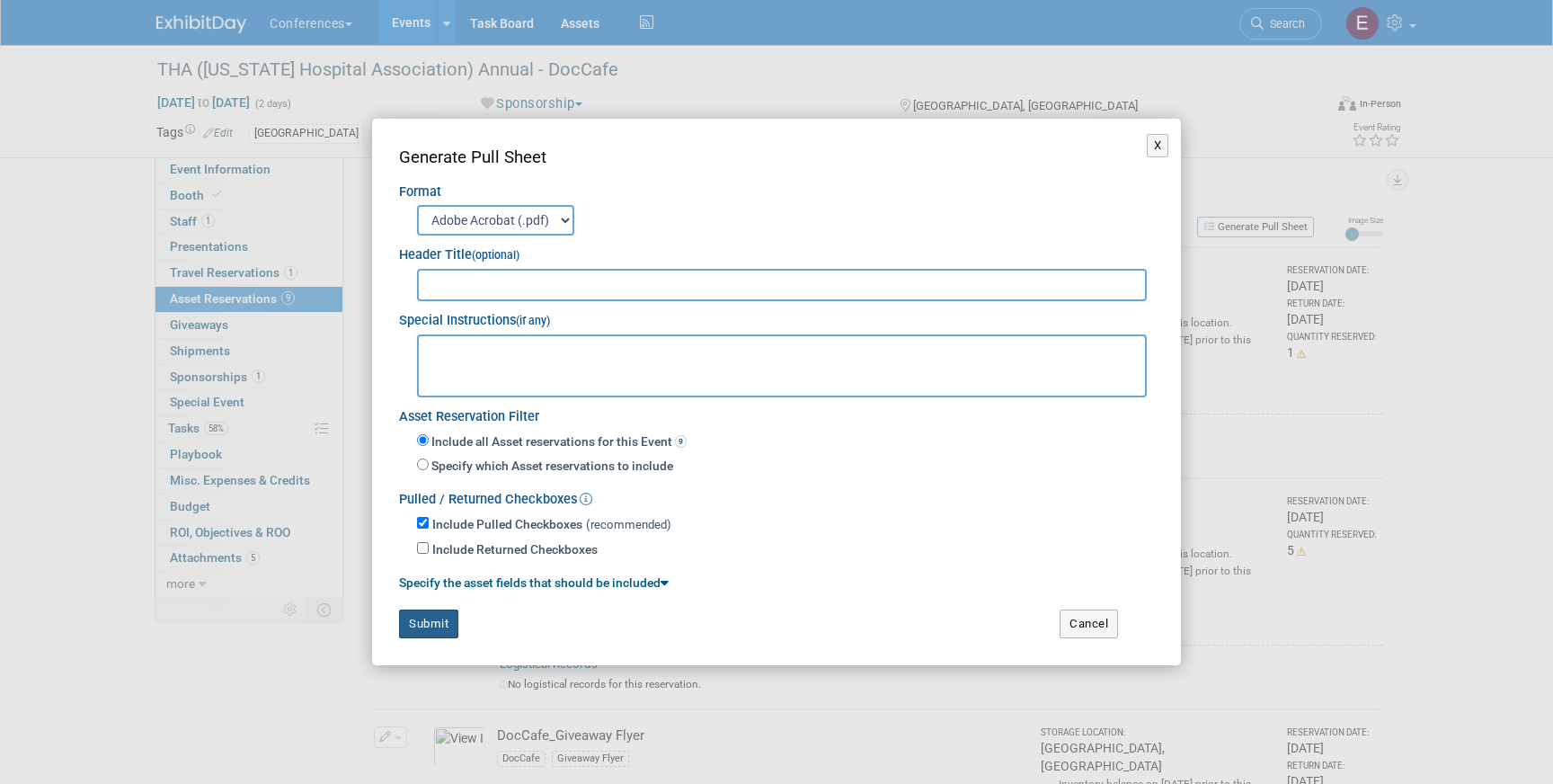
click at [445, 621] on button "Submit" at bounding box center [429, 624] width 60 height 29
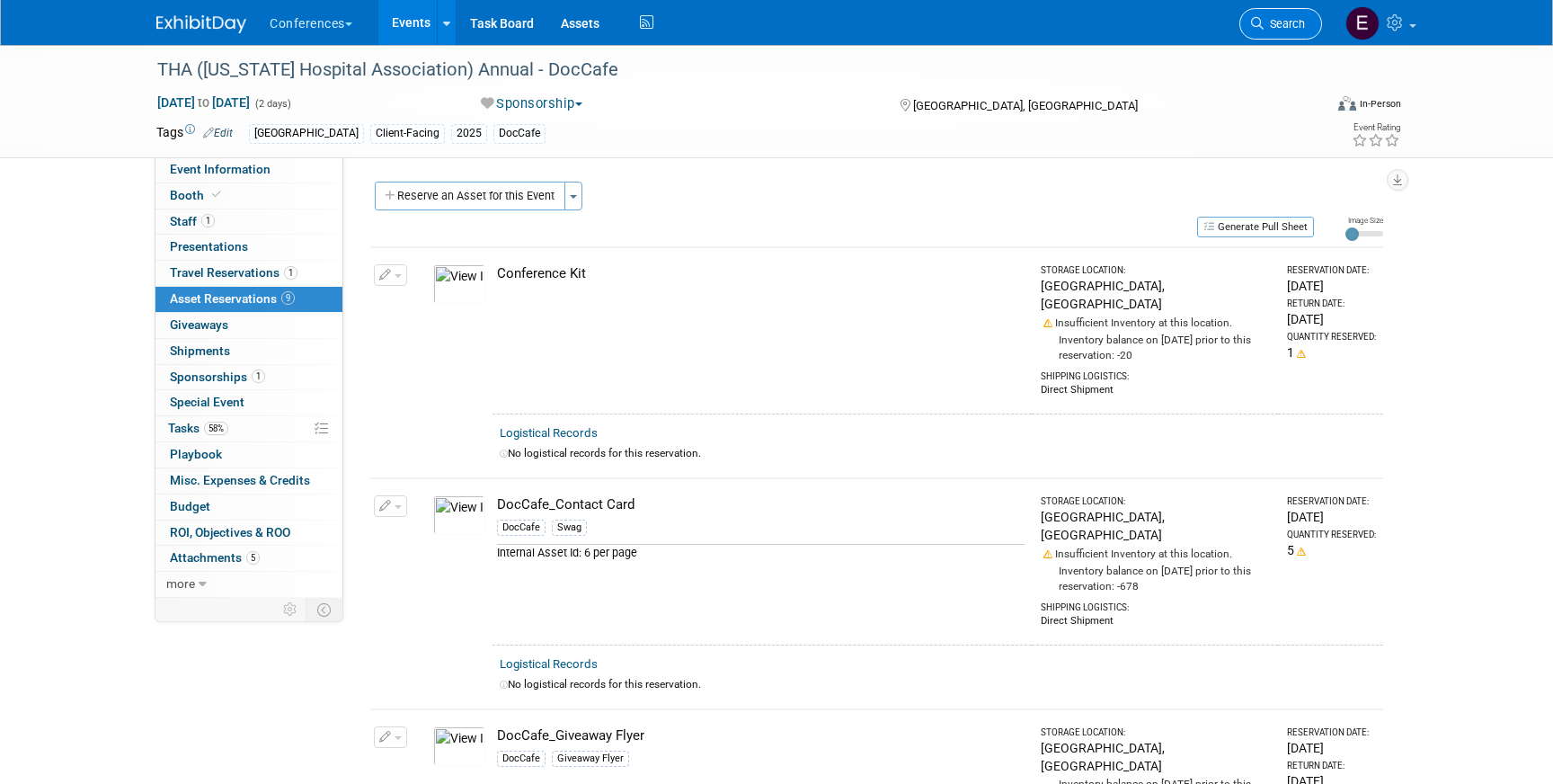
click at [1299, 18] on span "Search" at bounding box center [1284, 24] width 41 height 13
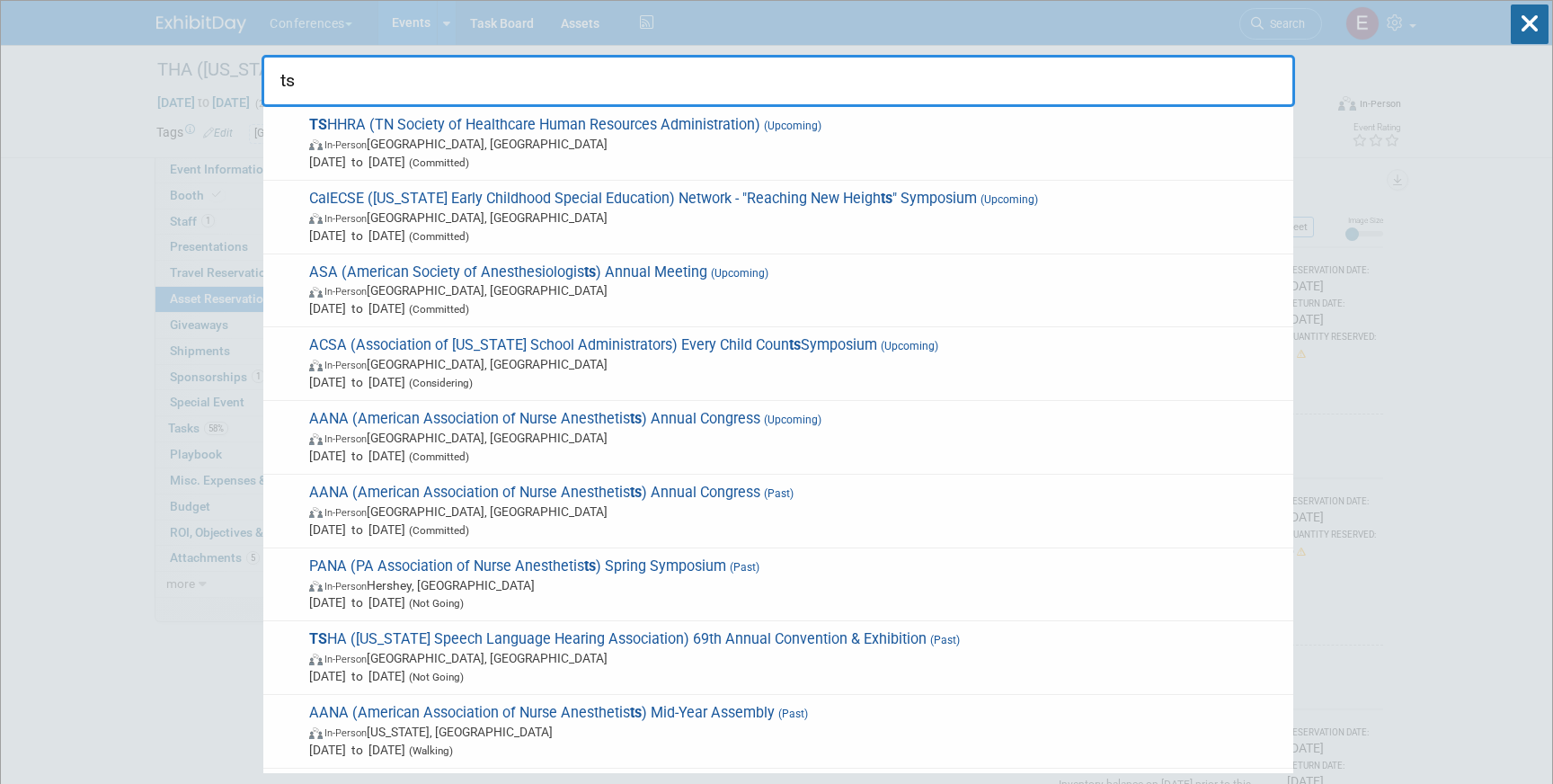
type input "t"
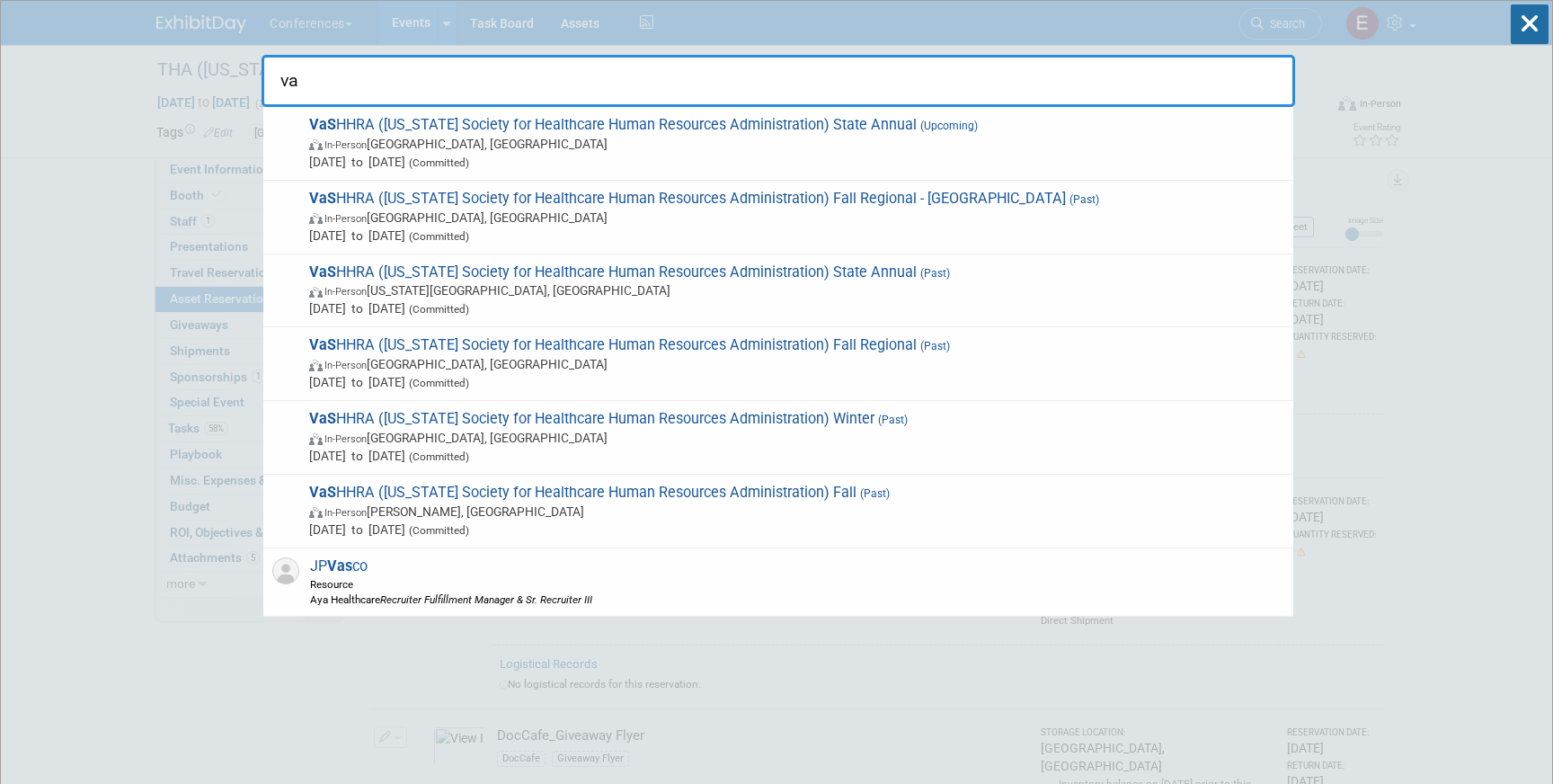
type input "v"
